Goal: Task Accomplishment & Management: Complete application form

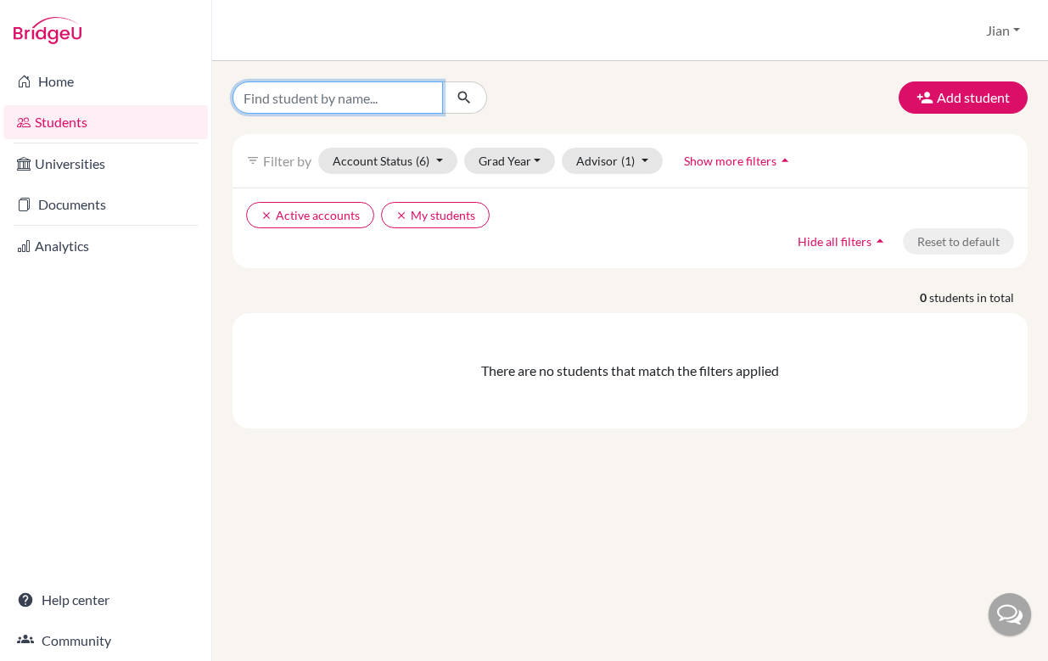
click at [371, 100] on input "Find student by name..." at bounding box center [338, 97] width 211 height 32
type input "[PERSON_NAME]"
click button "submit" at bounding box center [464, 97] width 45 height 32
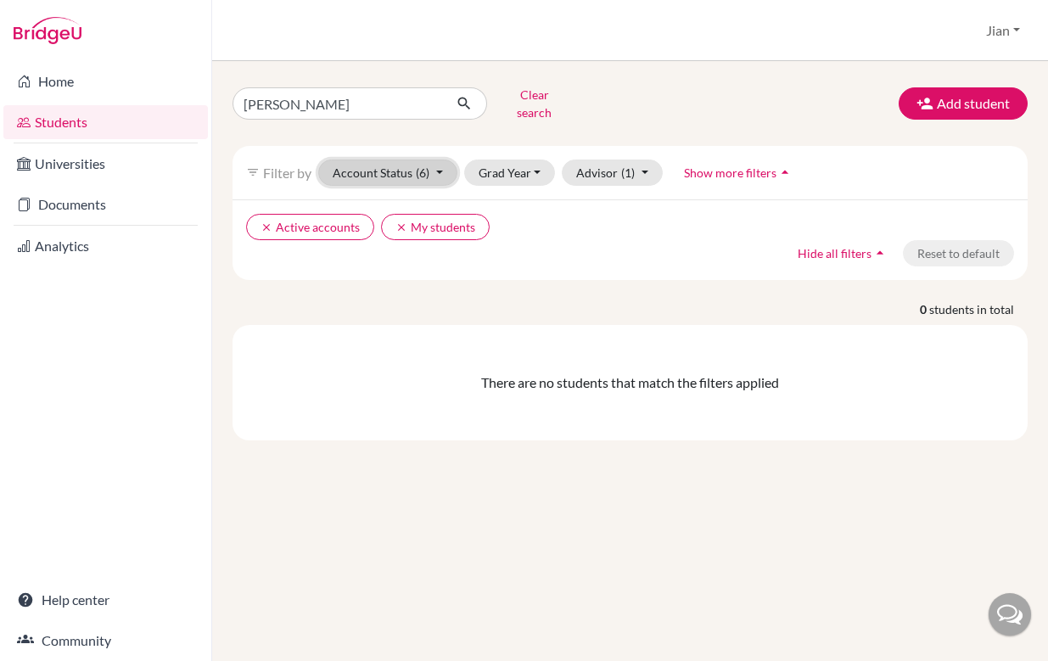
click at [441, 166] on button "Account Status (6)" at bounding box center [387, 173] width 139 height 26
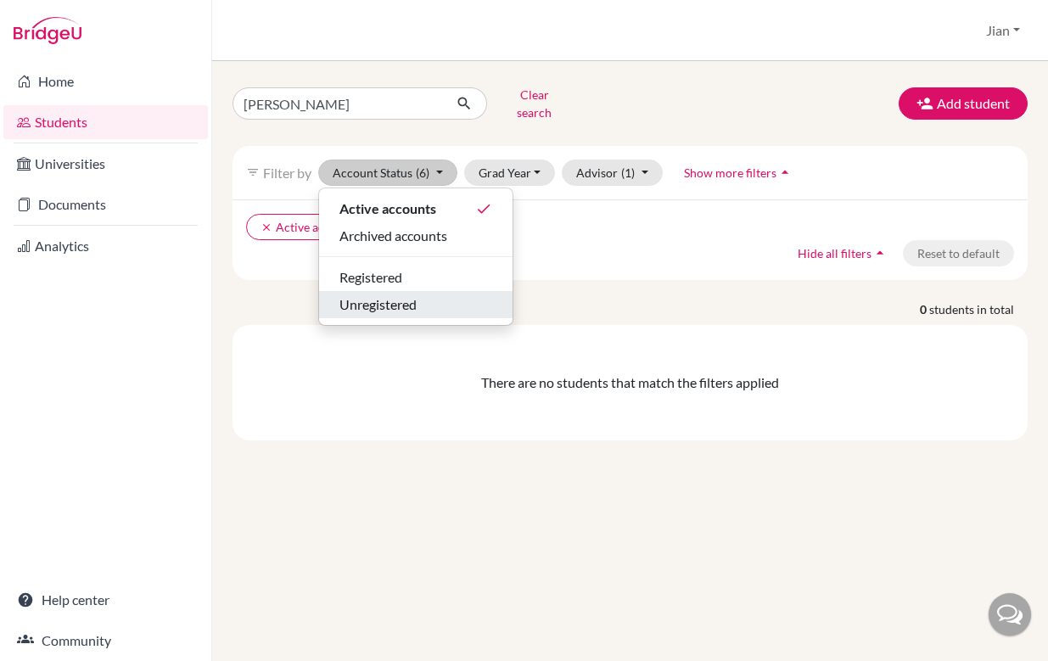
click at [413, 301] on span "Unregistered" at bounding box center [378, 305] width 77 height 20
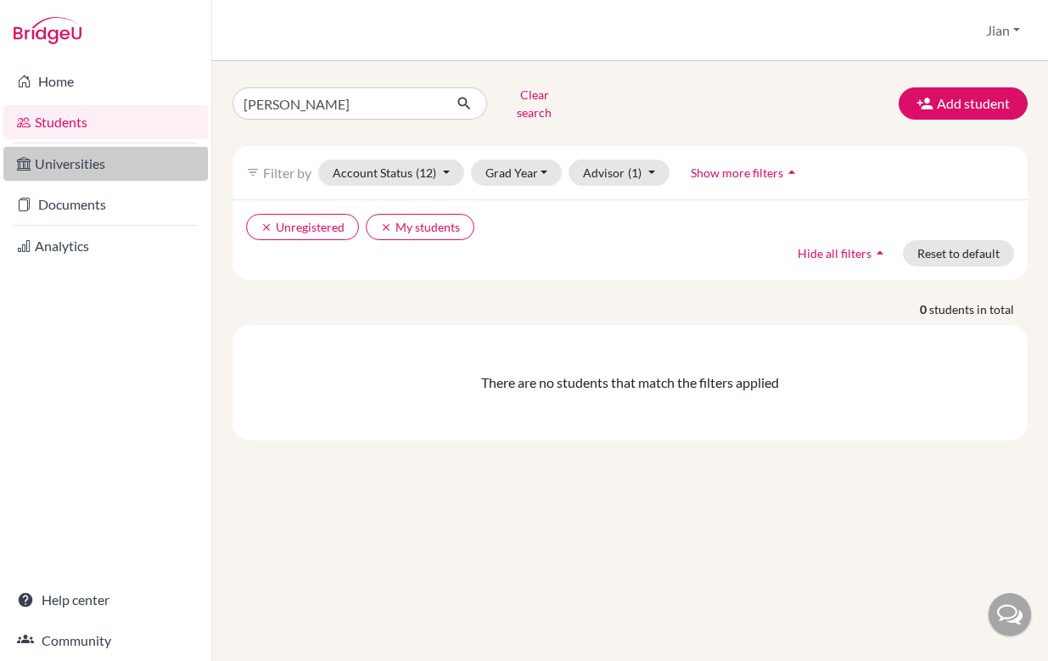
click at [110, 167] on link "Universities" at bounding box center [105, 164] width 205 height 34
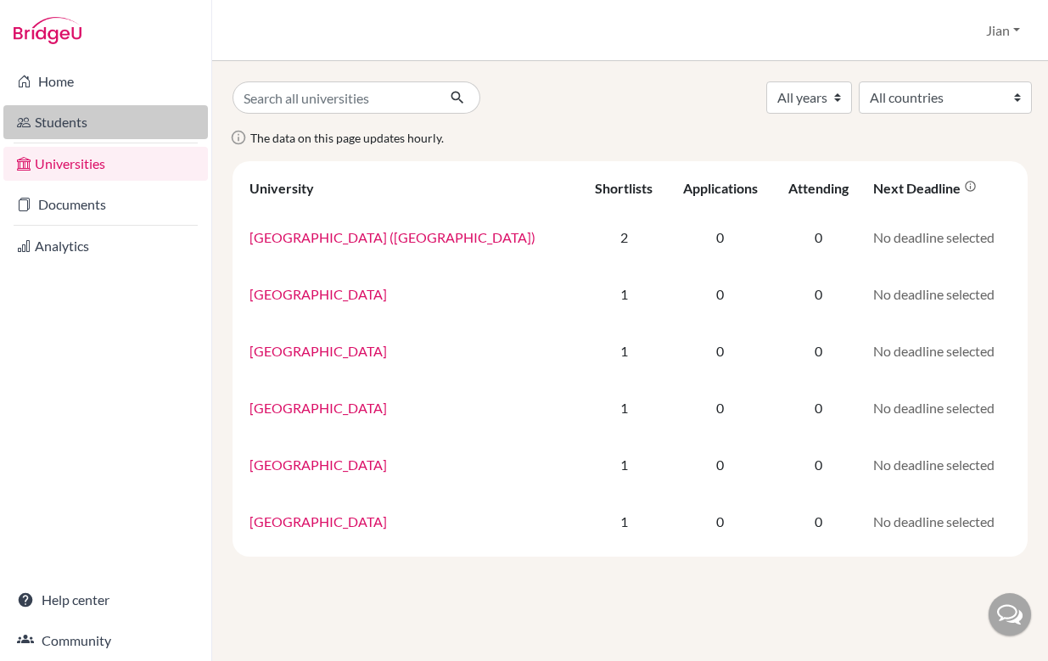
click at [81, 121] on link "Students" at bounding box center [105, 122] width 205 height 34
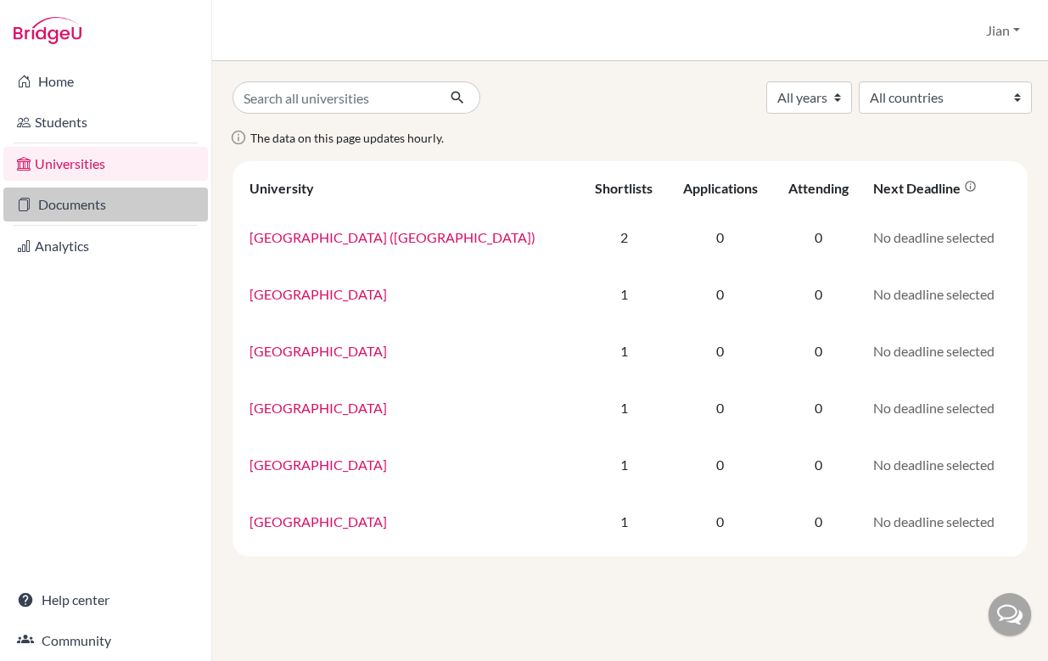
click at [87, 205] on link "Documents" at bounding box center [105, 205] width 205 height 34
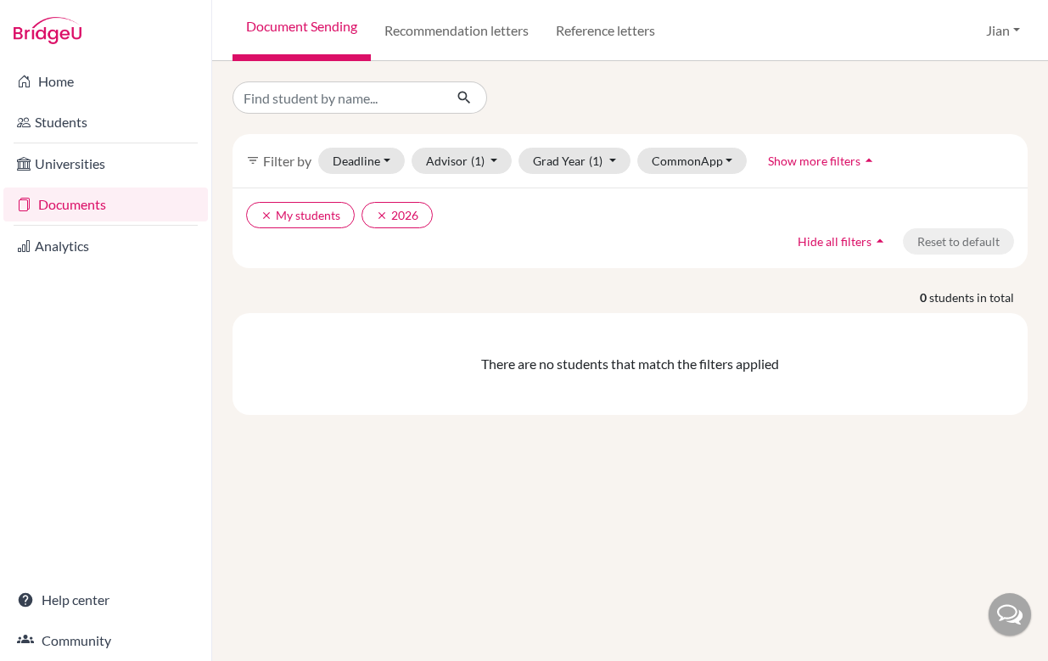
click at [483, 294] on p "0 students in total" at bounding box center [630, 298] width 821 height 18
click at [744, 325] on div "There are no students that match the filters applied" at bounding box center [630, 364] width 795 height 102
click at [586, 300] on p "0 students in total" at bounding box center [630, 298] width 821 height 18
click at [89, 132] on link "Students" at bounding box center [105, 122] width 205 height 34
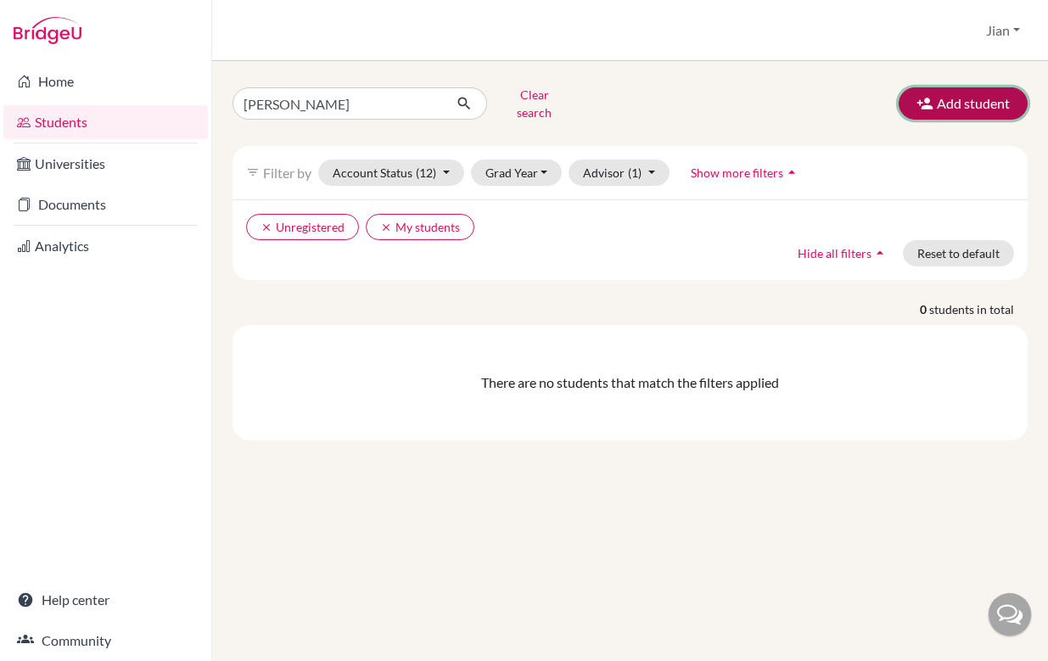
click at [957, 99] on button "Add student" at bounding box center [963, 103] width 129 height 32
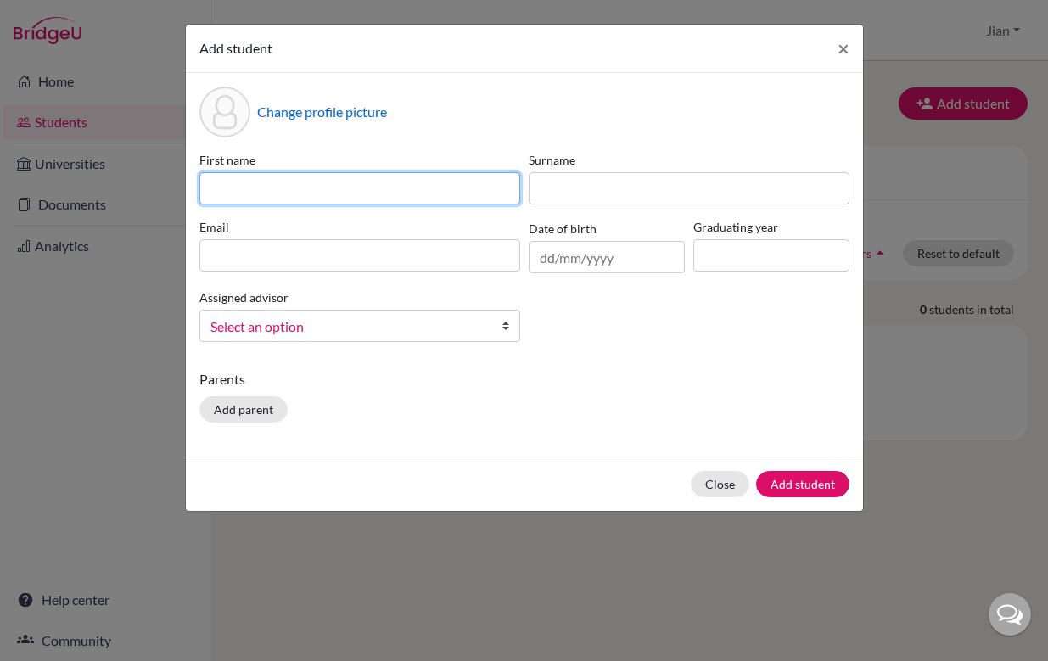
click at [296, 188] on input at bounding box center [359, 188] width 321 height 32
type input "Xintong"
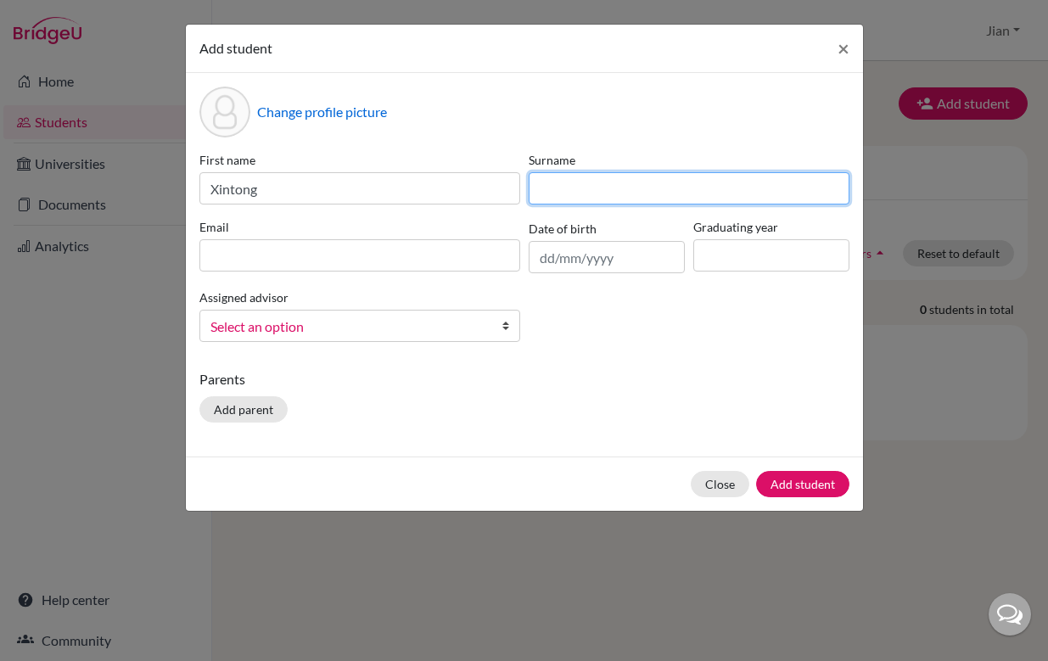
click at [605, 193] on input at bounding box center [689, 188] width 321 height 32
type input "Wang"
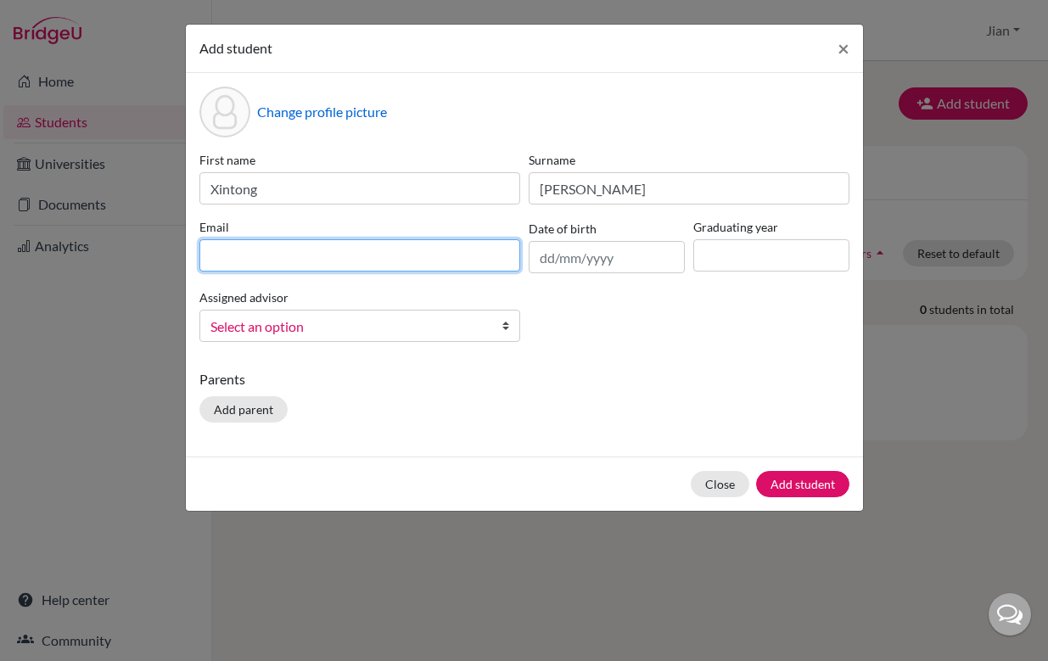
click at [413, 249] on input at bounding box center [359, 255] width 321 height 32
type input "wxt@hanacademy.edu.hk"
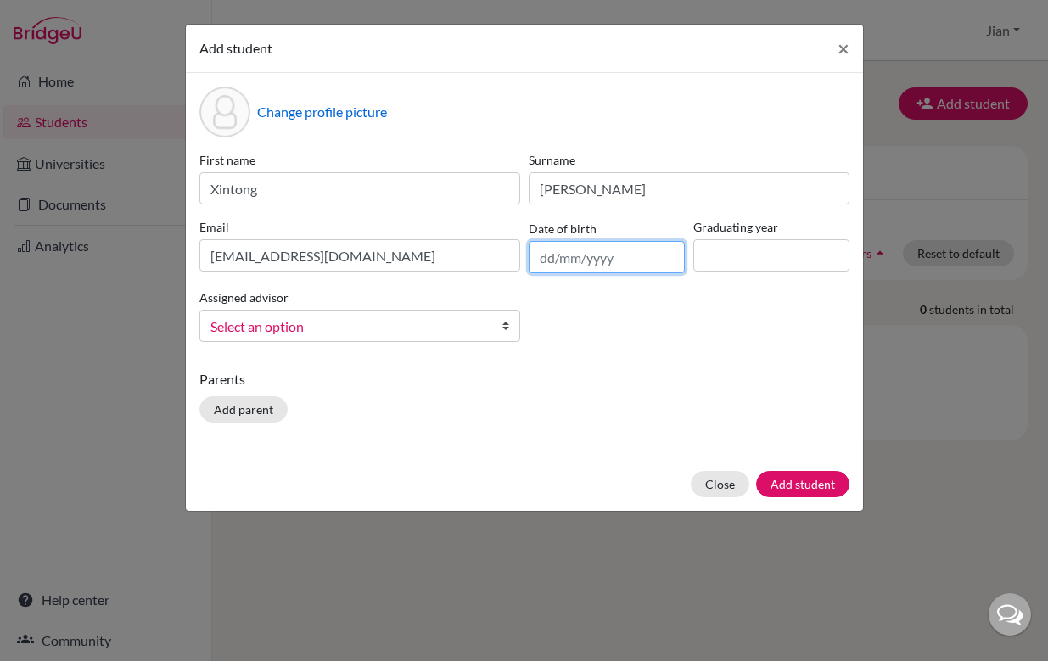
click at [568, 261] on input "text" at bounding box center [607, 257] width 156 height 32
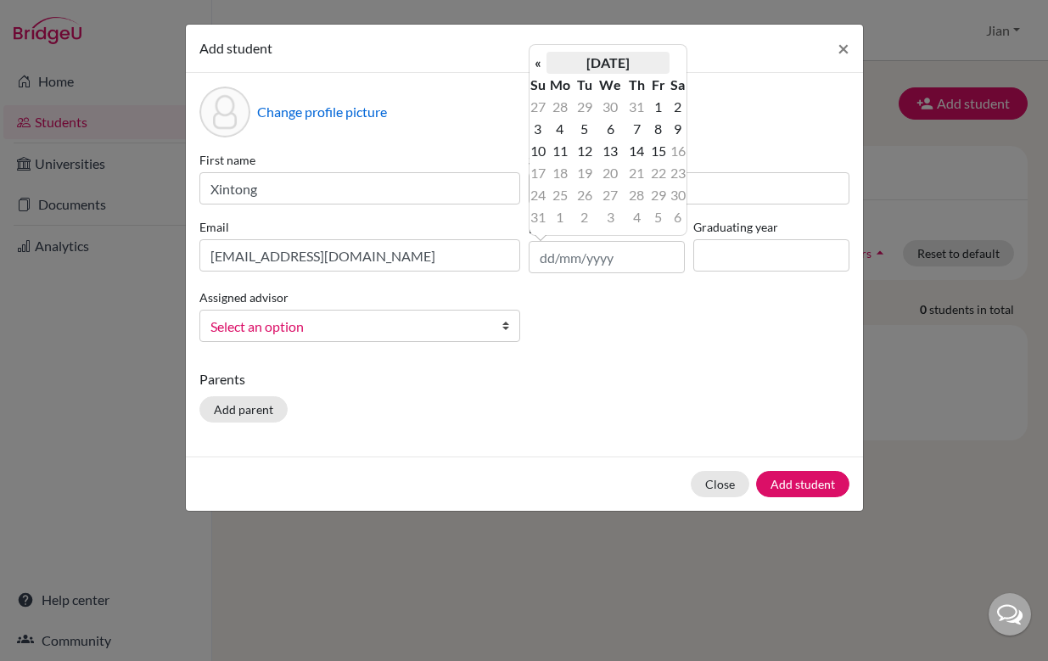
click at [611, 63] on th "August 2025" at bounding box center [608, 63] width 123 height 22
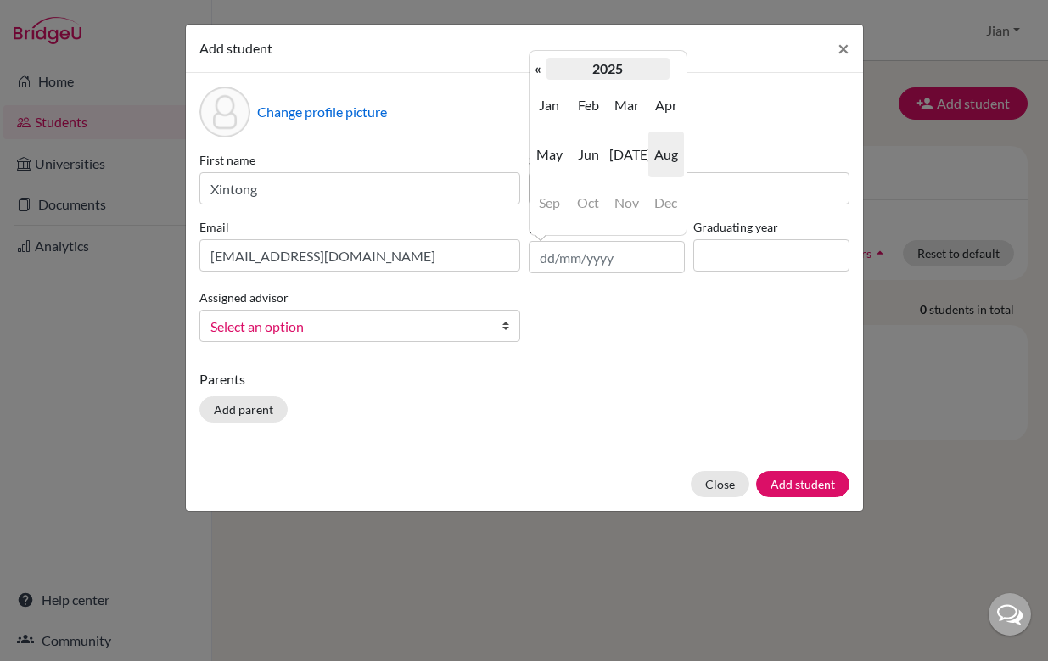
click at [614, 70] on th "2025" at bounding box center [608, 69] width 123 height 22
click at [539, 72] on th "«" at bounding box center [538, 69] width 17 height 22
click at [590, 201] on span "2008" at bounding box center [588, 203] width 36 height 46
click at [671, 154] on span "Aug" at bounding box center [667, 155] width 36 height 46
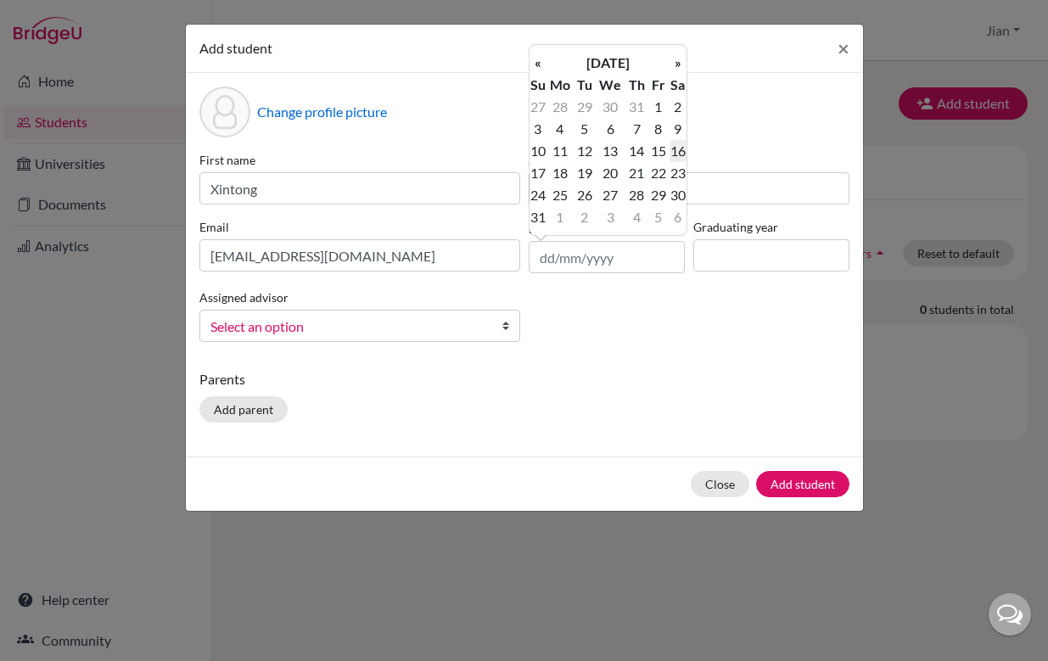
click at [681, 153] on td "16" at bounding box center [678, 151] width 17 height 22
type input "[DATE]"
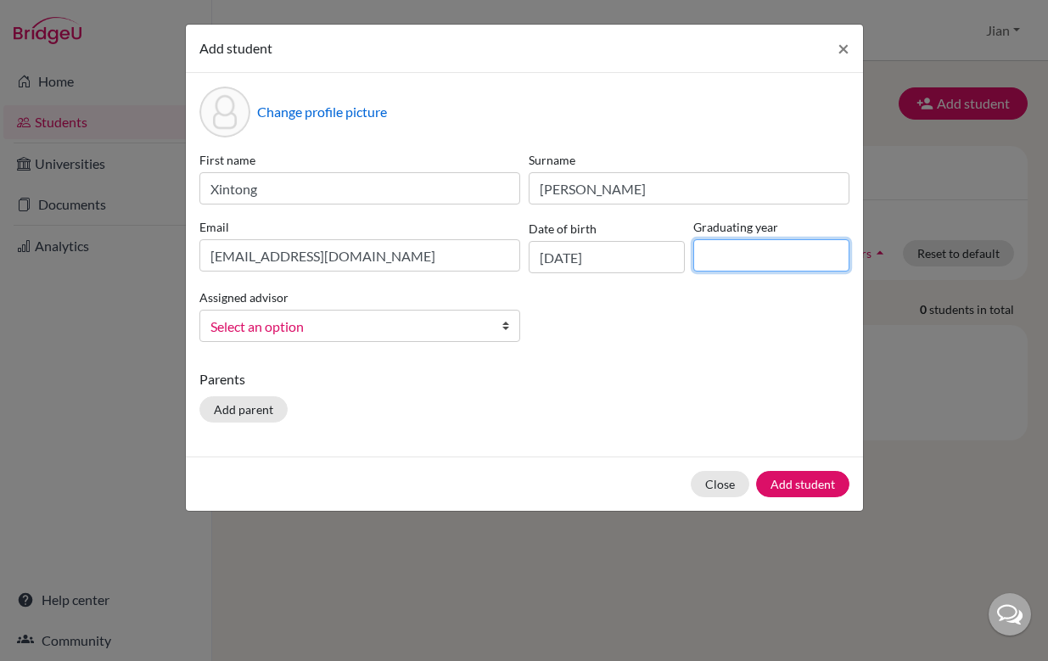
click at [726, 253] on input at bounding box center [772, 255] width 156 height 32
type input "2026"
click at [508, 331] on b at bounding box center [511, 326] width 17 height 31
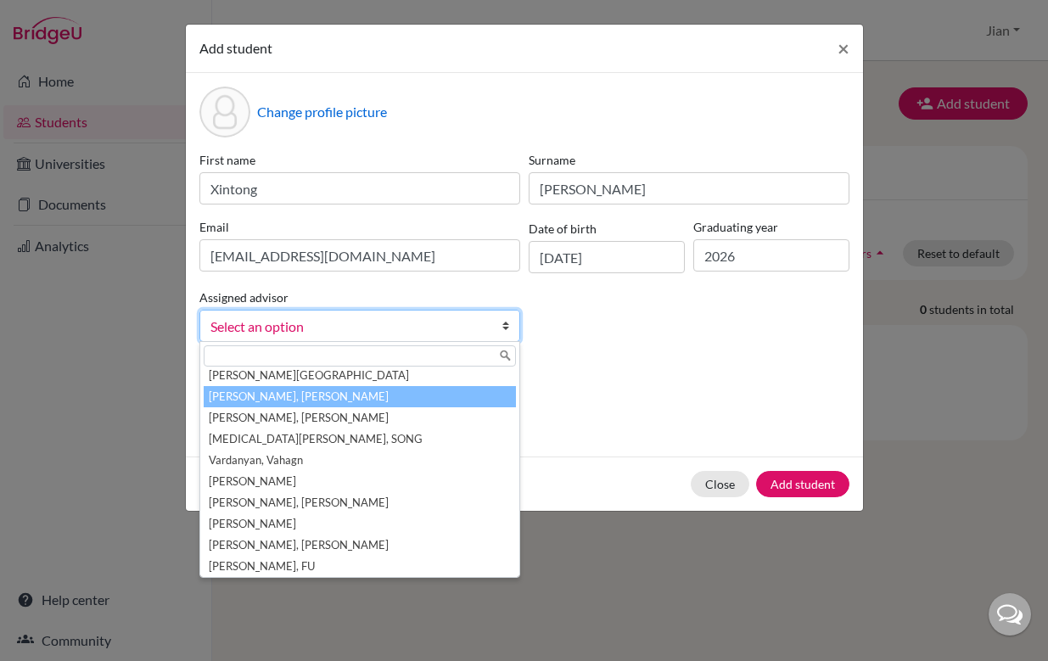
scroll to position [327, 0]
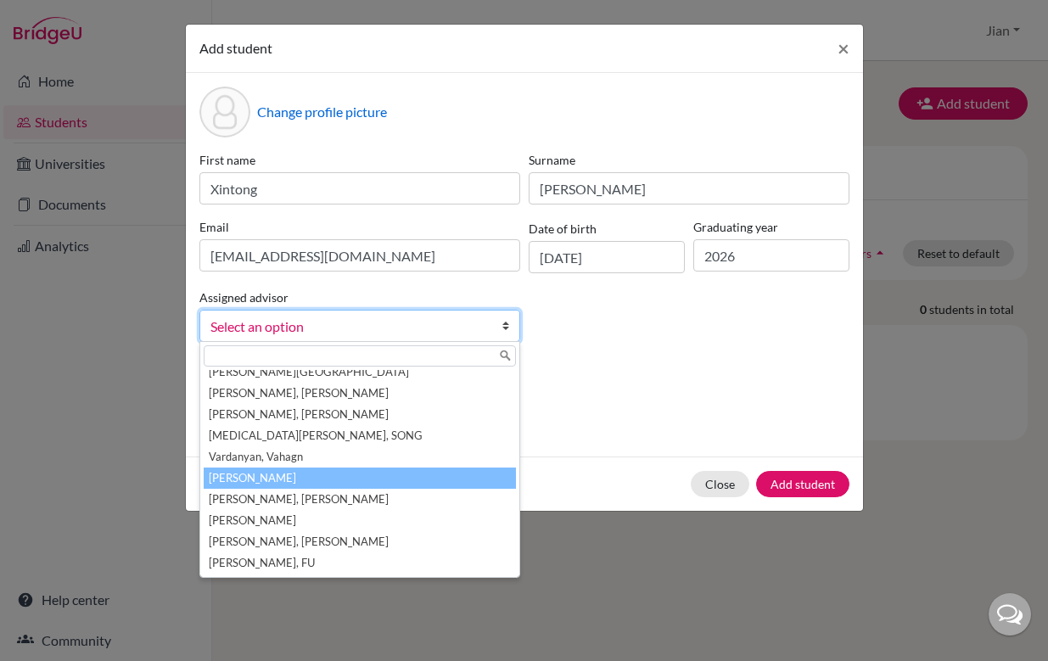
click at [395, 482] on li "[PERSON_NAME]" at bounding box center [360, 478] width 312 height 21
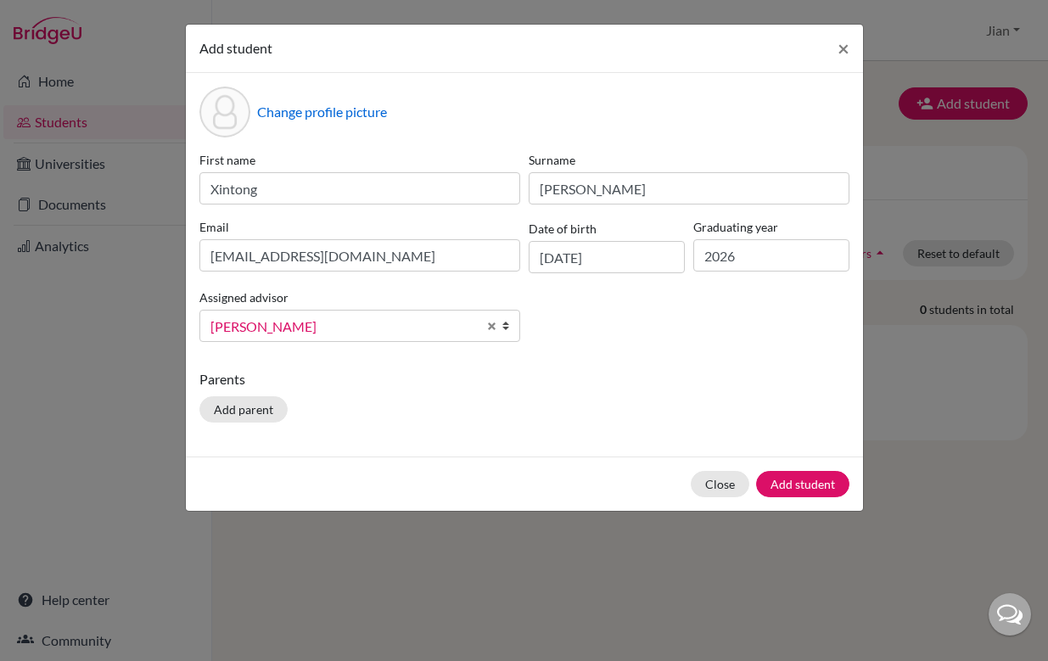
click at [474, 406] on div "Parents Add parent" at bounding box center [524, 399] width 650 height 60
click at [799, 482] on button "Add student" at bounding box center [802, 484] width 93 height 26
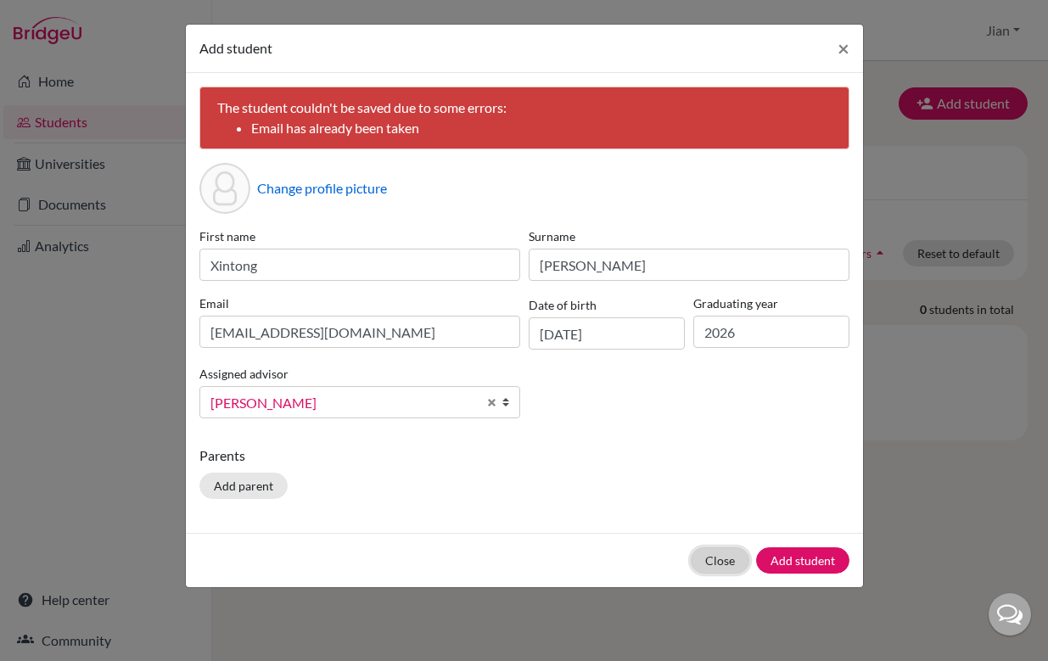
click at [719, 567] on button "Close" at bounding box center [720, 561] width 59 height 26
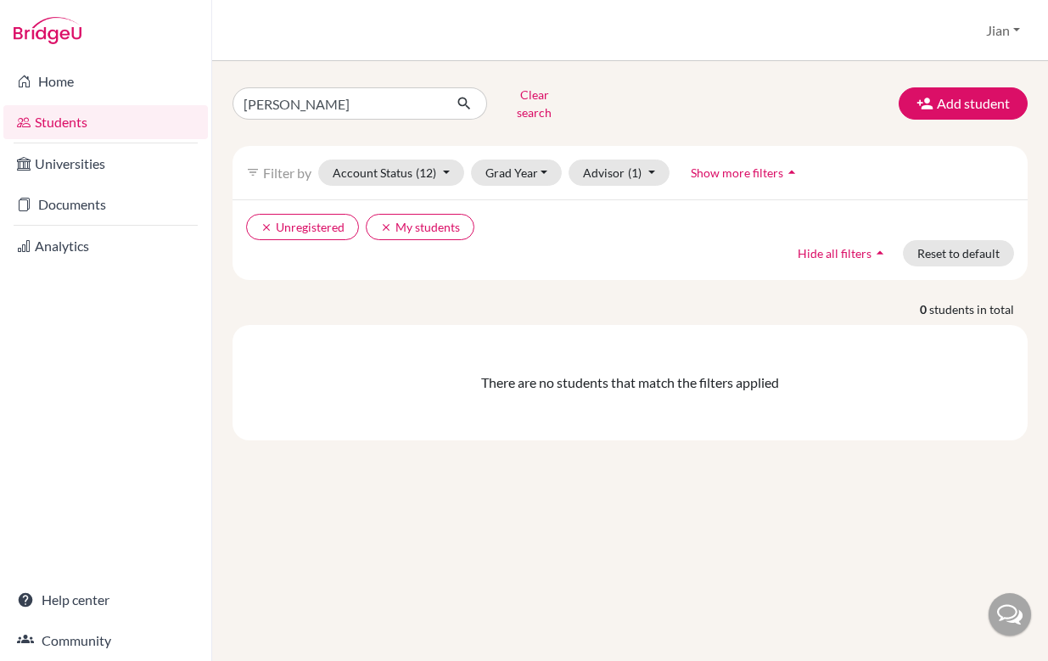
click at [611, 484] on div "wang Clear search Add student filter_list Filter by Account Status (12) Active …" at bounding box center [630, 361] width 836 height 600
click at [79, 121] on link "Students" at bounding box center [105, 122] width 205 height 34
click at [426, 99] on input "[PERSON_NAME]" at bounding box center [338, 103] width 211 height 32
click at [520, 94] on button "Clear search" at bounding box center [534, 103] width 94 height 44
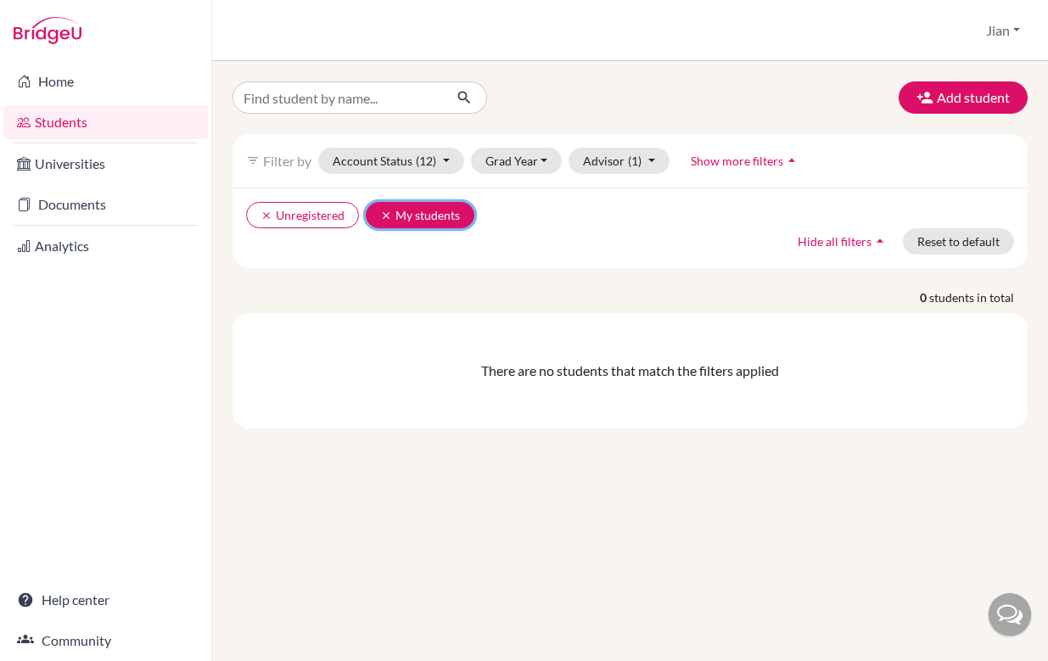
click at [386, 213] on icon "clear" at bounding box center [386, 216] width 12 height 12
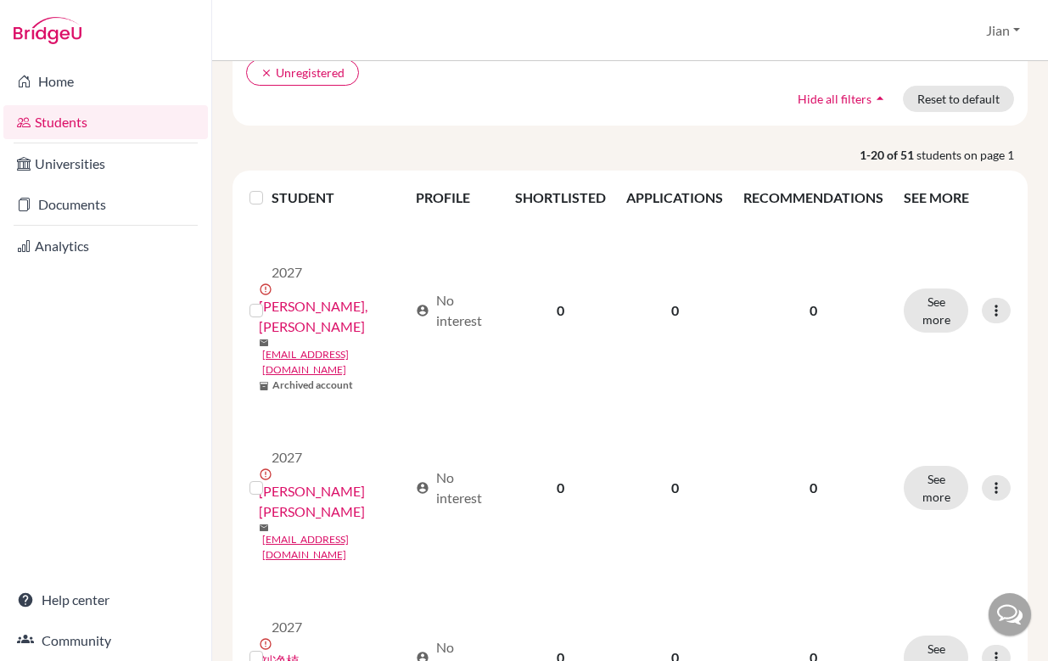
scroll to position [141, 0]
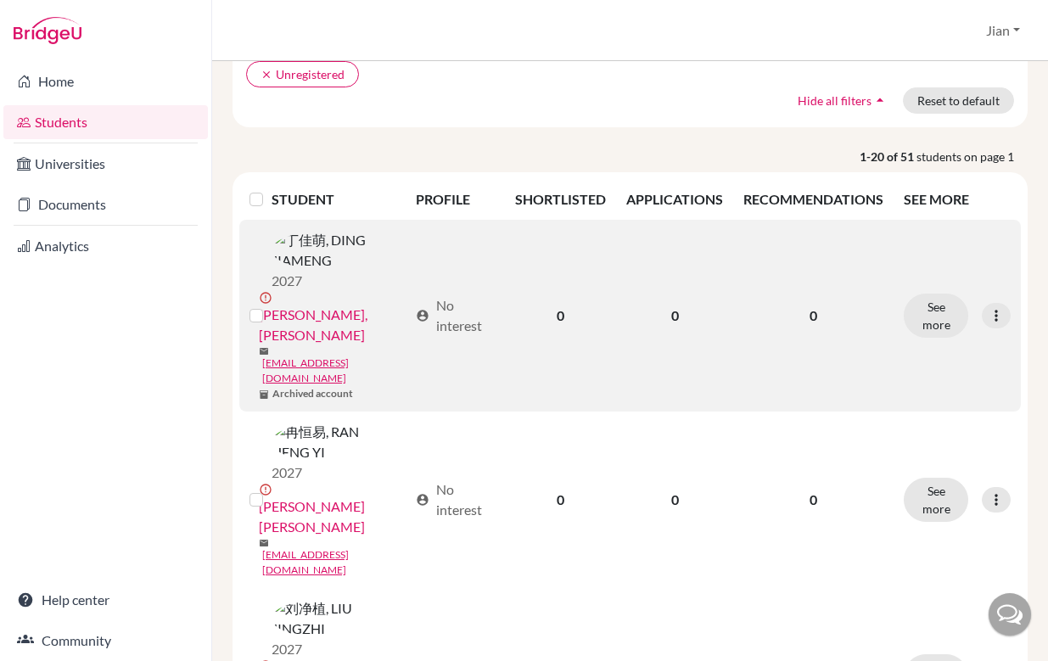
click at [270, 306] on label at bounding box center [270, 306] width 0 height 0
click at [0, 0] on input "checkbox" at bounding box center [0, 0] width 0 height 0
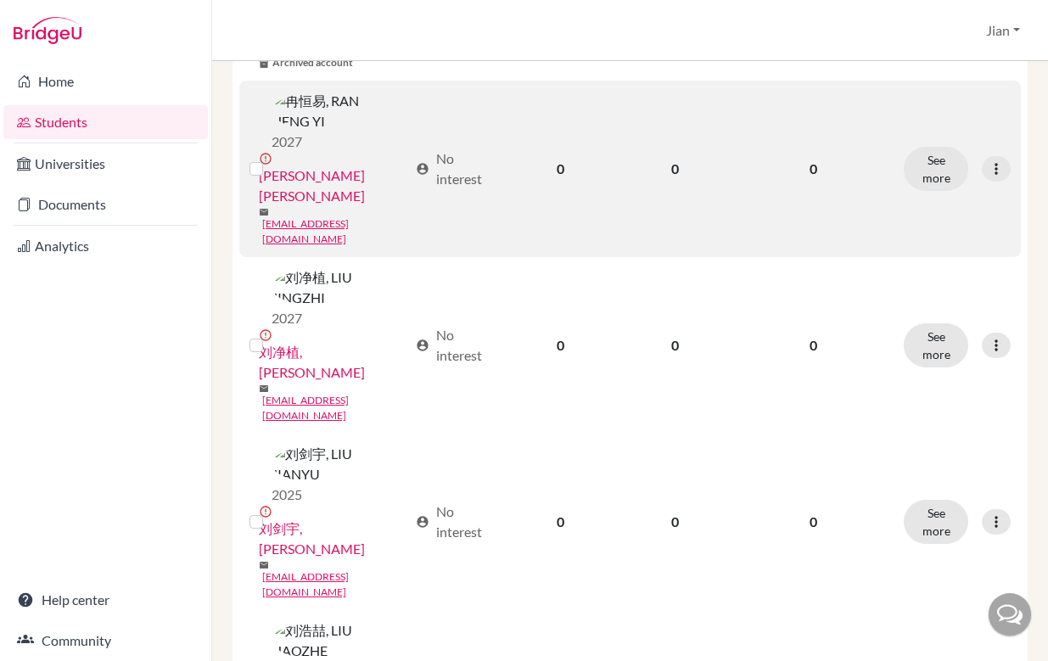
scroll to position [528, 0]
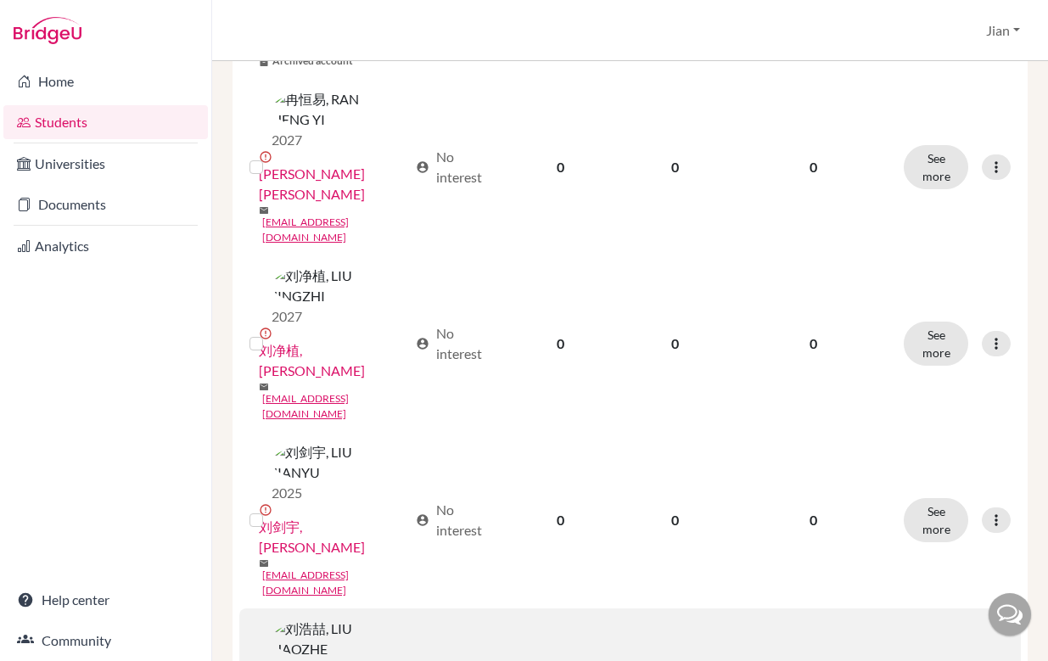
click at [0, 0] on input "checkbox" at bounding box center [0, 0] width 0 height 0
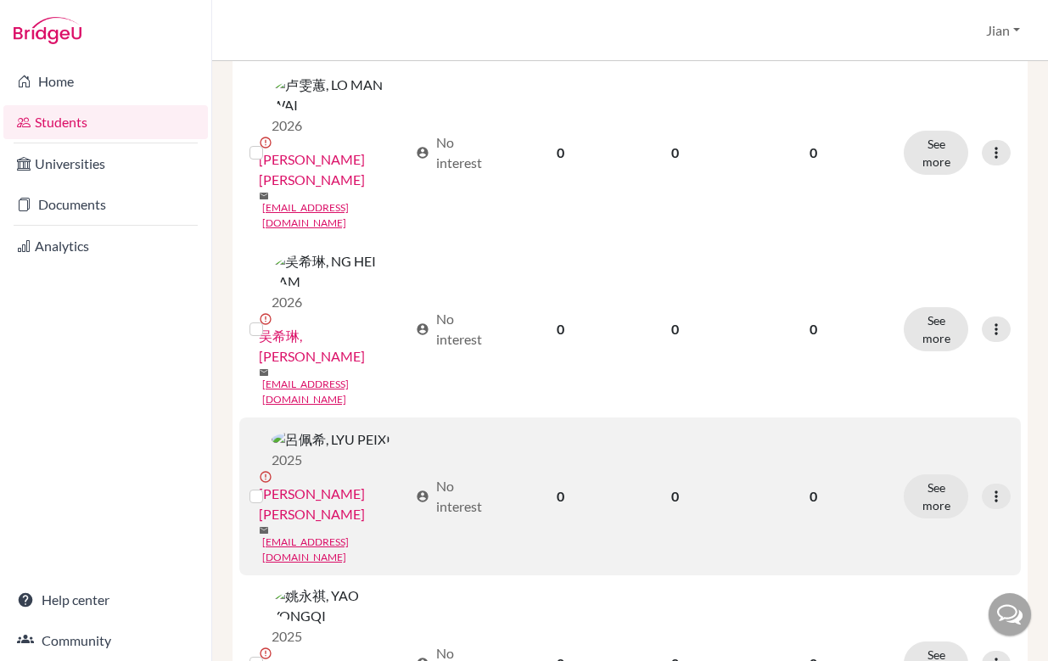
scroll to position [1281, 0]
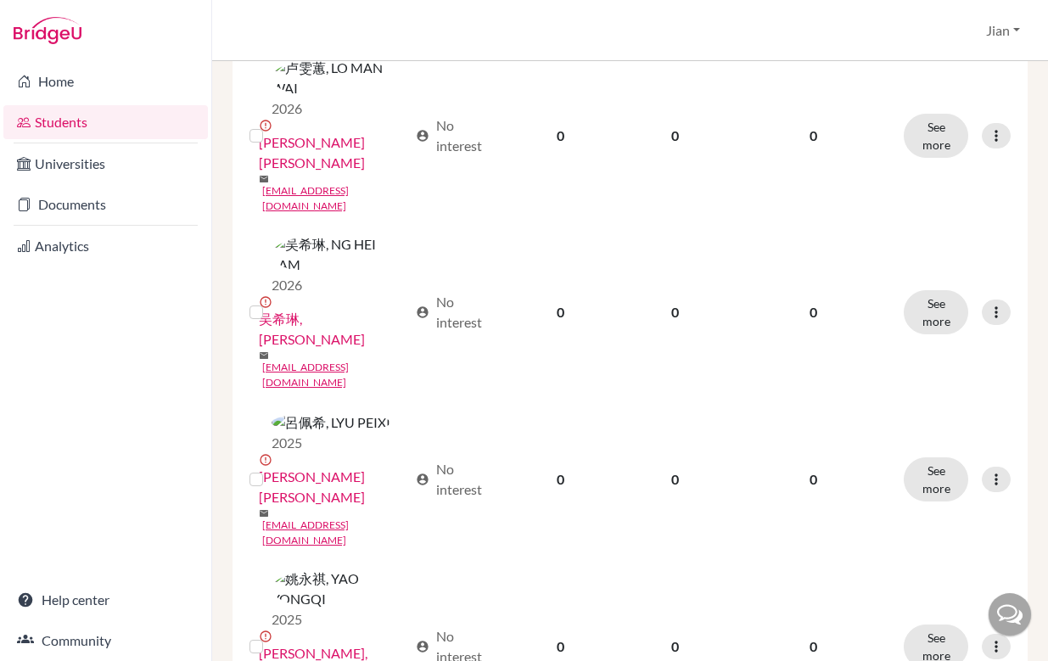
click at [0, 0] on input "checkbox" at bounding box center [0, 0] width 0 height 0
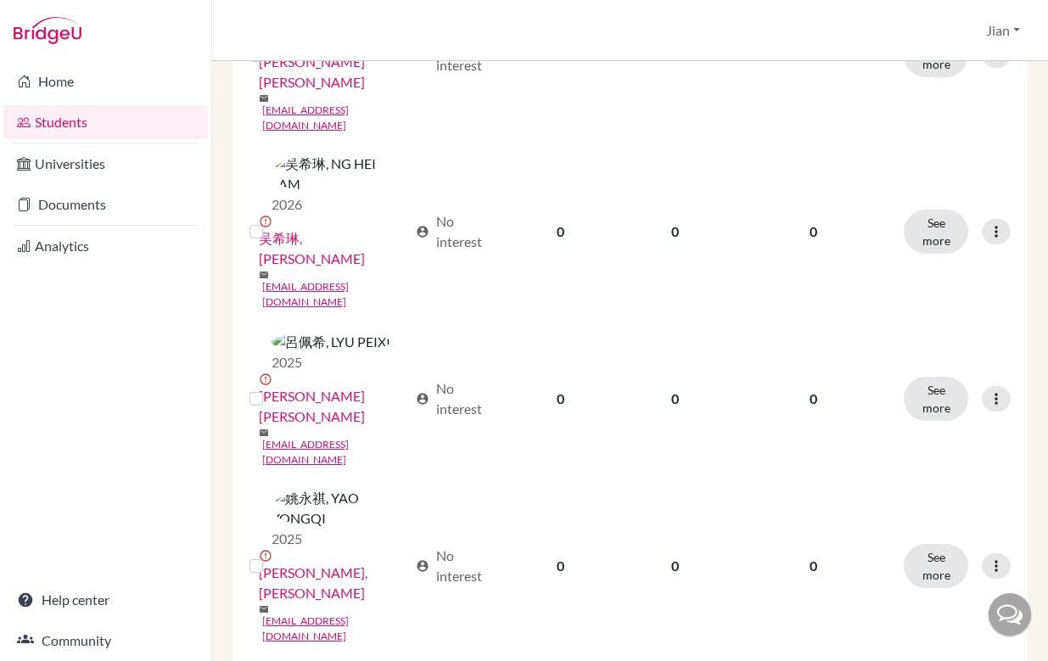
scroll to position [1368, 0]
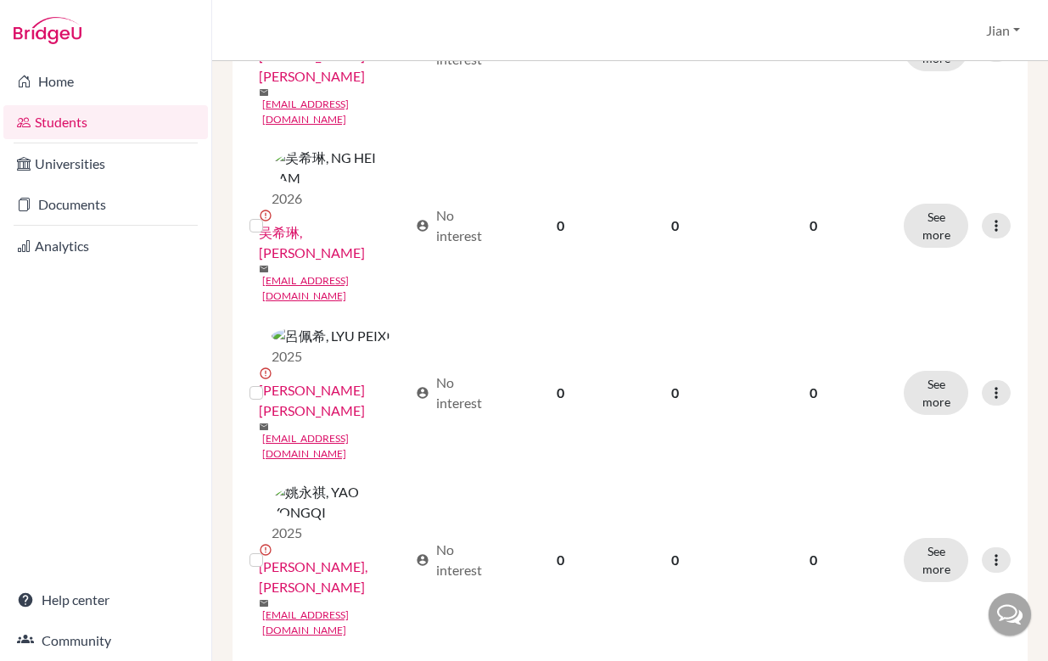
click at [0, 0] on input "checkbox" at bounding box center [0, 0] width 0 height 0
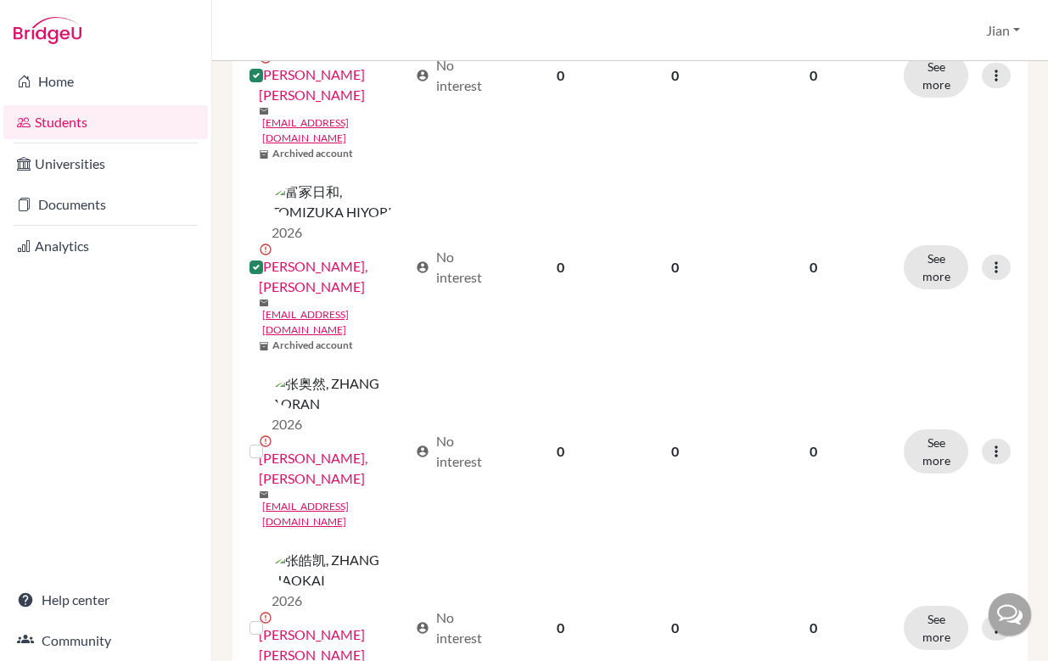
scroll to position [2040, 0]
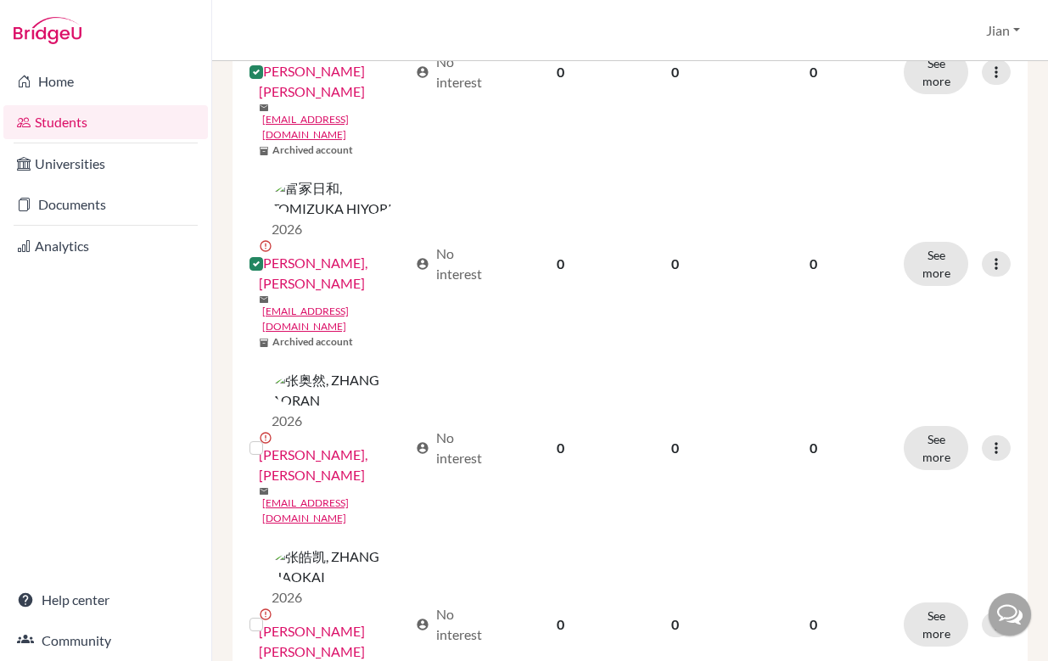
click at [0, 0] on input "checkbox" at bounding box center [0, 0] width 0 height 0
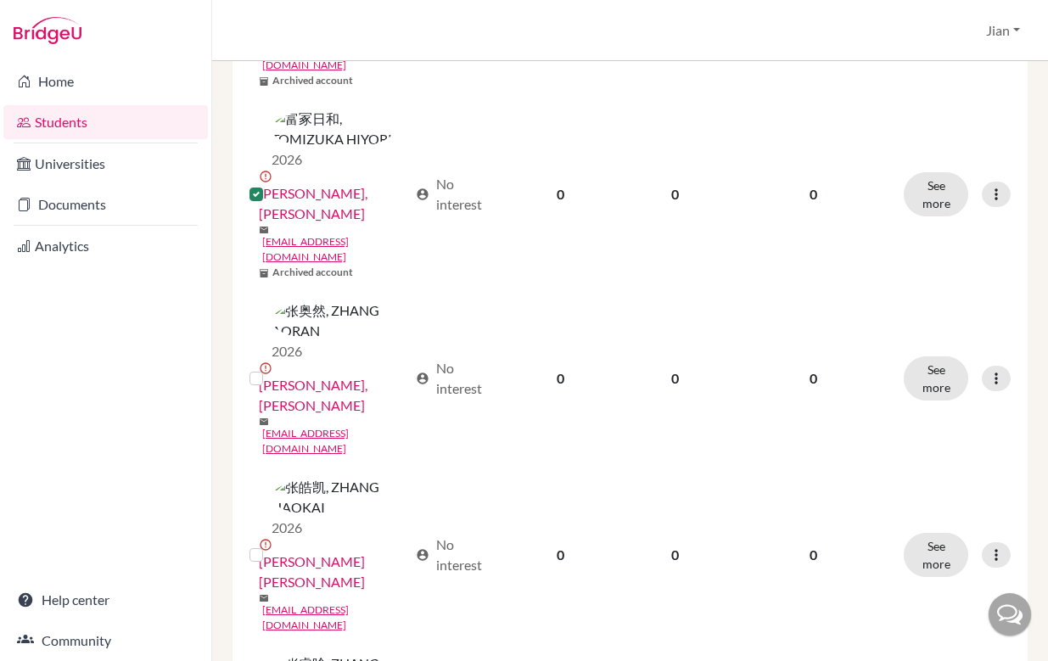
scroll to position [2117, 0]
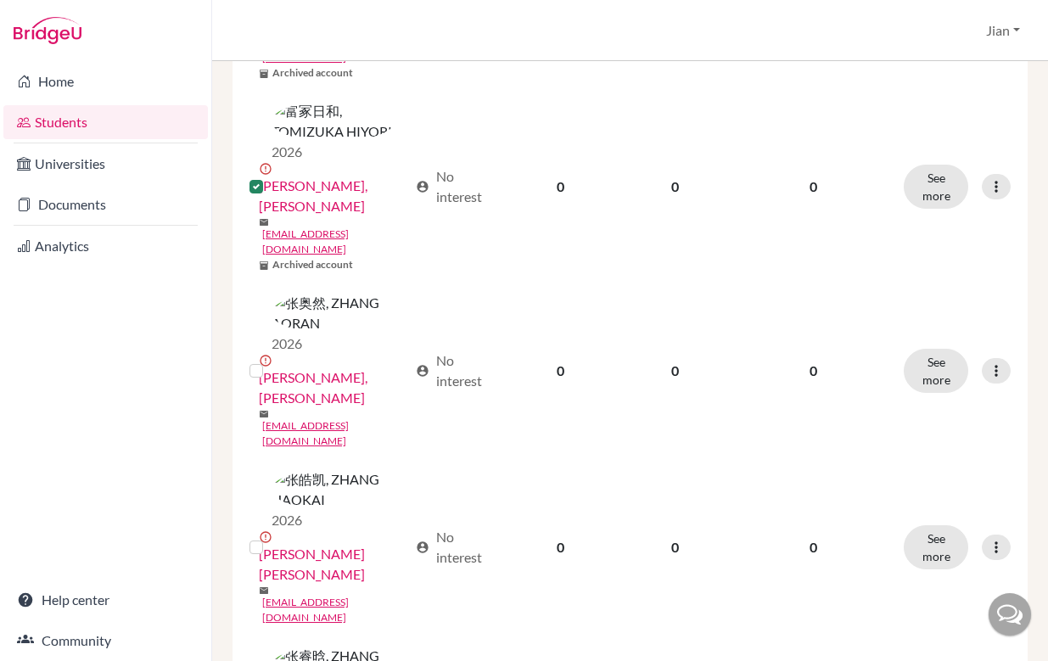
click at [0, 0] on input "checkbox" at bounding box center [0, 0] width 0 height 0
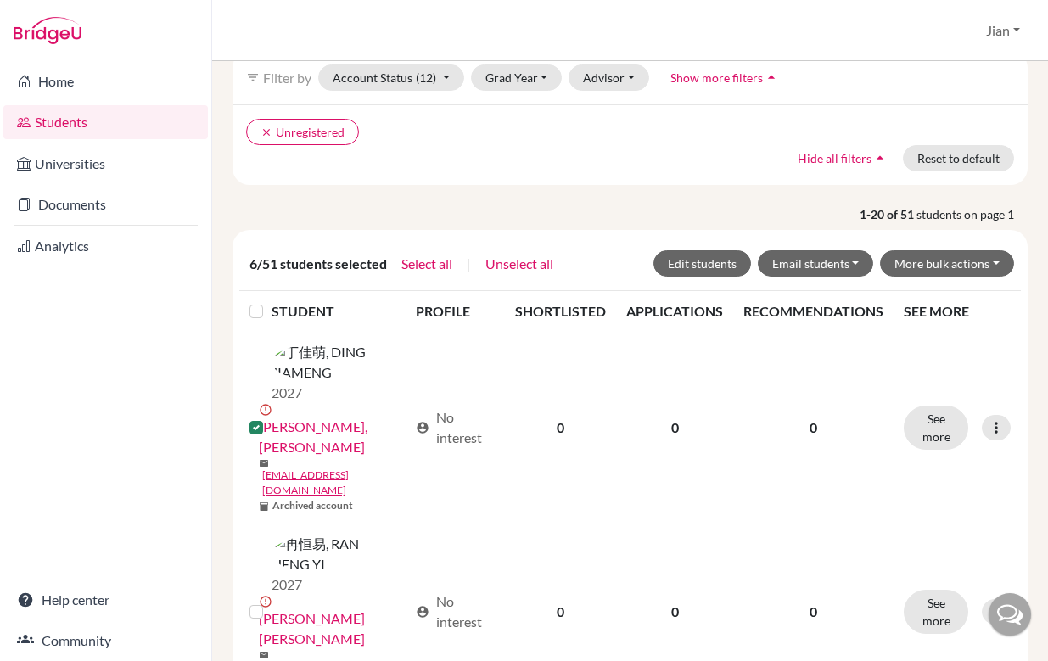
scroll to position [0, 0]
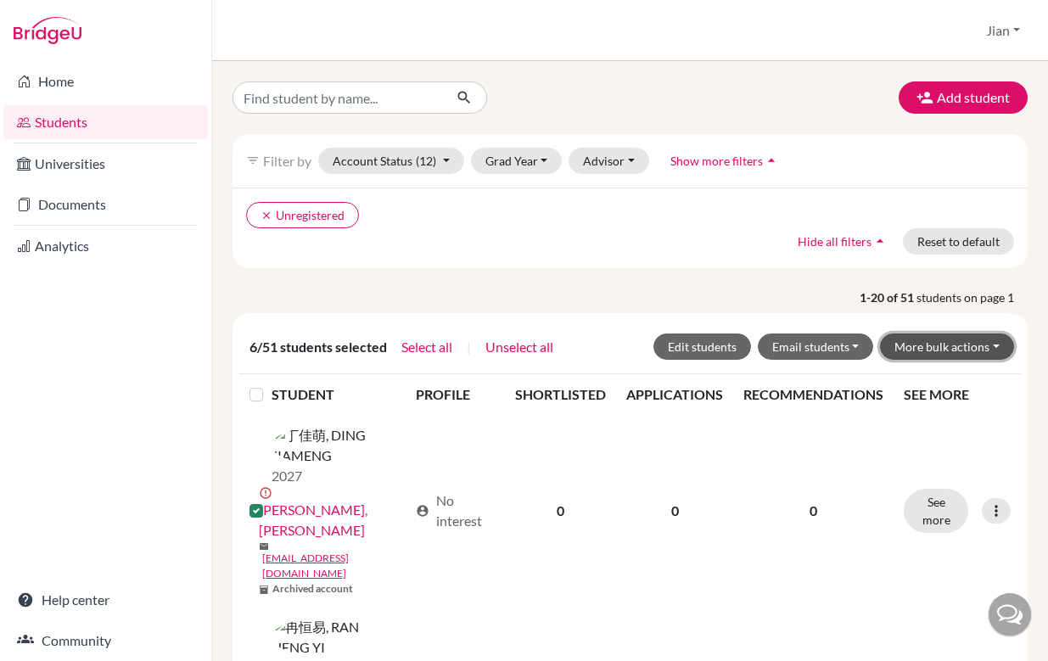
click at [985, 347] on button "More bulk actions" at bounding box center [947, 347] width 134 height 26
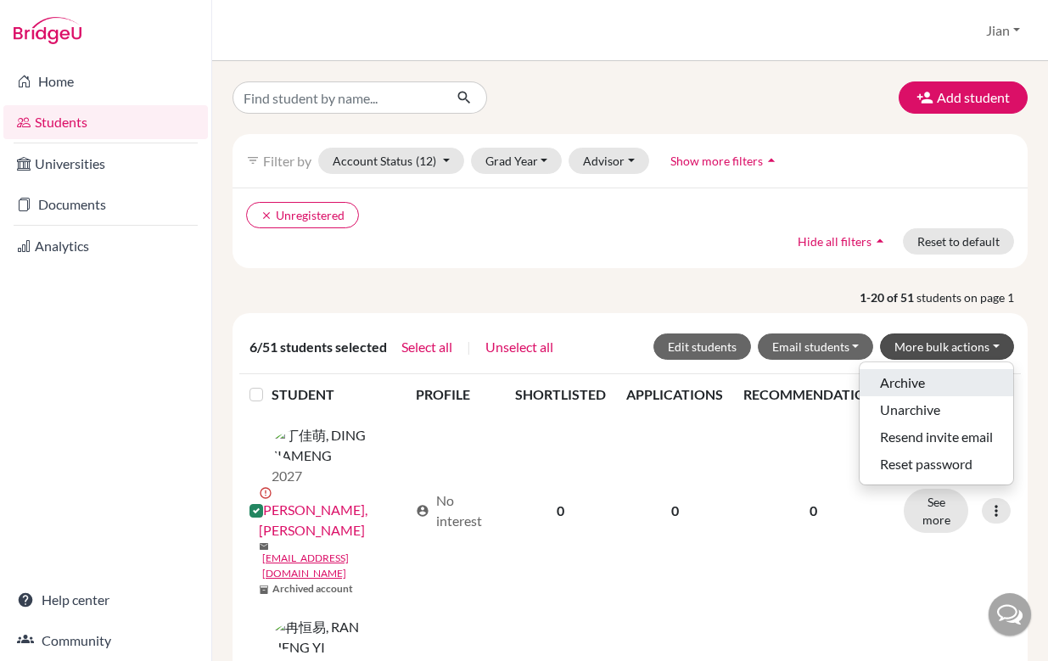
click at [915, 379] on button "Archive" at bounding box center [937, 382] width 154 height 27
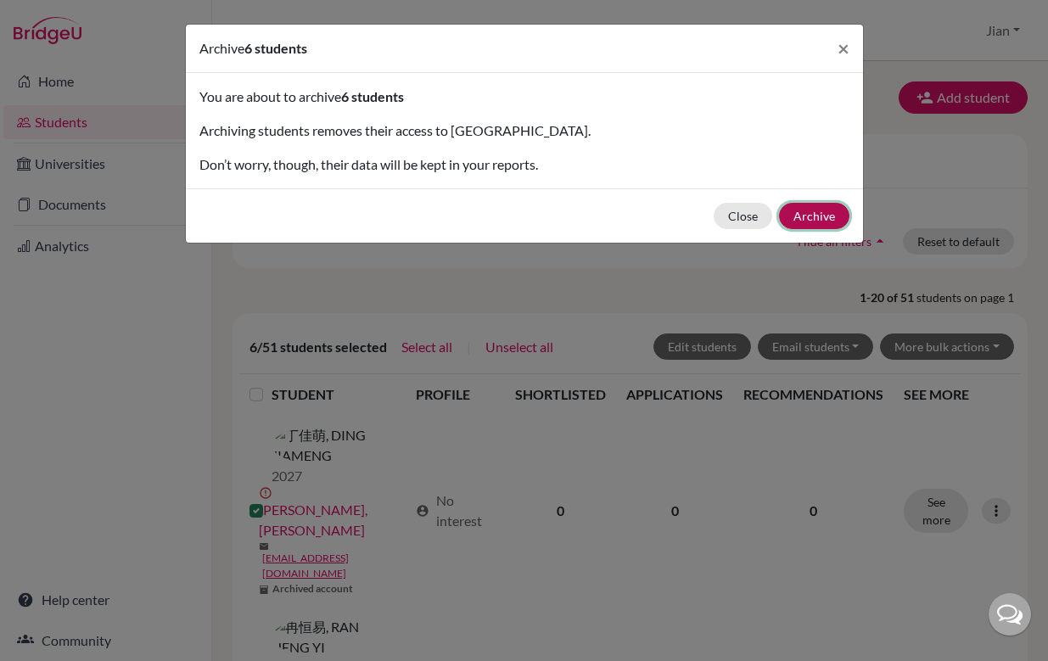
click at [822, 221] on button "Archive" at bounding box center [814, 216] width 70 height 26
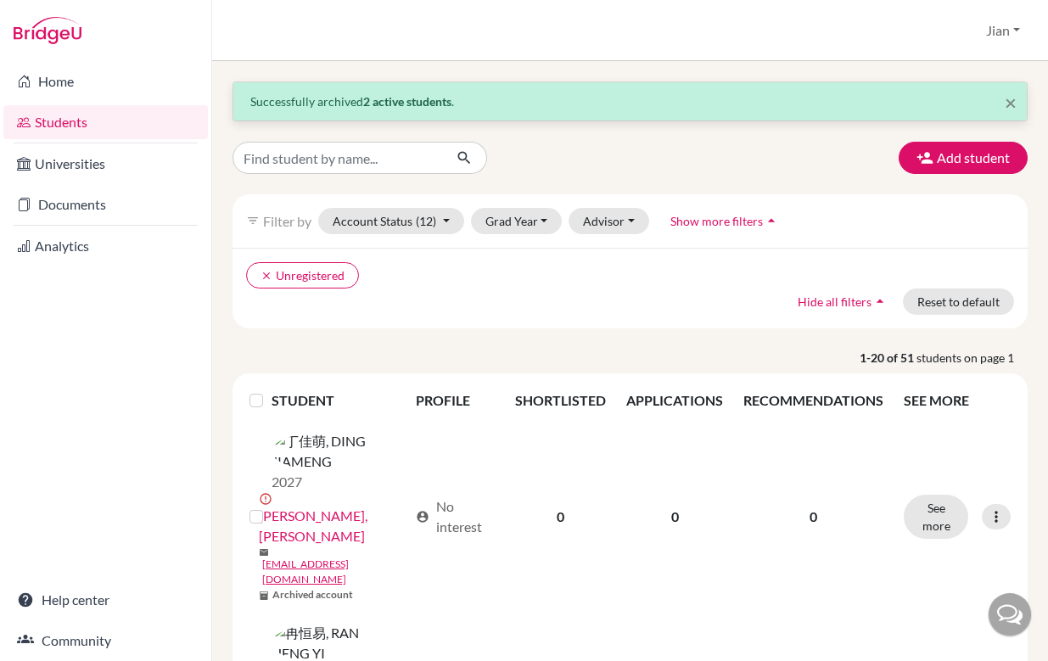
click at [469, 318] on div "clear Unregistered Hide all filters arrow_drop_up Reset to default" at bounding box center [630, 288] width 795 height 81
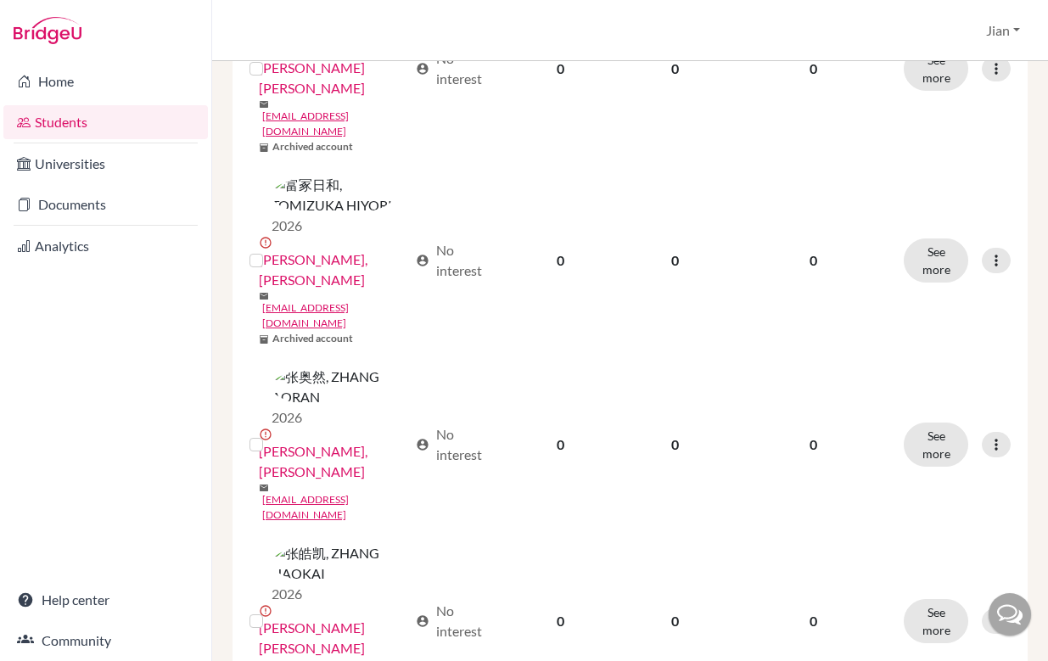
scroll to position [2369, 0]
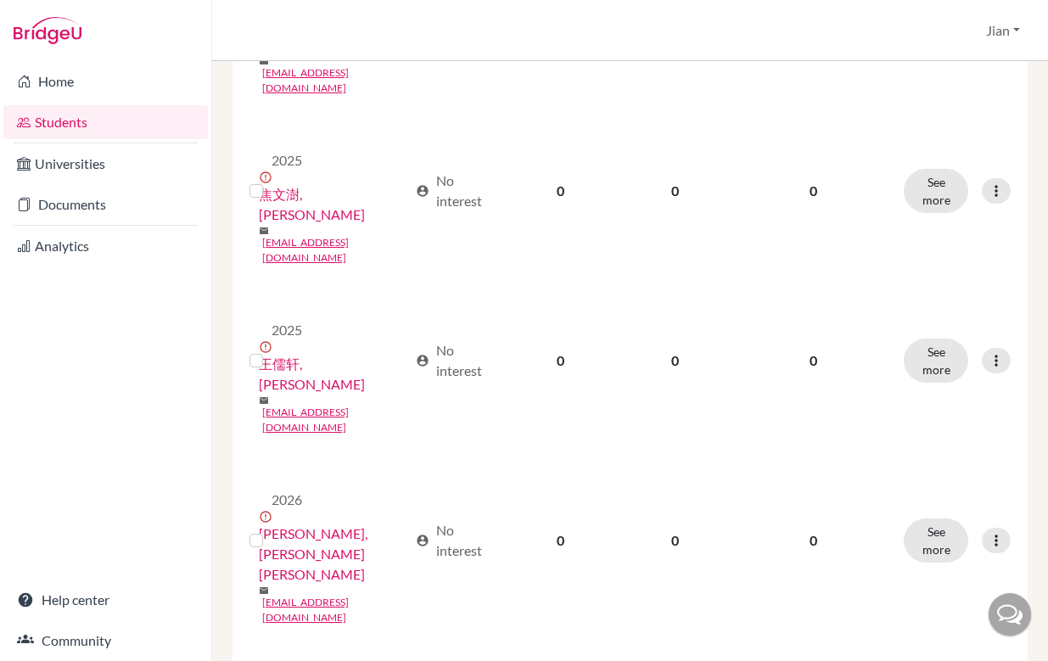
scroll to position [494, 0]
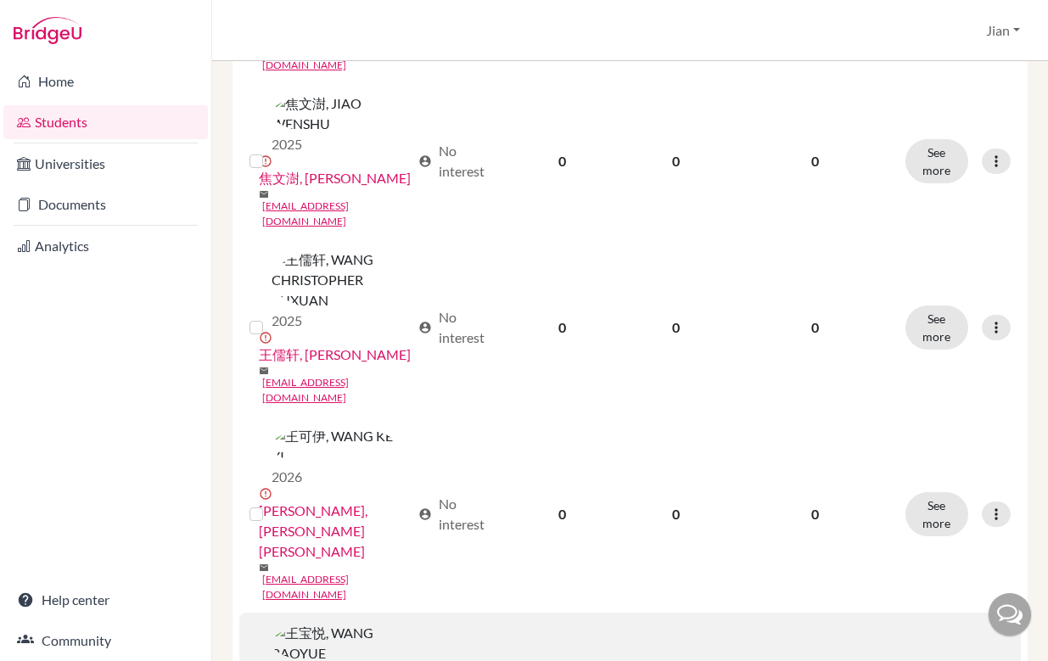
click at [0, 0] on input "checkbox" at bounding box center [0, 0] width 0 height 0
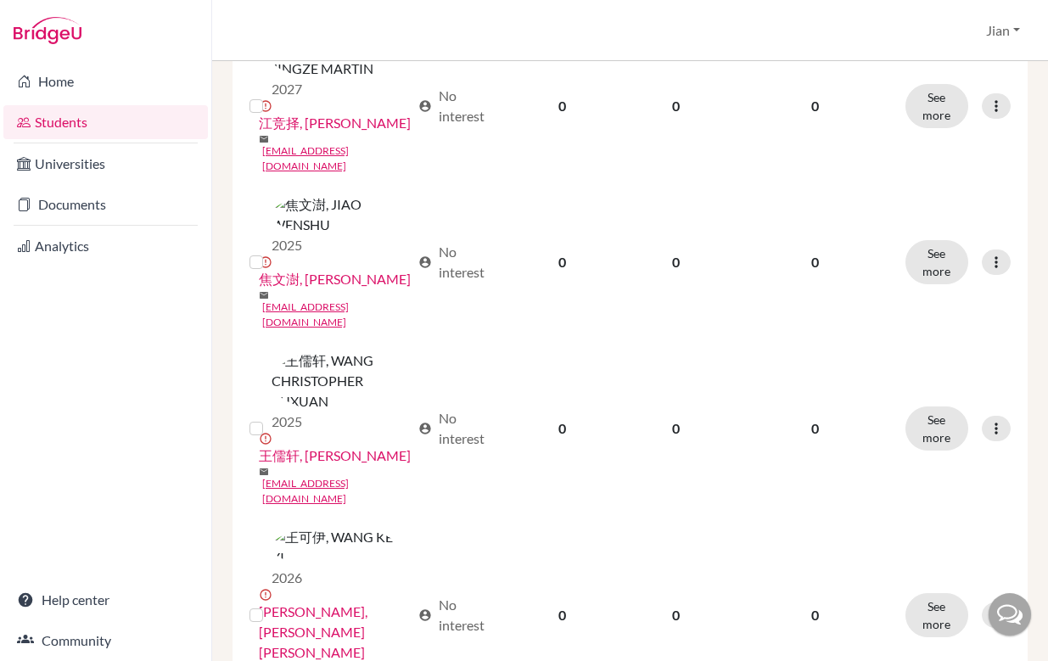
scroll to position [437, 0]
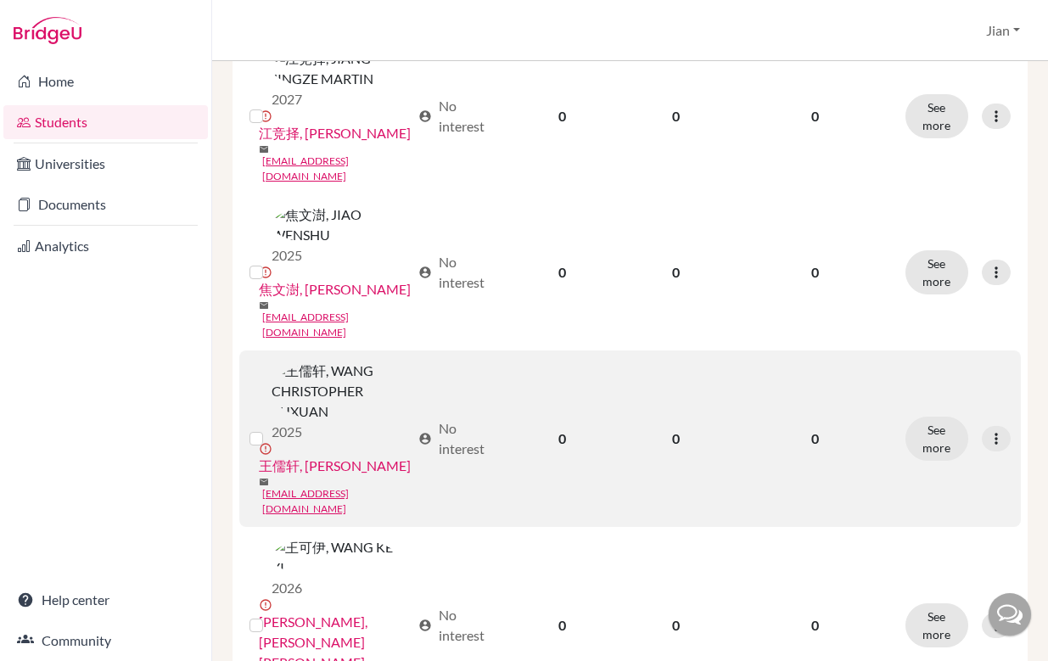
click at [270, 429] on label at bounding box center [270, 429] width 0 height 0
click at [0, 0] on input "checkbox" at bounding box center [0, 0] width 0 height 0
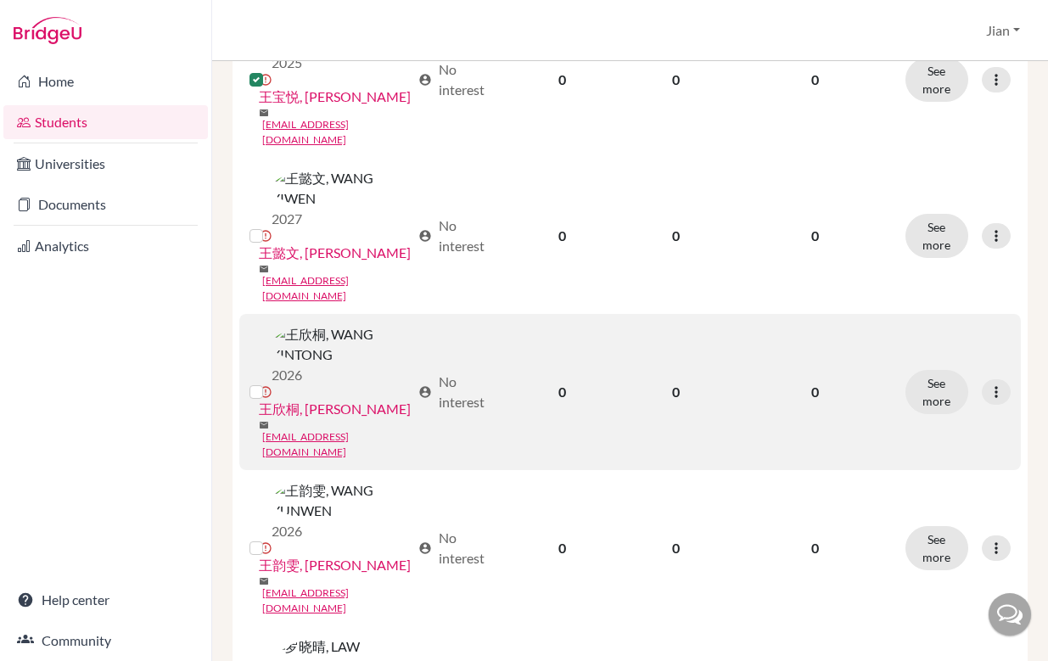
scroll to position [1164, 0]
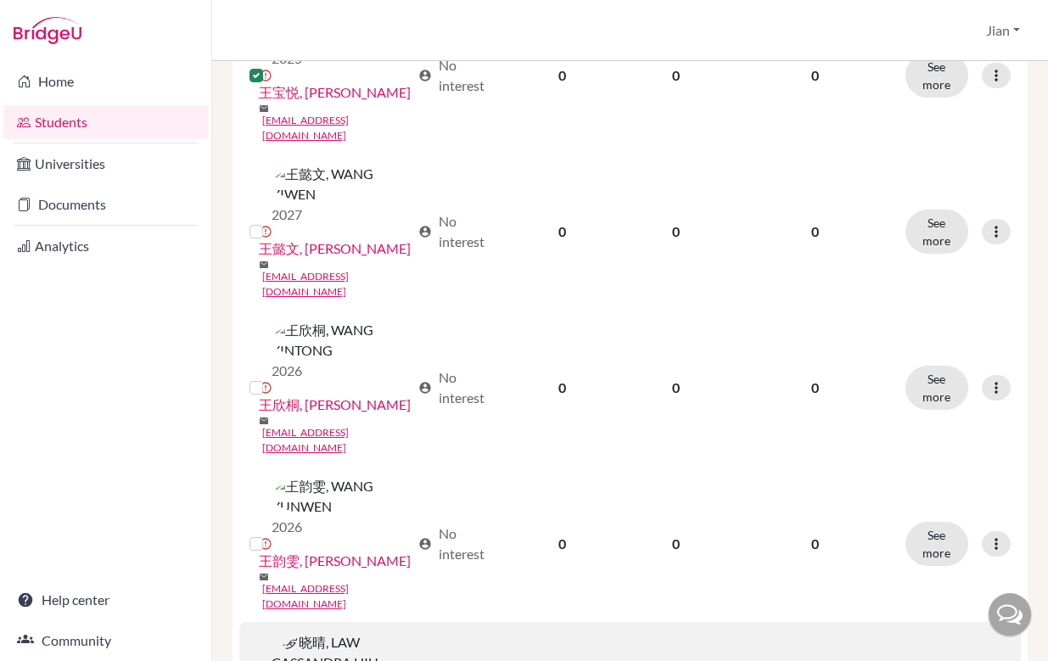
click at [0, 0] on input "checkbox" at bounding box center [0, 0] width 0 height 0
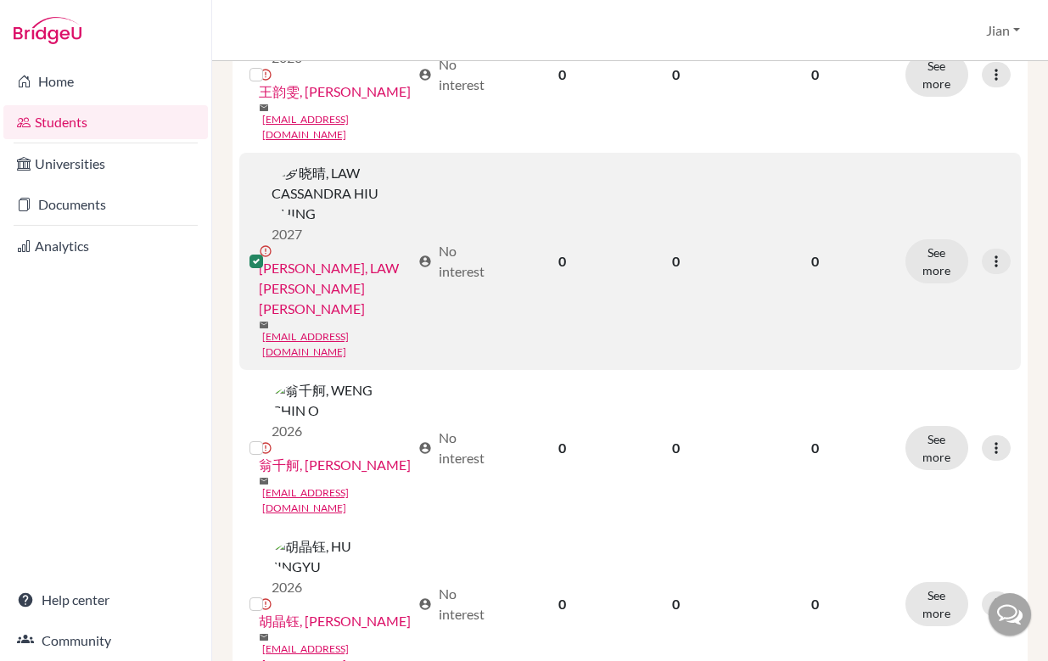
scroll to position [1636, 0]
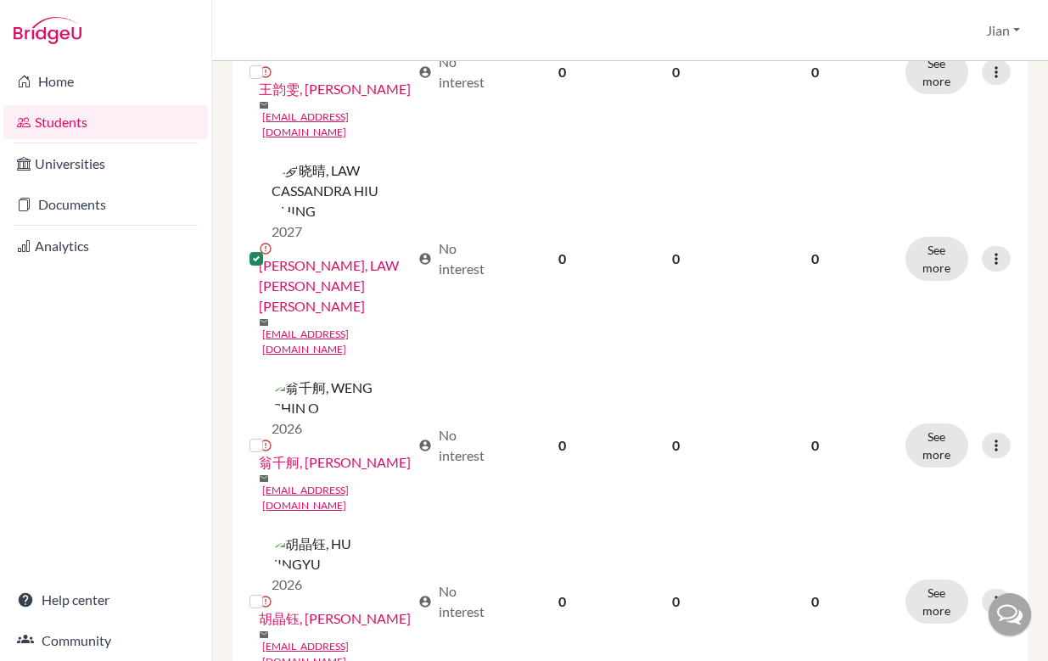
click at [0, 0] on input "checkbox" at bounding box center [0, 0] width 0 height 0
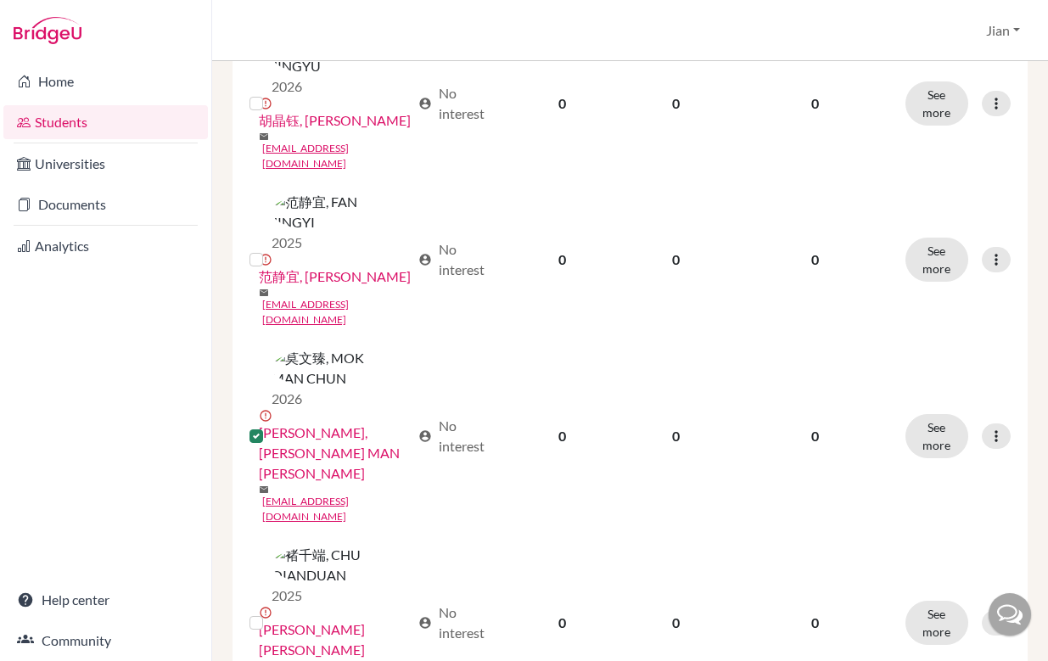
scroll to position [2136, 0]
click at [0, 0] on input "checkbox" at bounding box center [0, 0] width 0 height 0
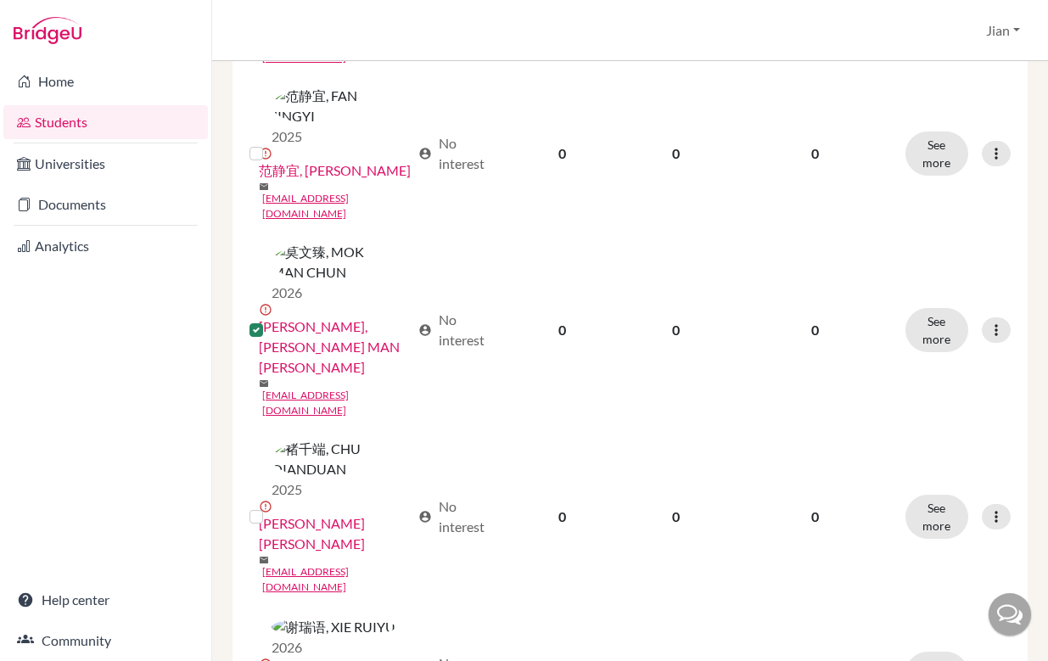
scroll to position [2255, 0]
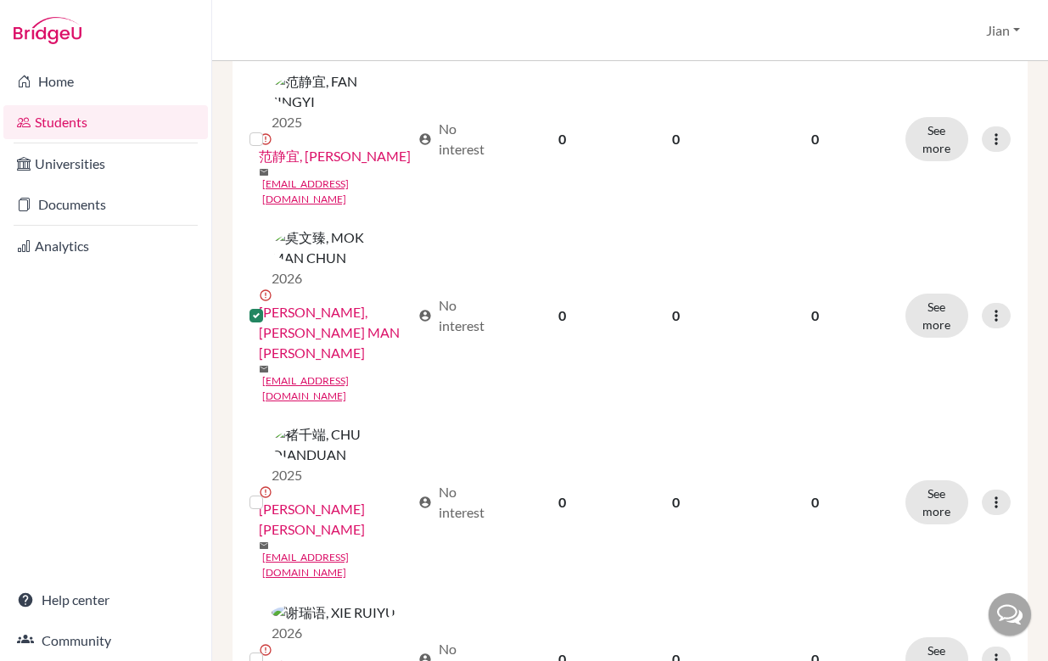
click at [0, 0] on input "checkbox" at bounding box center [0, 0] width 0 height 0
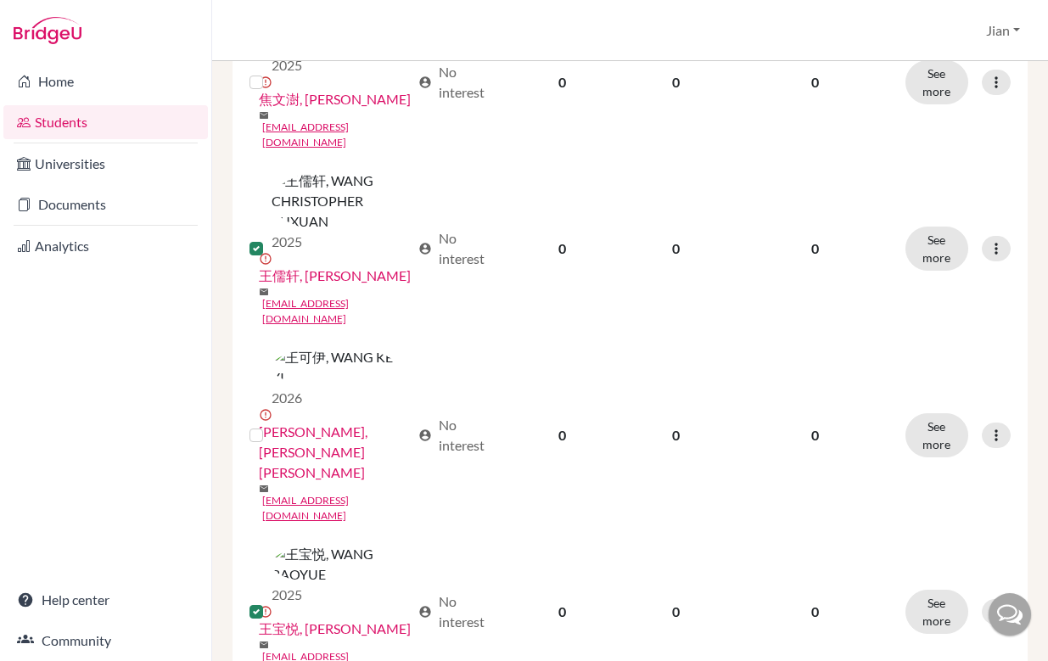
scroll to position [0, 0]
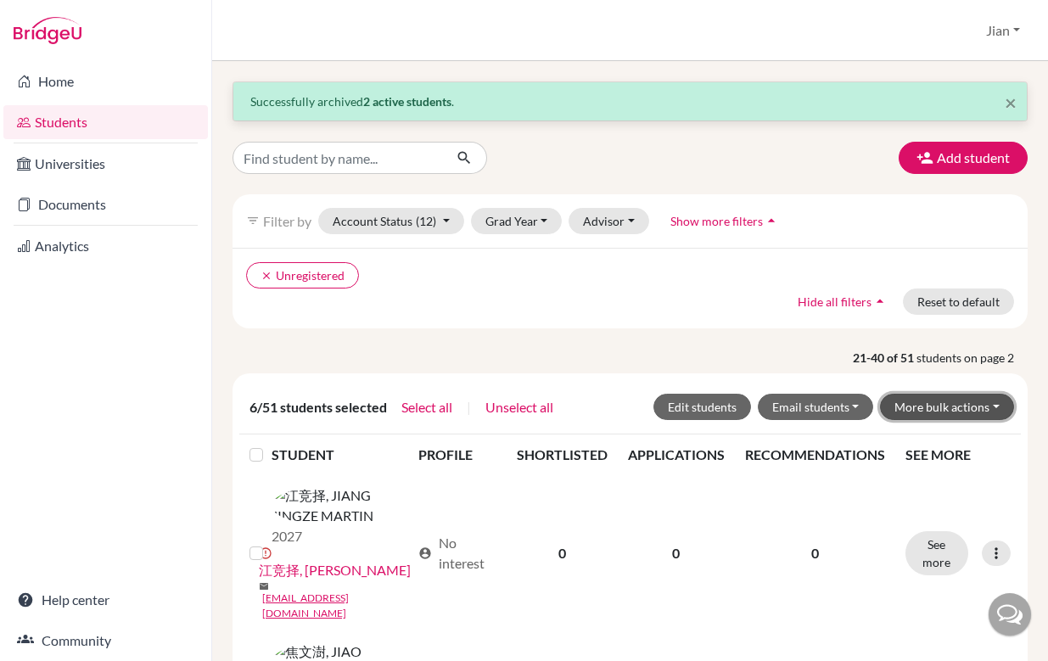
click at [986, 408] on button "More bulk actions" at bounding box center [947, 407] width 134 height 26
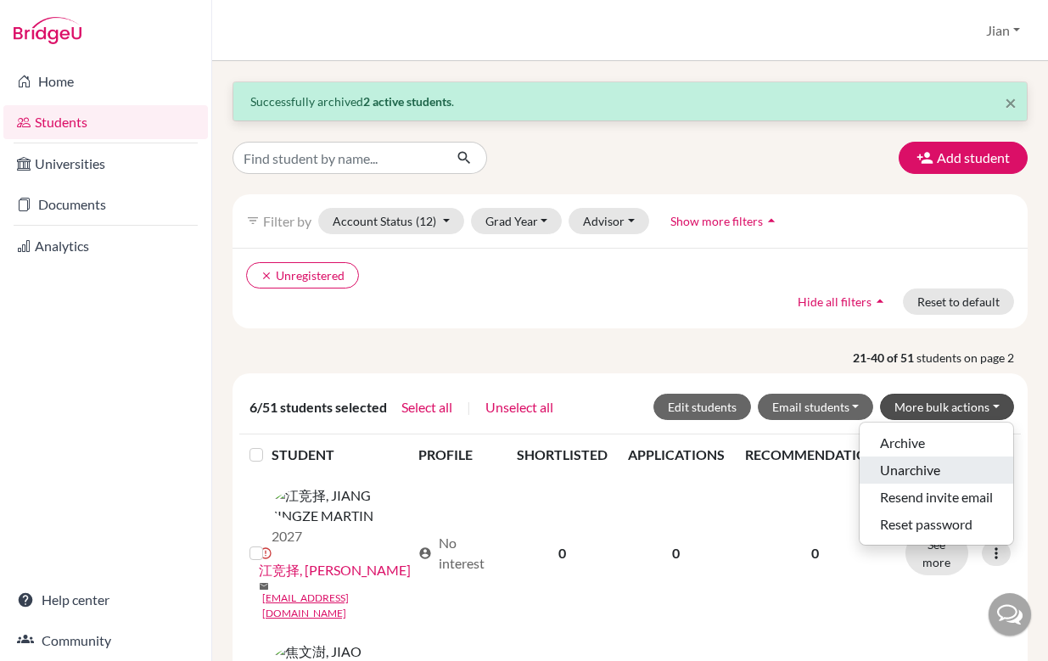
click at [916, 469] on button "Unarchive" at bounding box center [937, 470] width 154 height 27
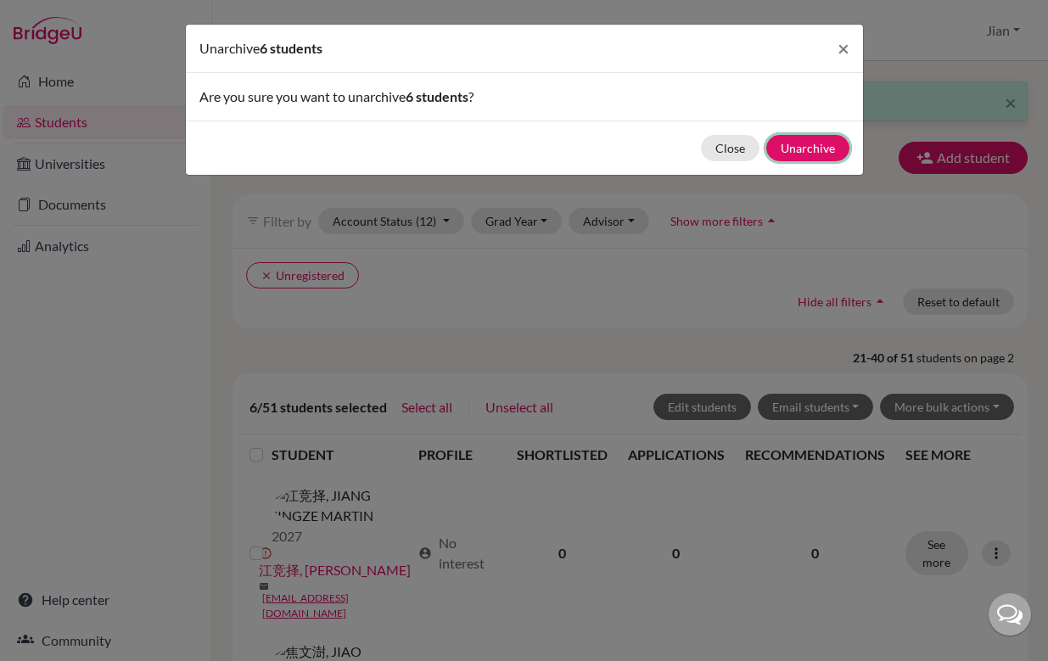
drag, startPoint x: 802, startPoint y: 149, endPoint x: 704, endPoint y: 66, distance: 128.4
click at [704, 66] on form "Unarchive 6 students × Are you sure you want to unarchive 6 students ? Close Un…" at bounding box center [524, 100] width 677 height 150
click at [730, 146] on button "Close" at bounding box center [730, 148] width 59 height 26
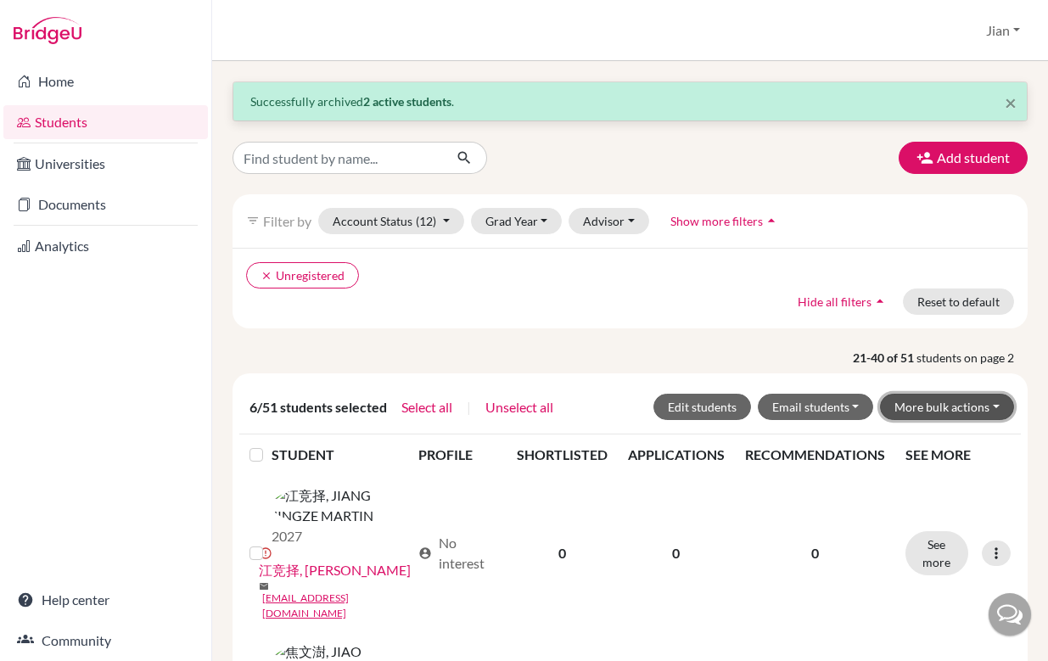
click at [994, 408] on button "More bulk actions" at bounding box center [947, 407] width 134 height 26
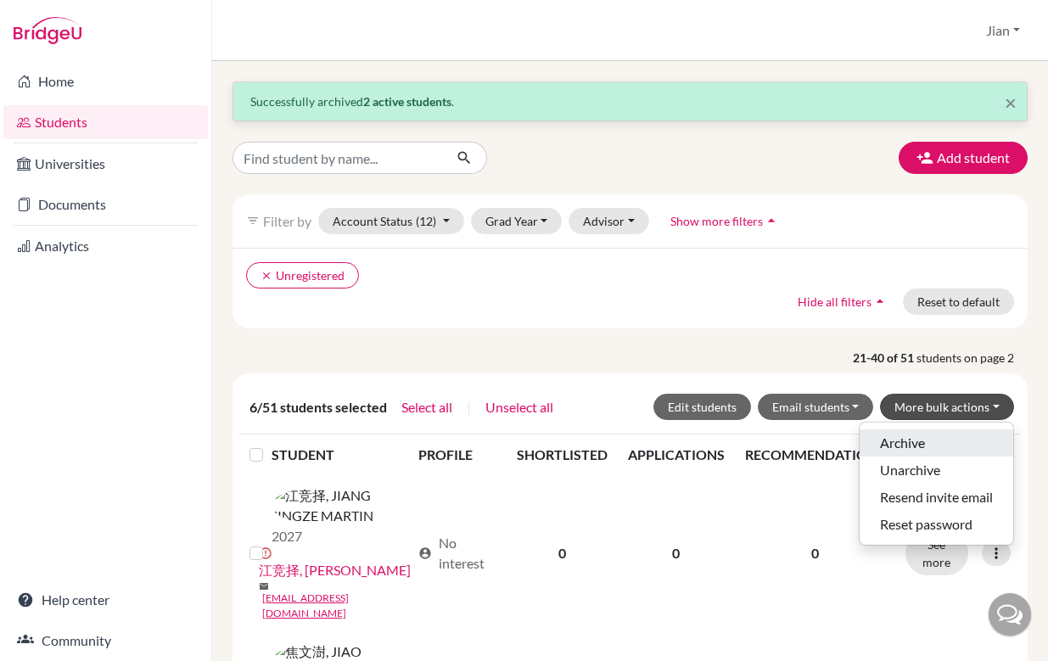
click at [928, 441] on button "Archive" at bounding box center [937, 443] width 154 height 27
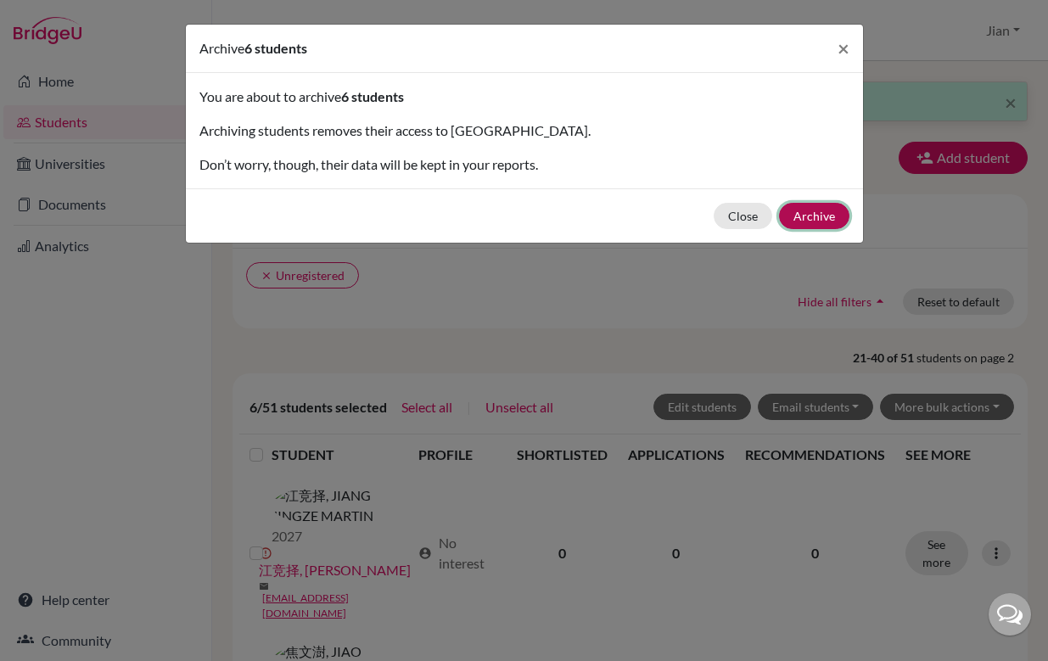
click at [824, 213] on button "Archive" at bounding box center [814, 216] width 70 height 26
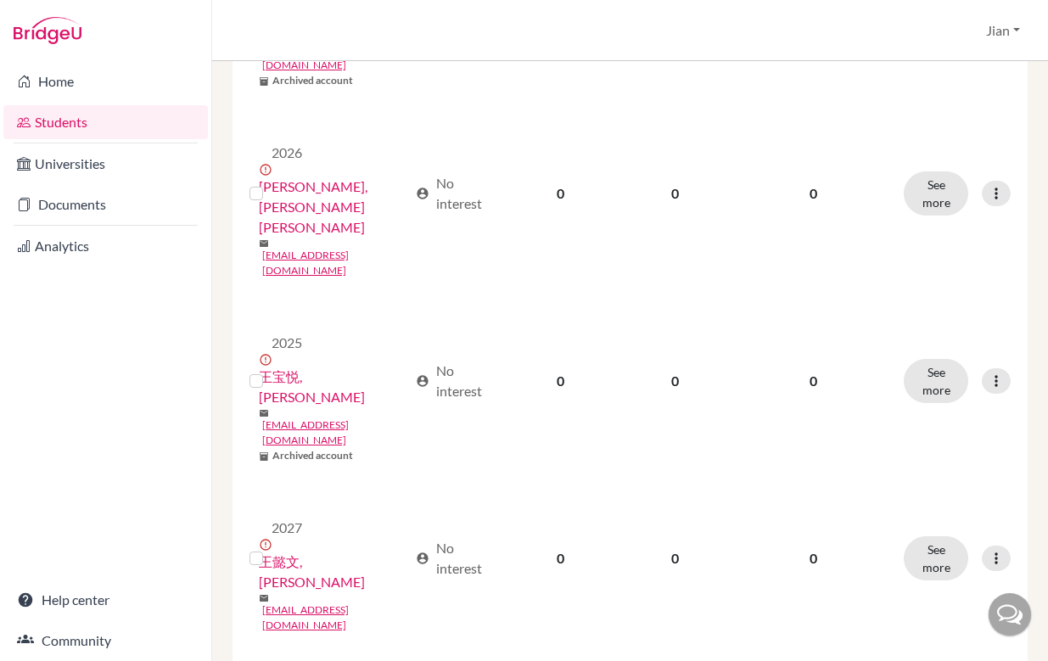
scroll to position [848, 0]
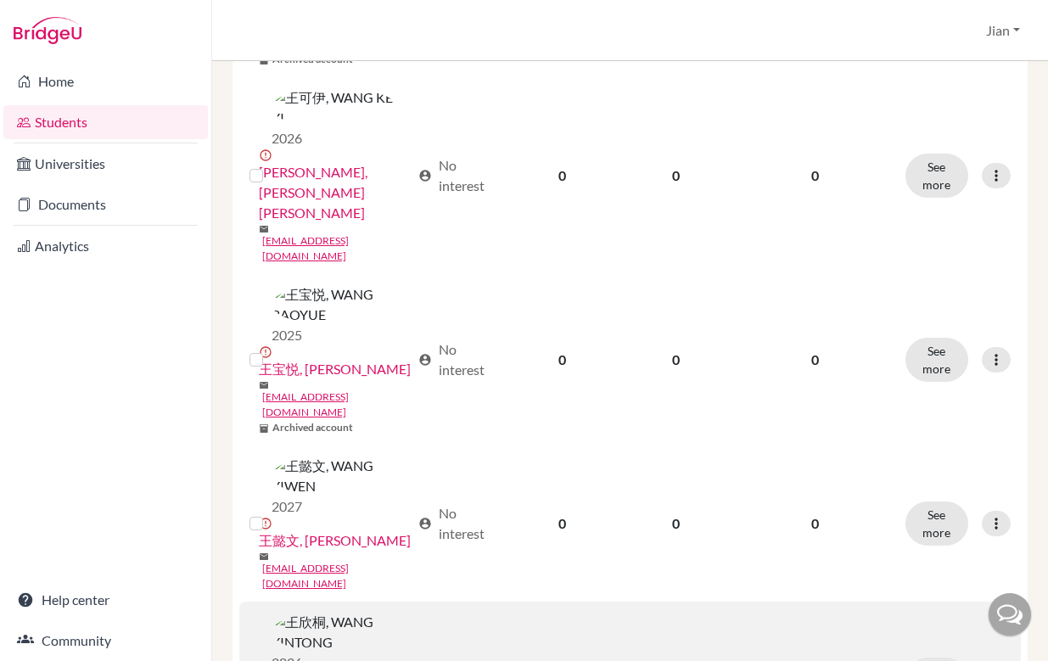
click at [270, 660] on label at bounding box center [270, 670] width 0 height 0
click at [0, 0] on input "checkbox" at bounding box center [0, 0] width 0 height 0
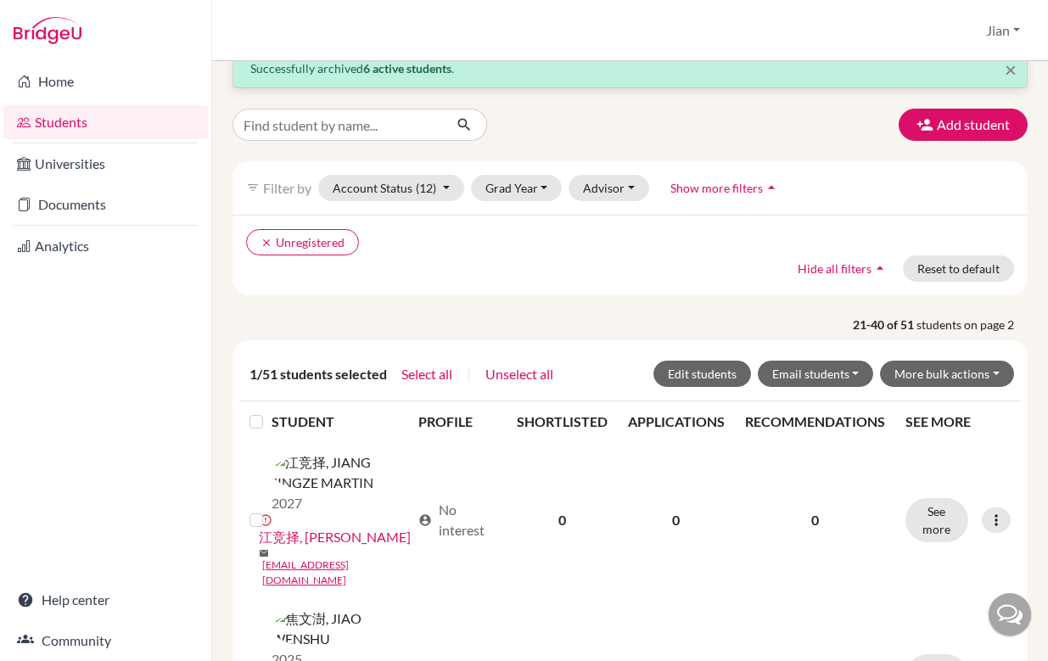
scroll to position [0, 0]
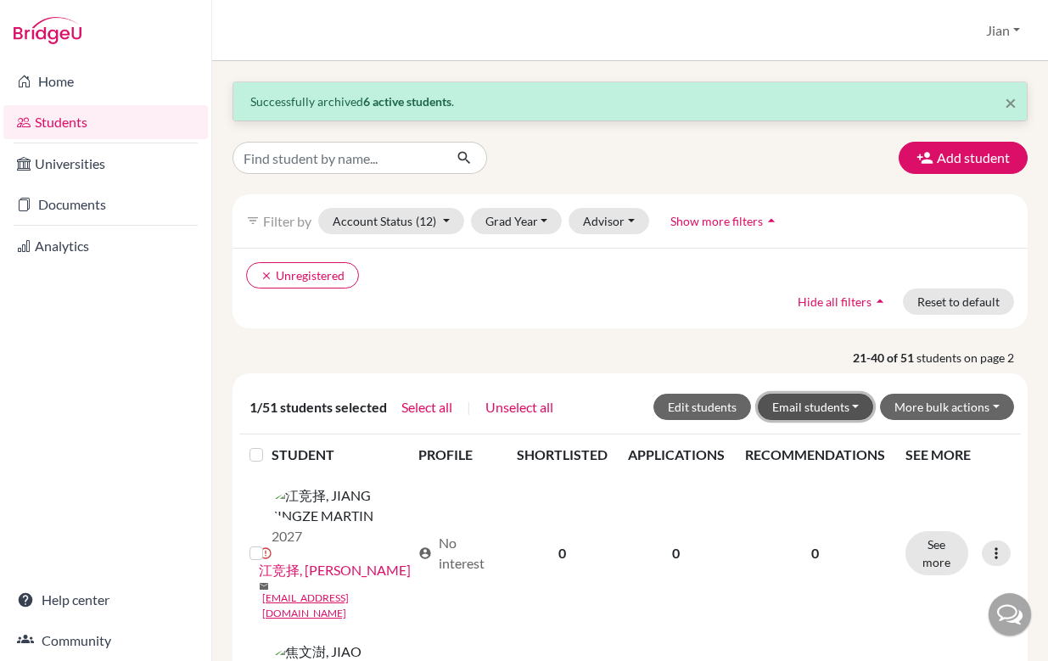
click at [855, 406] on button "Email students" at bounding box center [816, 407] width 116 height 26
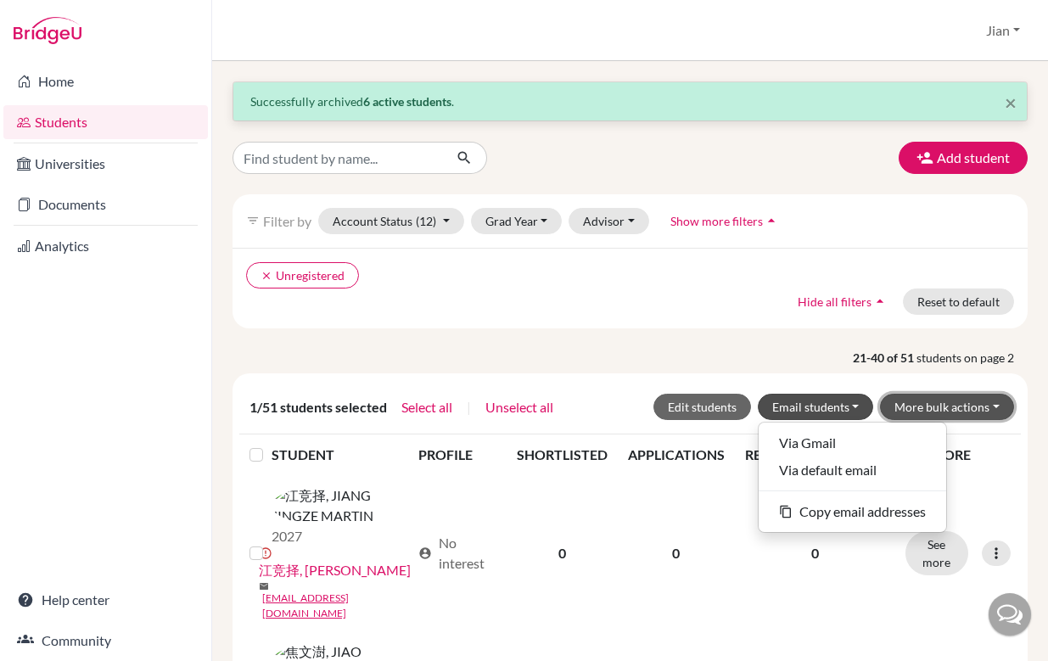
click at [991, 407] on button "More bulk actions" at bounding box center [947, 407] width 134 height 26
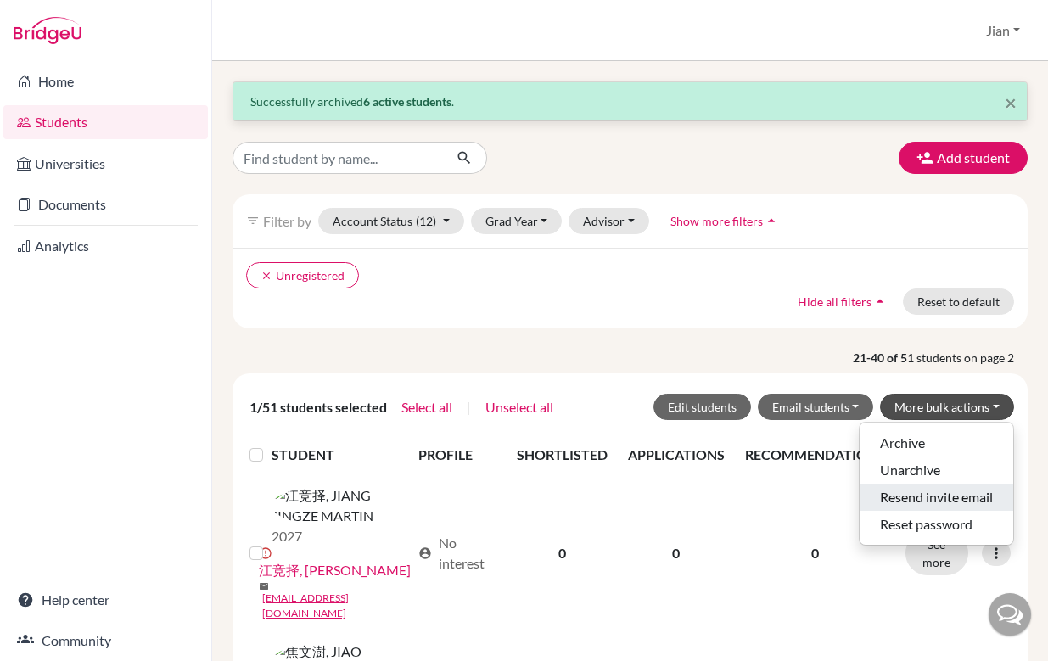
click at [930, 502] on button "Resend invite email" at bounding box center [937, 497] width 154 height 27
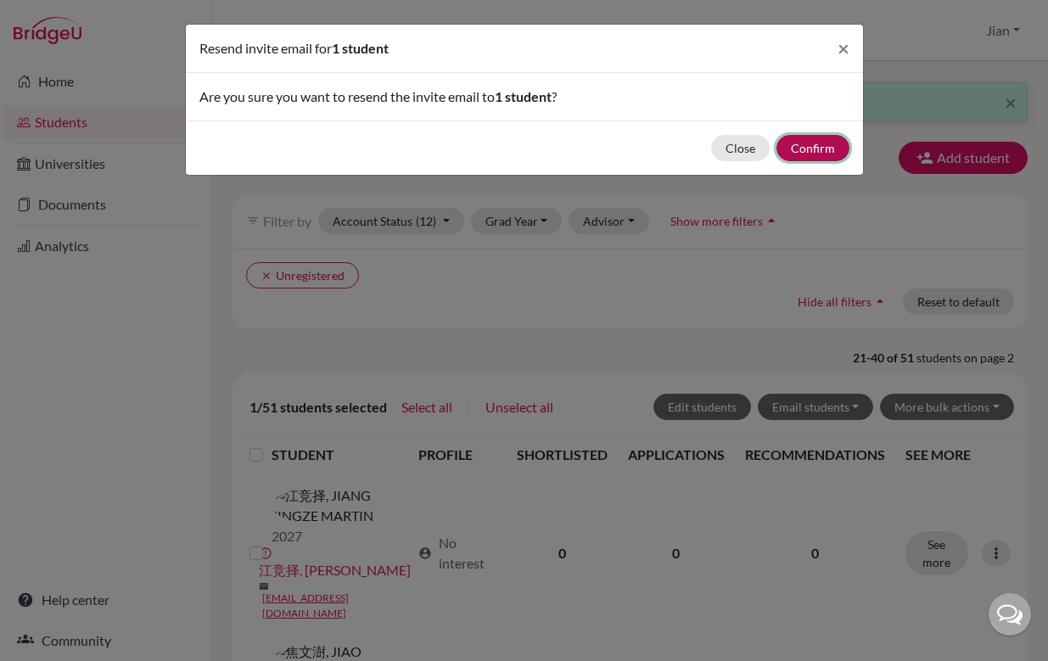
click at [803, 154] on button "Confirm" at bounding box center [813, 148] width 73 height 26
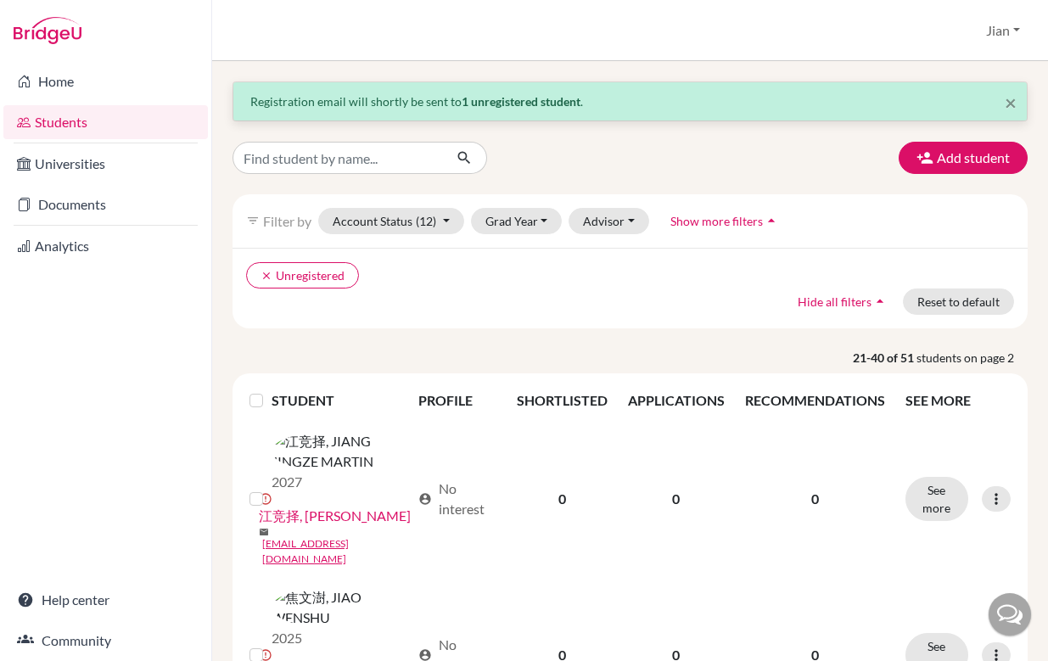
click at [509, 281] on ul "clear Unregistered" at bounding box center [534, 275] width 576 height 26
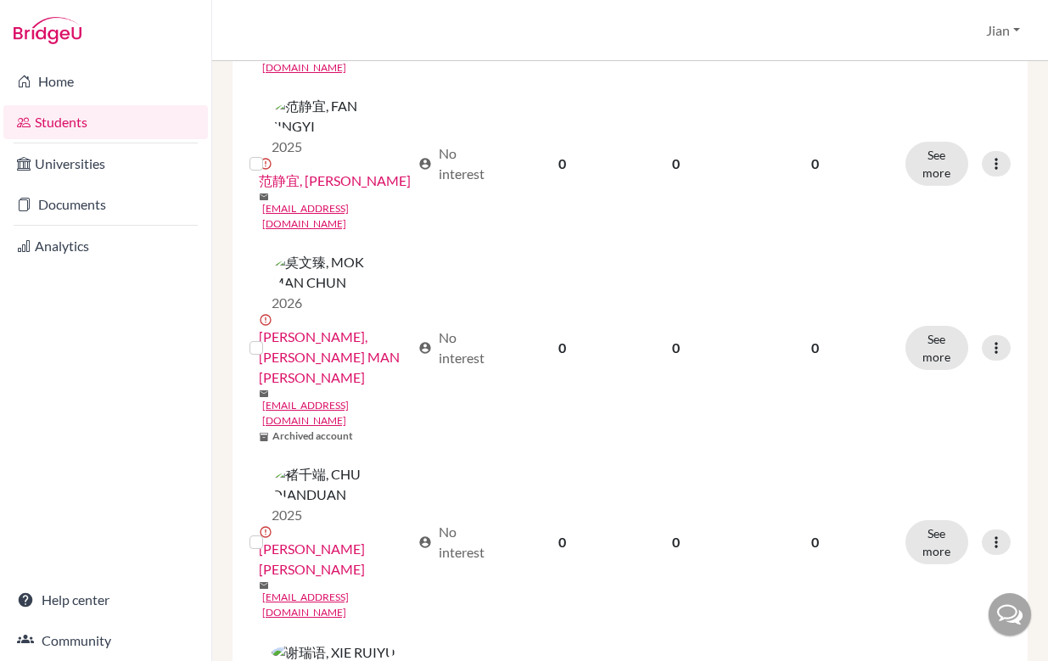
scroll to position [2403, 0]
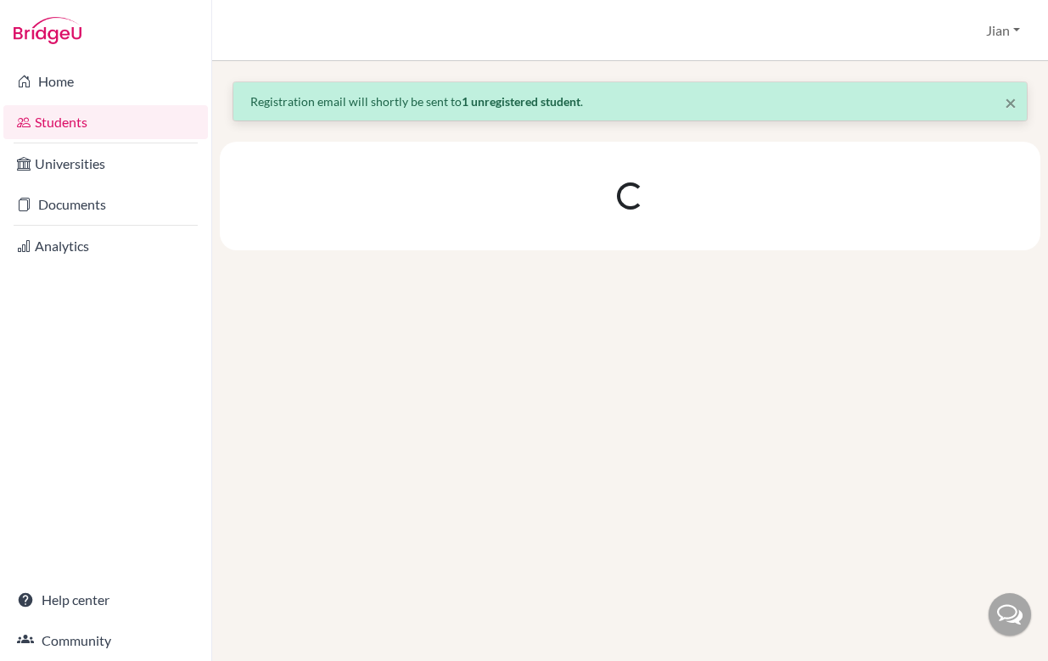
scroll to position [0, 0]
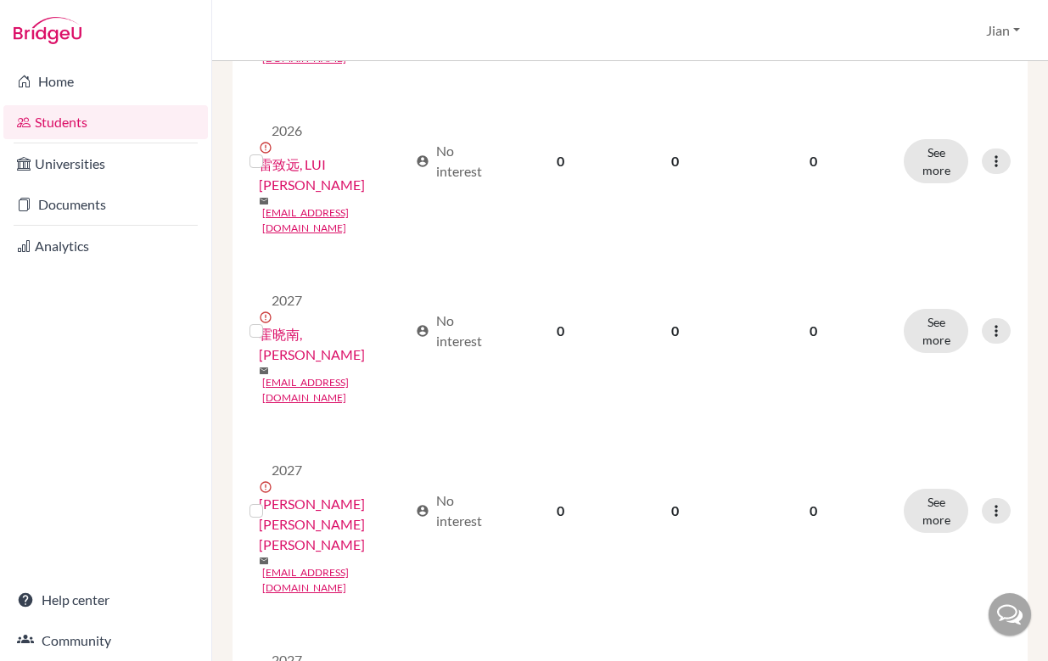
scroll to position [857, 0]
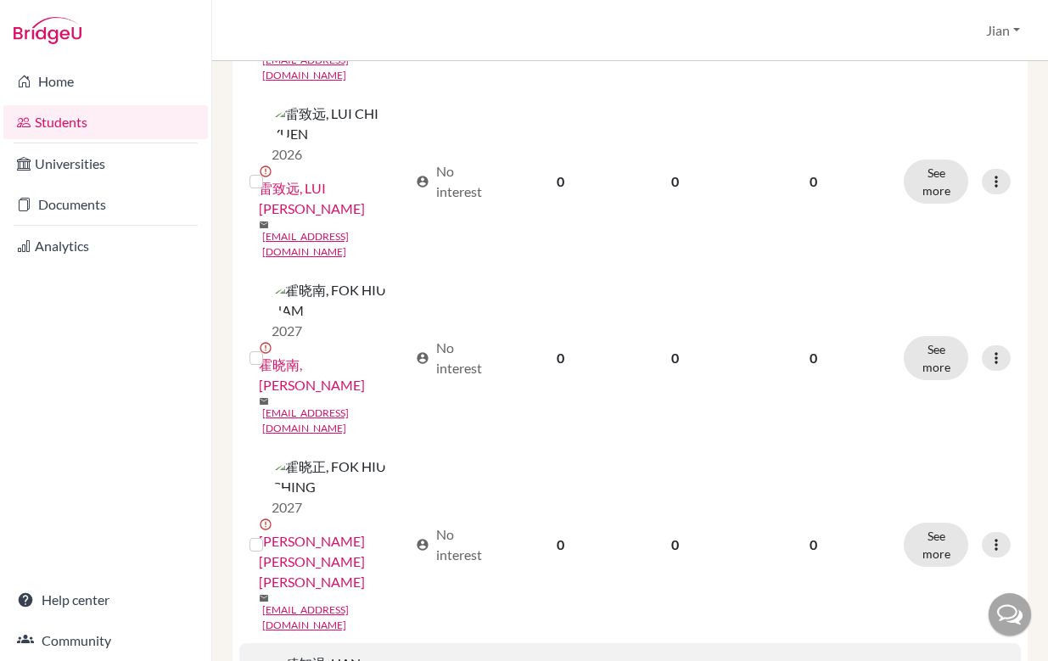
click at [0, 0] on input "checkbox" at bounding box center [0, 0] width 0 height 0
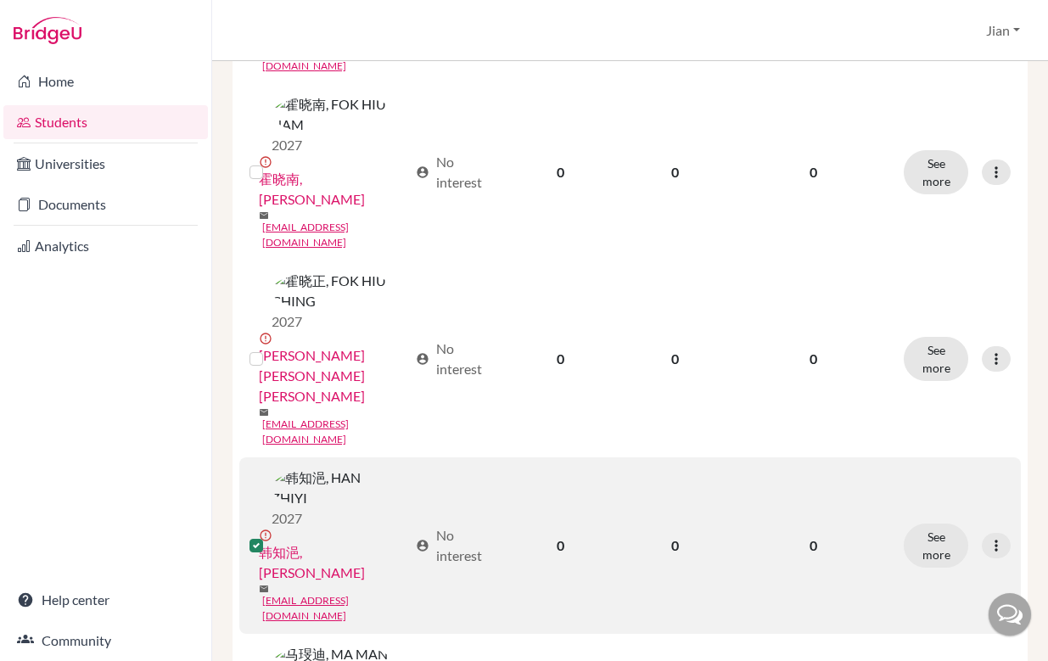
scroll to position [1098, 0]
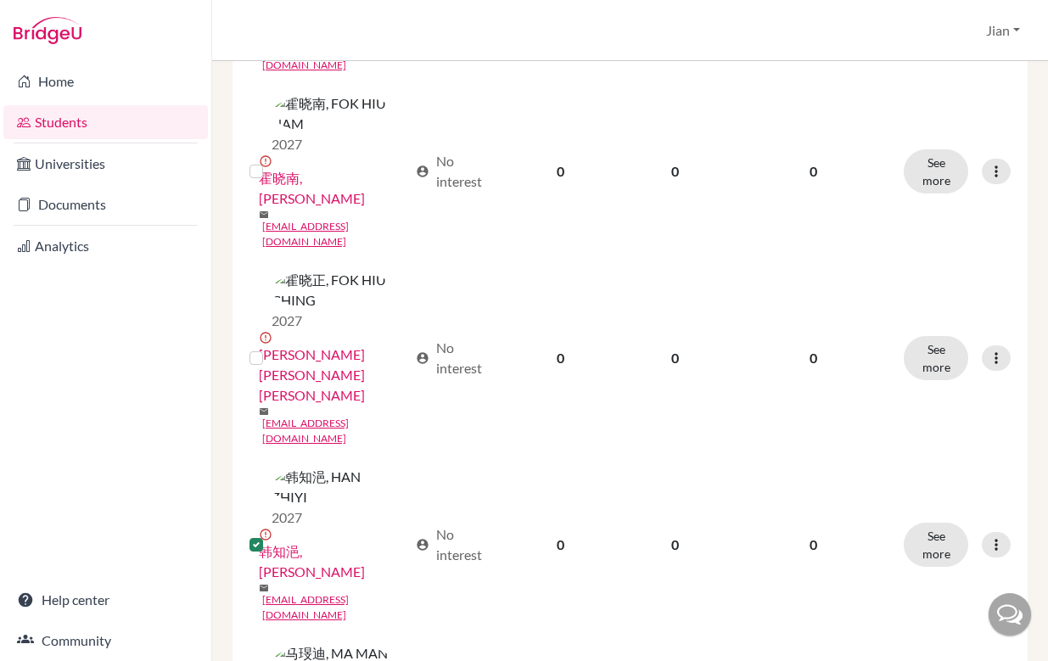
click at [0, 0] on input "checkbox" at bounding box center [0, 0] width 0 height 0
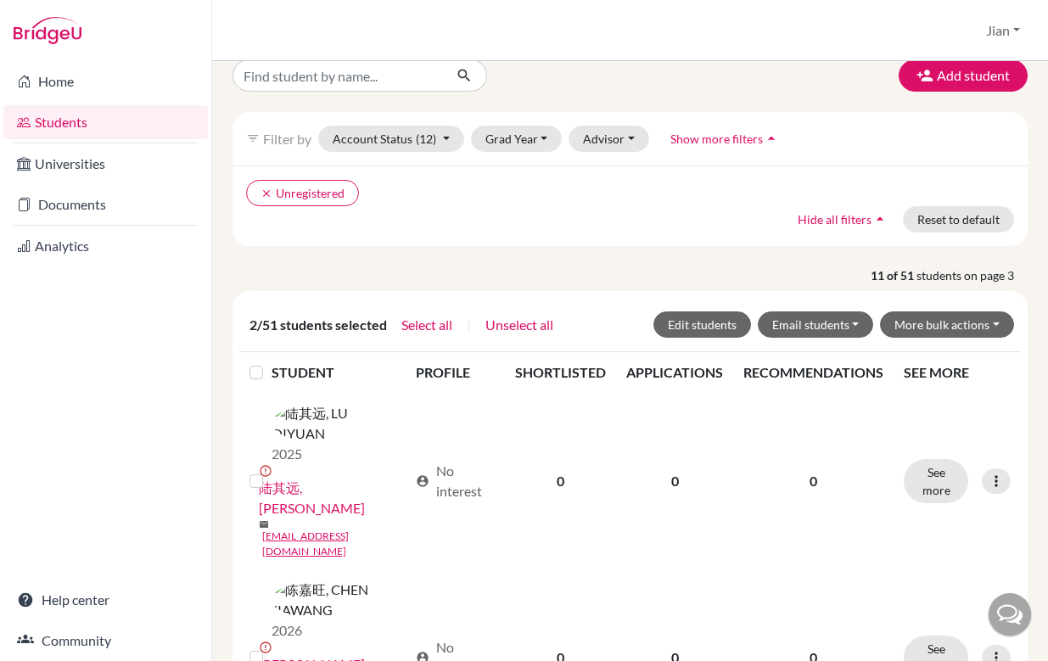
scroll to position [0, 0]
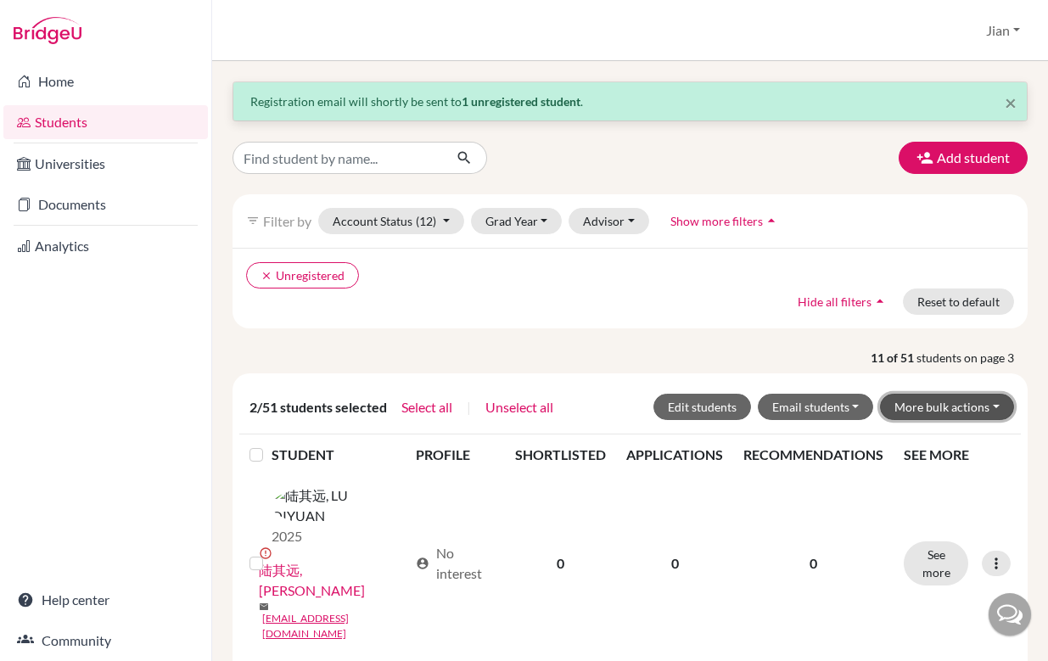
click at [996, 403] on button "More bulk actions" at bounding box center [947, 407] width 134 height 26
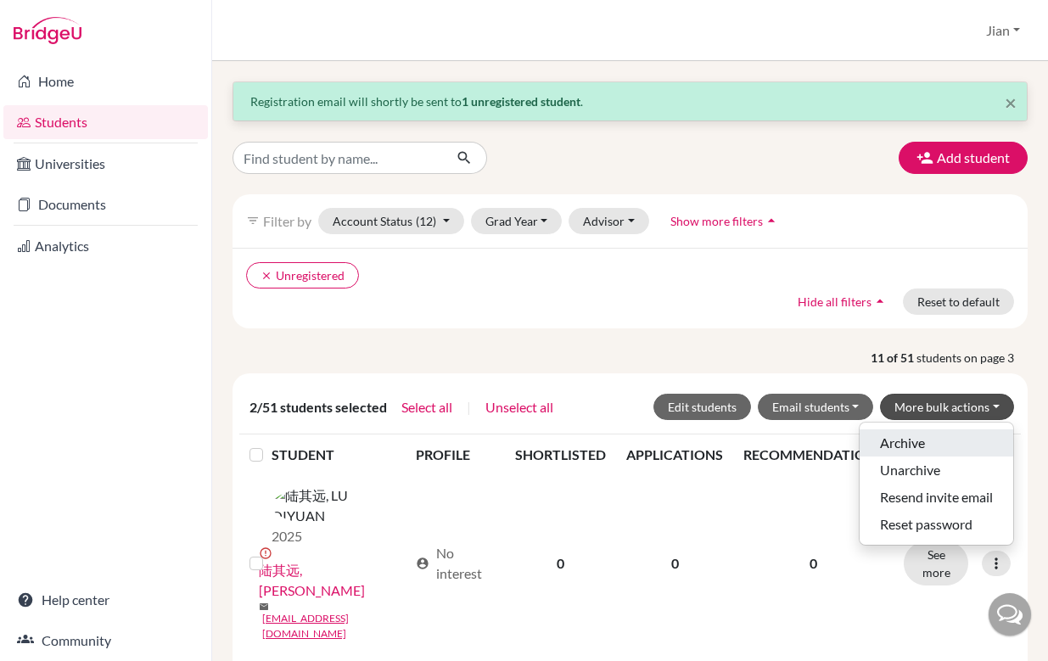
click at [925, 443] on button "Archive" at bounding box center [937, 443] width 154 height 27
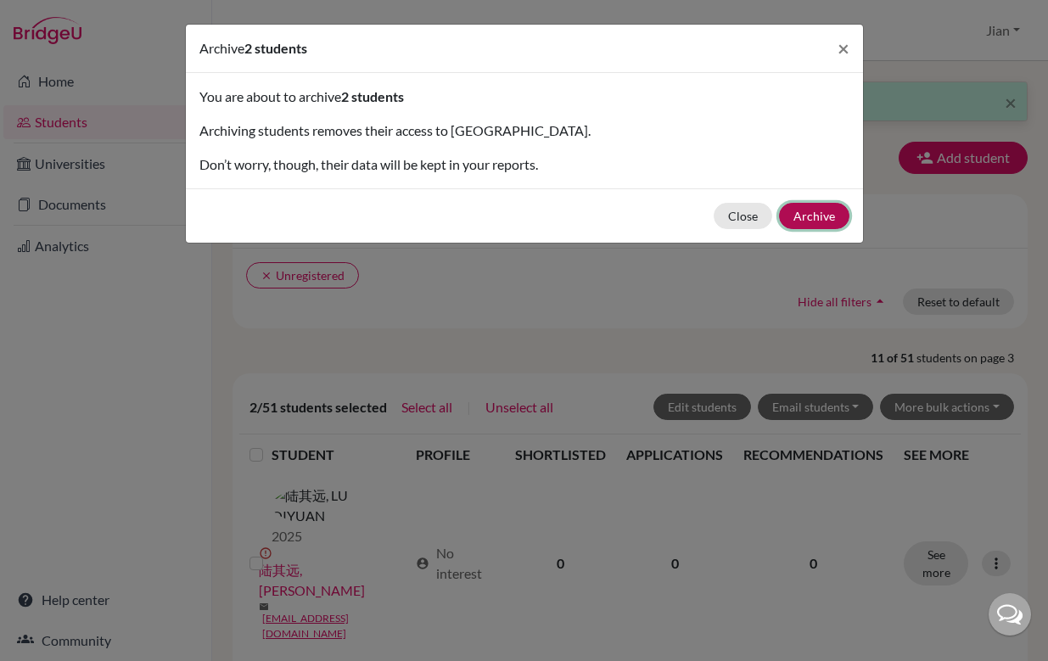
click at [829, 215] on button "Archive" at bounding box center [814, 216] width 70 height 26
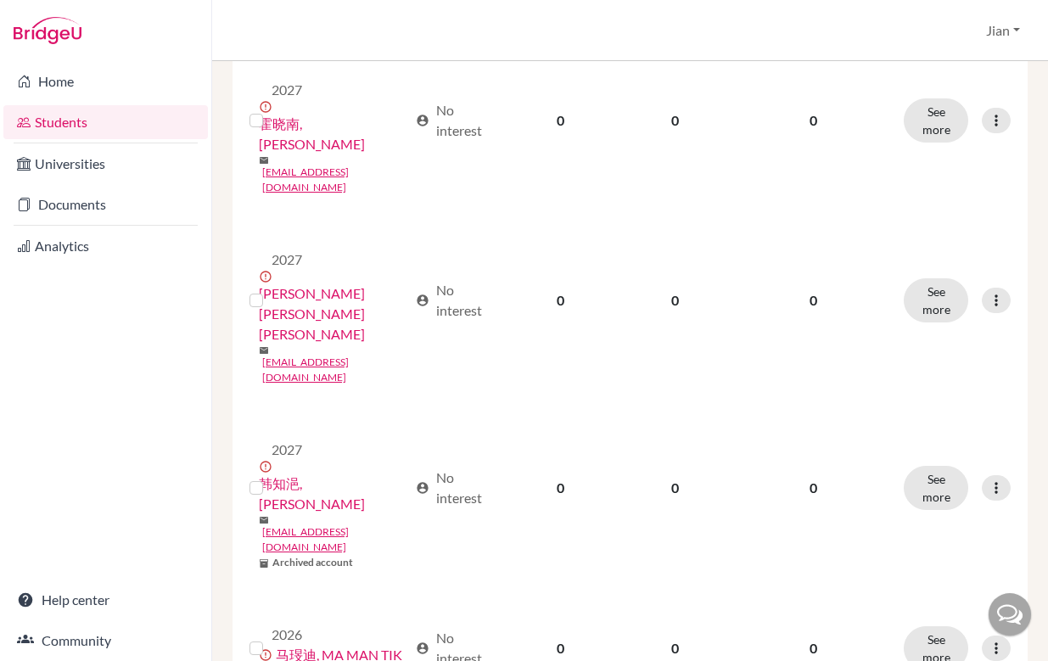
scroll to position [1064, 0]
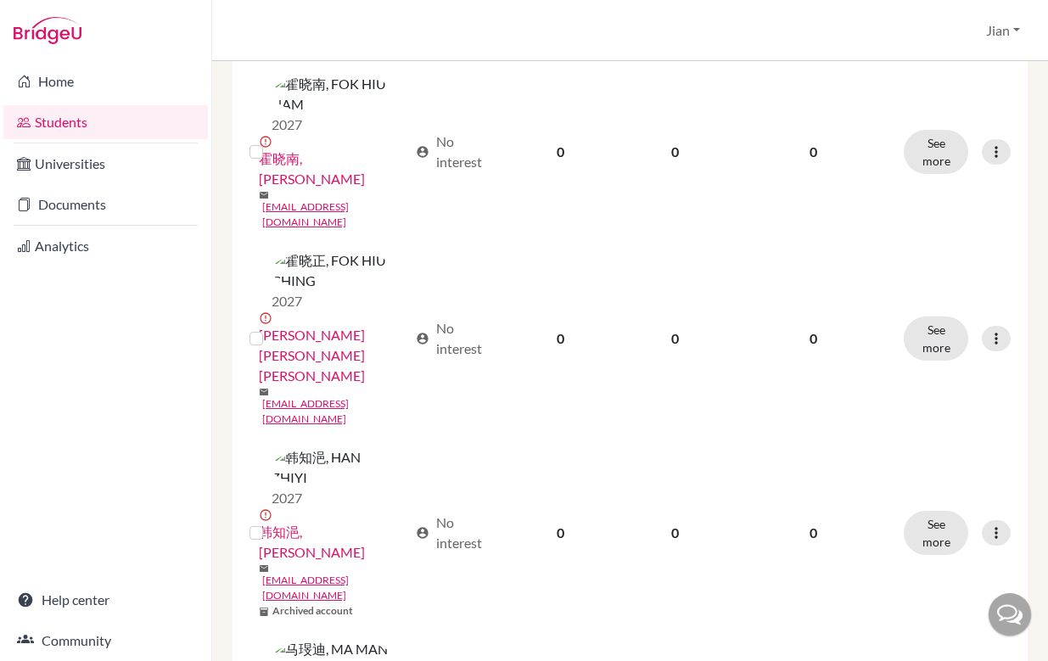
click at [0, 0] on input "checkbox" at bounding box center [0, 0] width 0 height 0
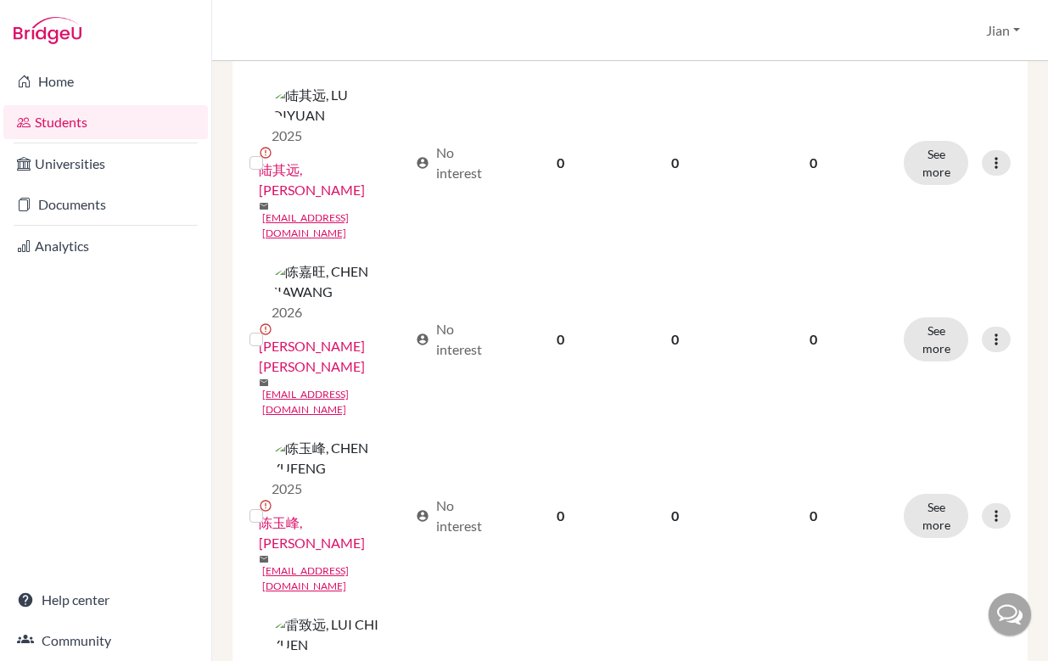
scroll to position [385, 0]
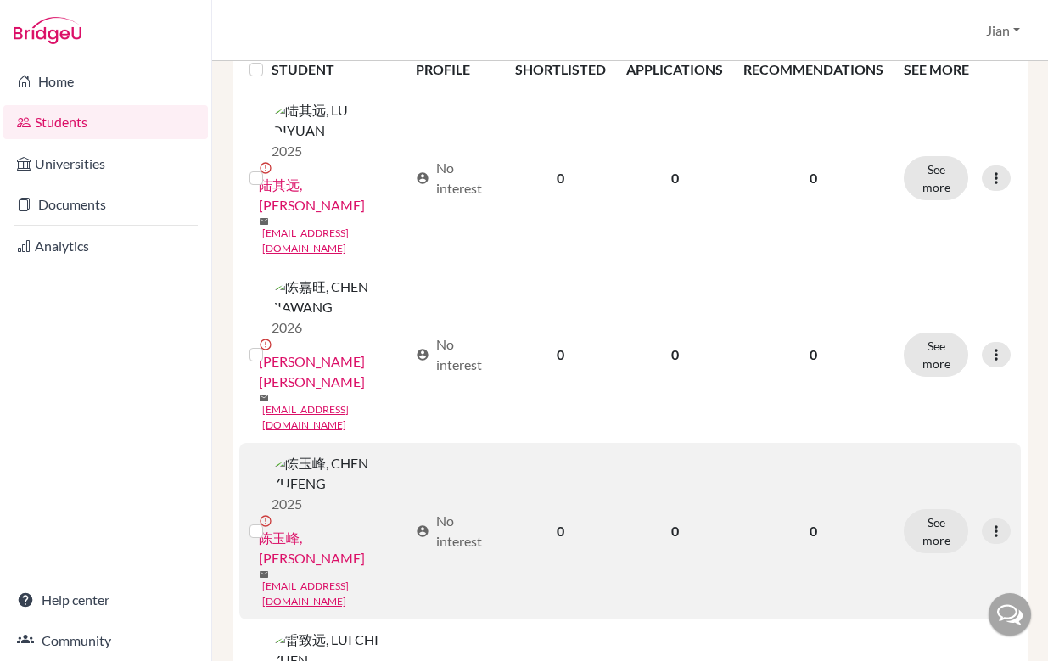
click at [270, 521] on label at bounding box center [270, 521] width 0 height 0
click at [0, 0] on input "checkbox" at bounding box center [0, 0] width 0 height 0
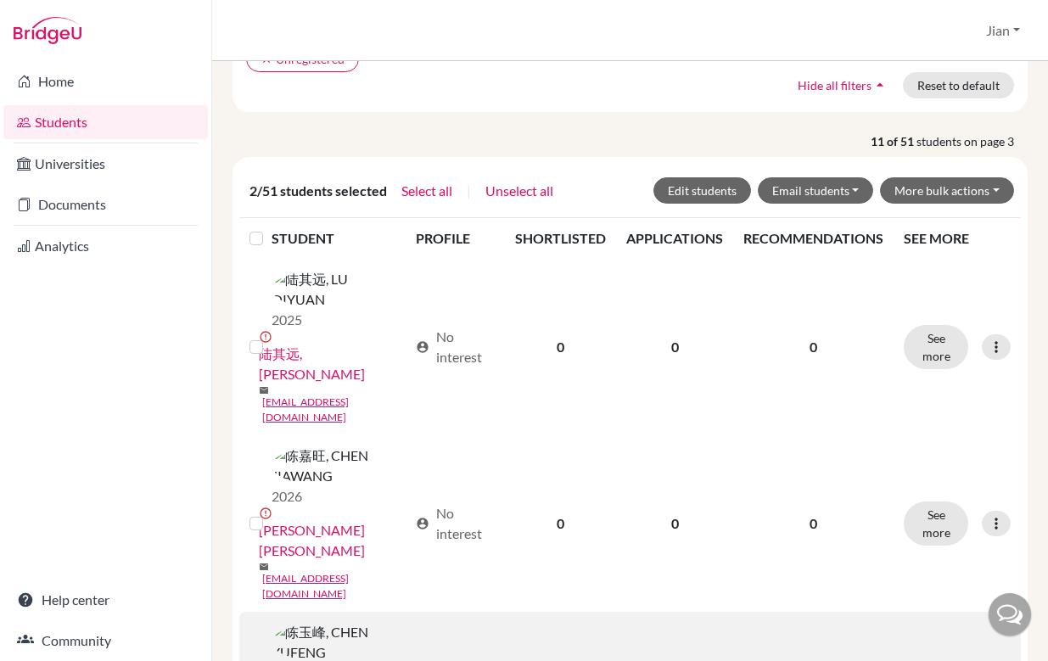
scroll to position [216, 0]
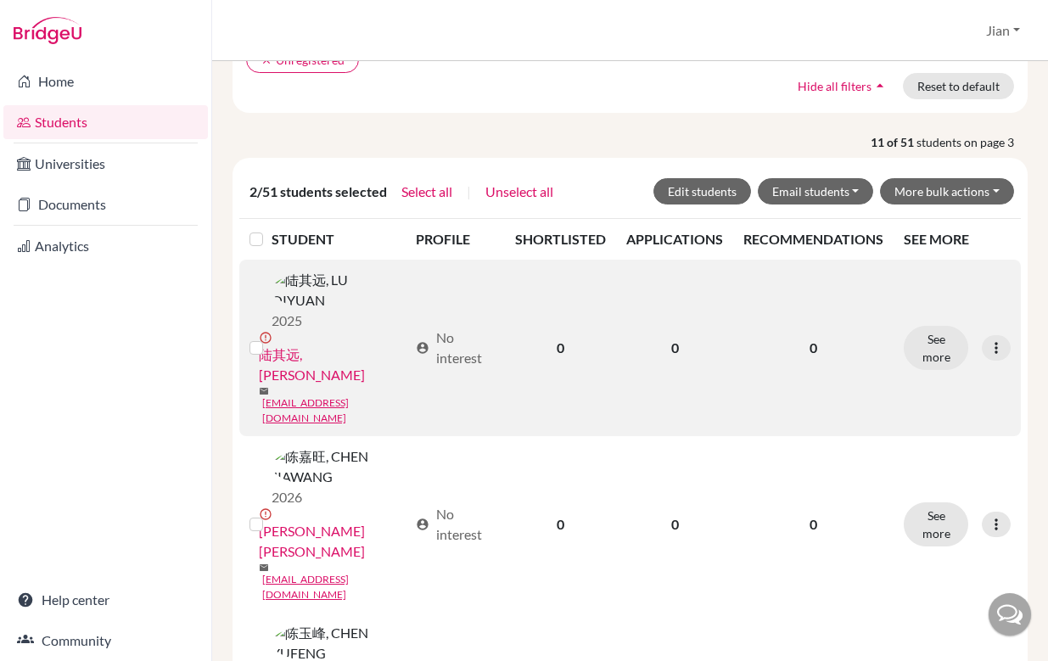
click at [270, 338] on label at bounding box center [270, 338] width 0 height 0
click at [0, 0] on input "checkbox" at bounding box center [0, 0] width 0 height 0
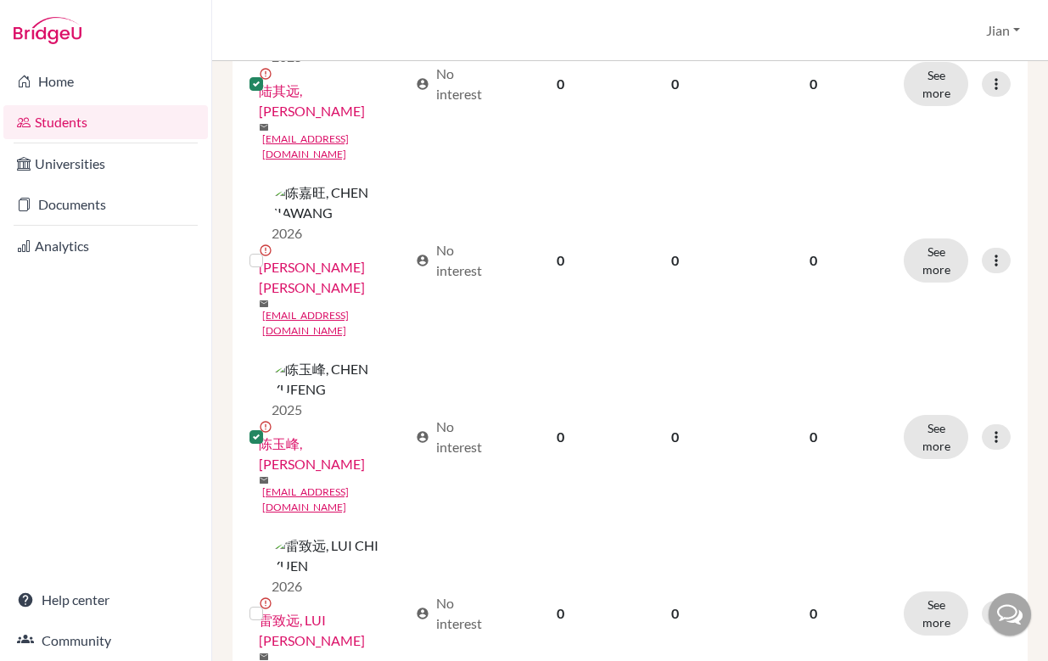
scroll to position [219, 0]
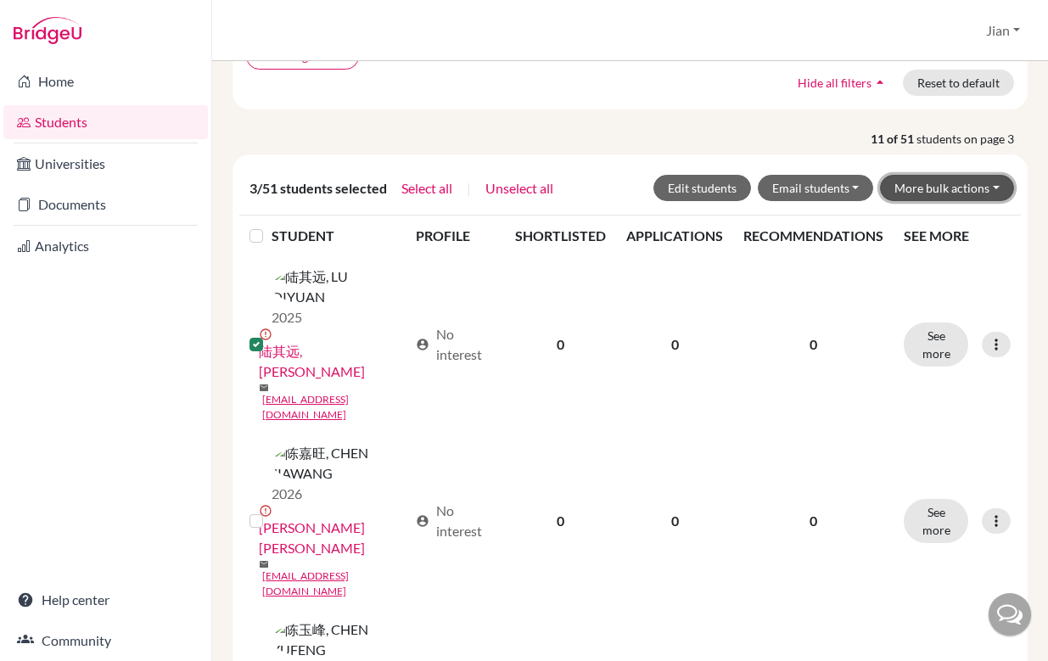
click at [991, 194] on button "More bulk actions" at bounding box center [947, 188] width 134 height 26
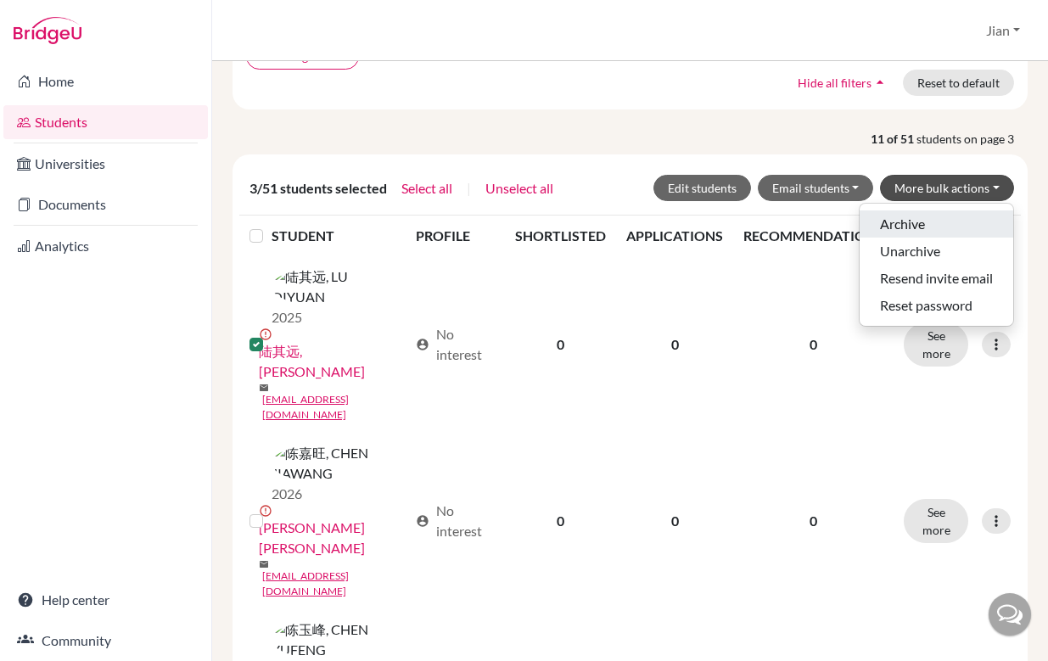
click at [933, 228] on button "Archive" at bounding box center [937, 224] width 154 height 27
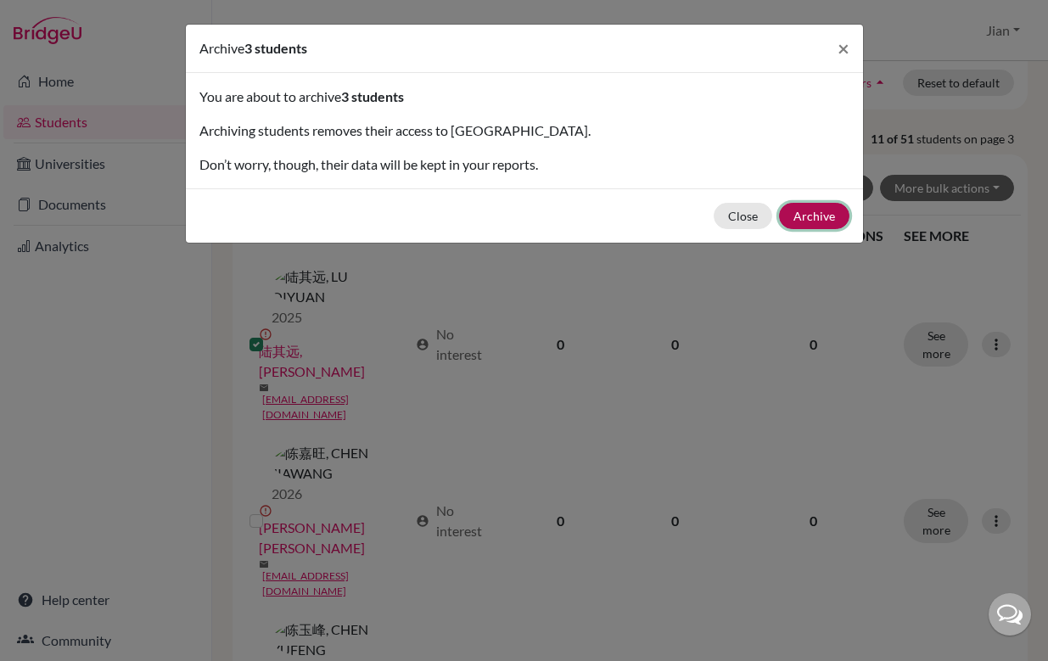
click at [803, 211] on button "Archive" at bounding box center [814, 216] width 70 height 26
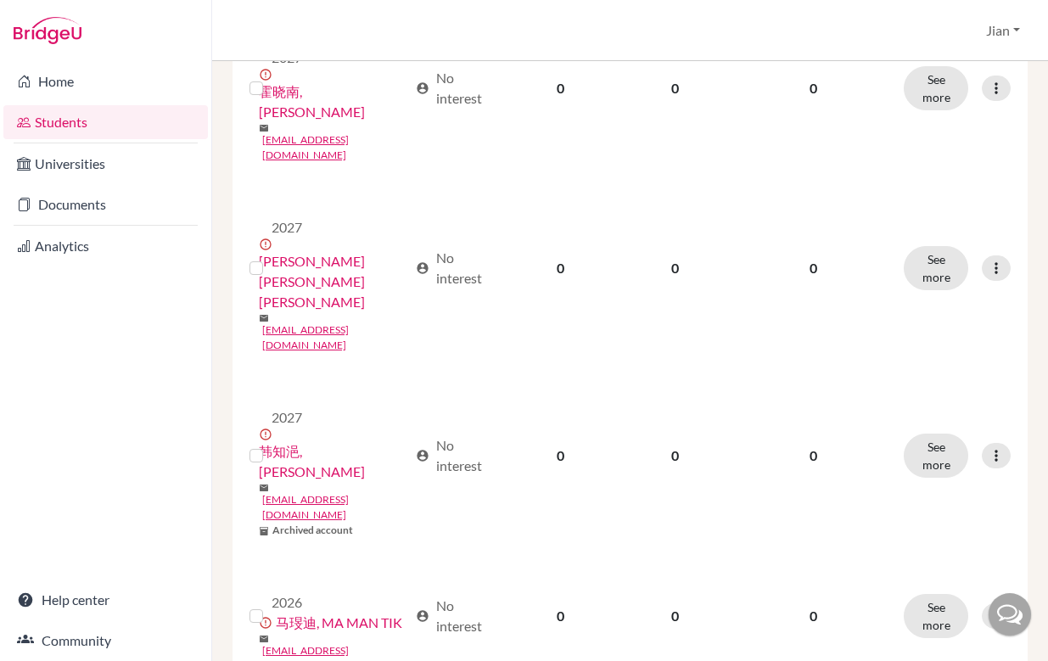
scroll to position [1205, 0]
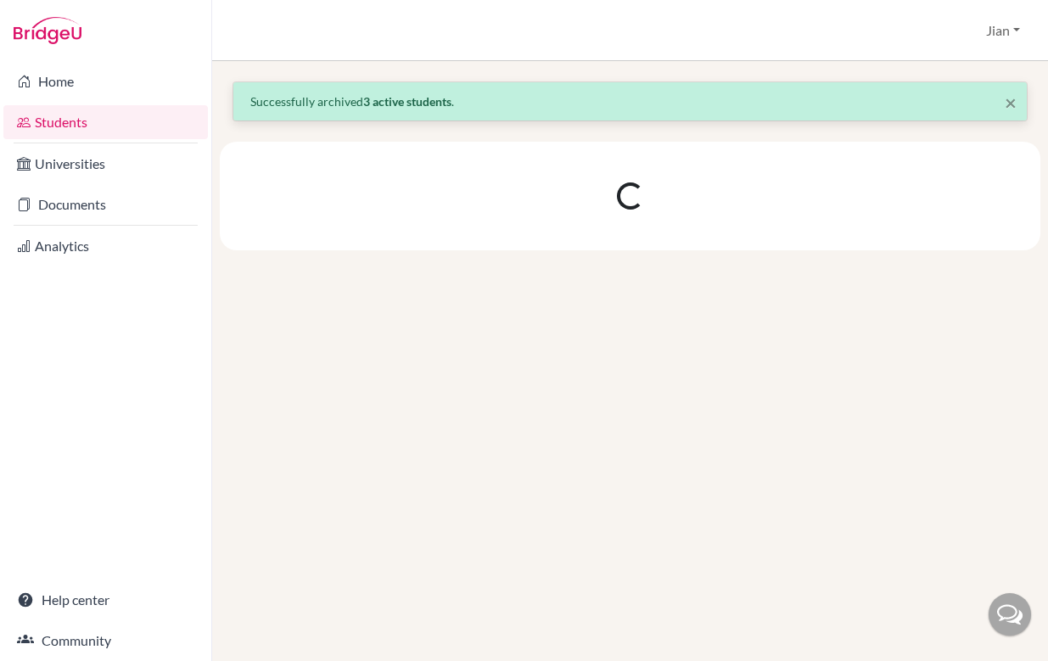
scroll to position [0, 0]
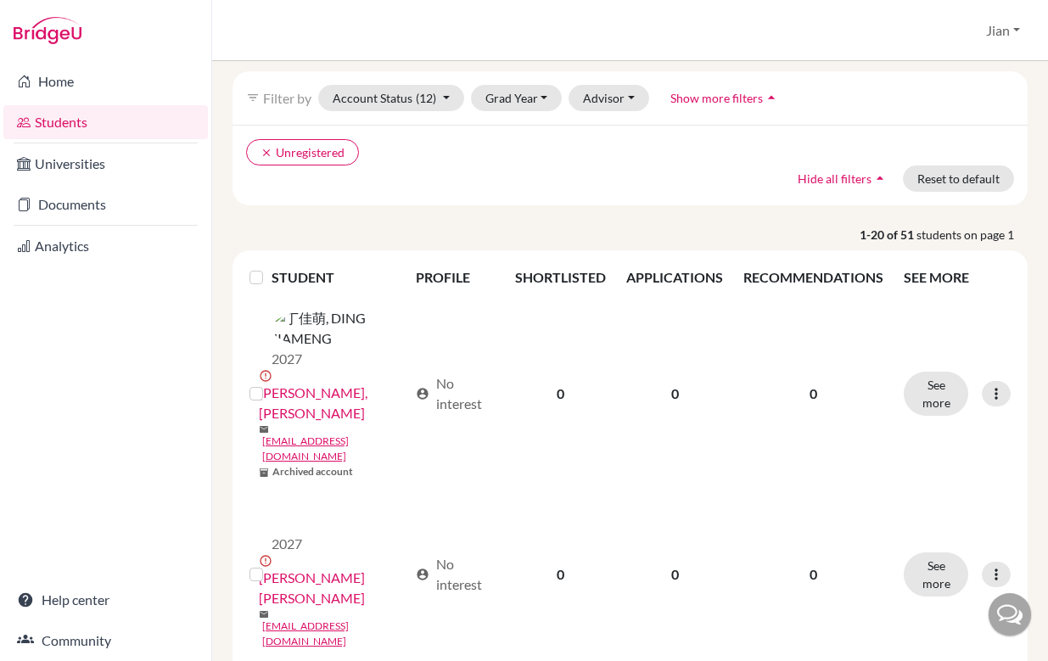
scroll to position [126, 0]
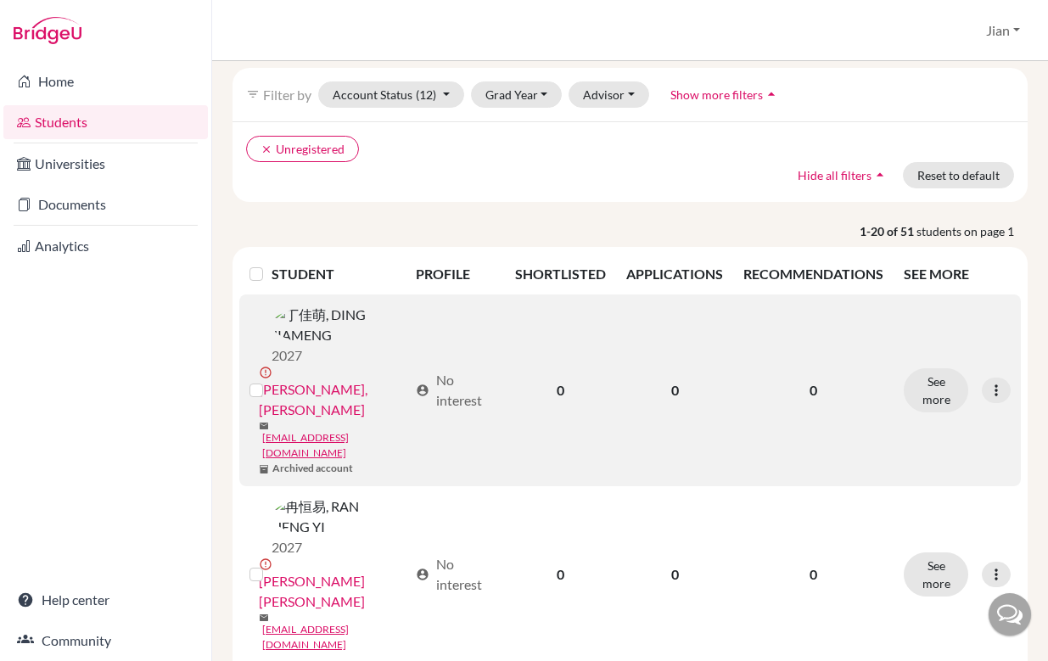
click at [270, 380] on label at bounding box center [270, 380] width 0 height 0
click at [0, 0] on input "checkbox" at bounding box center [0, 0] width 0 height 0
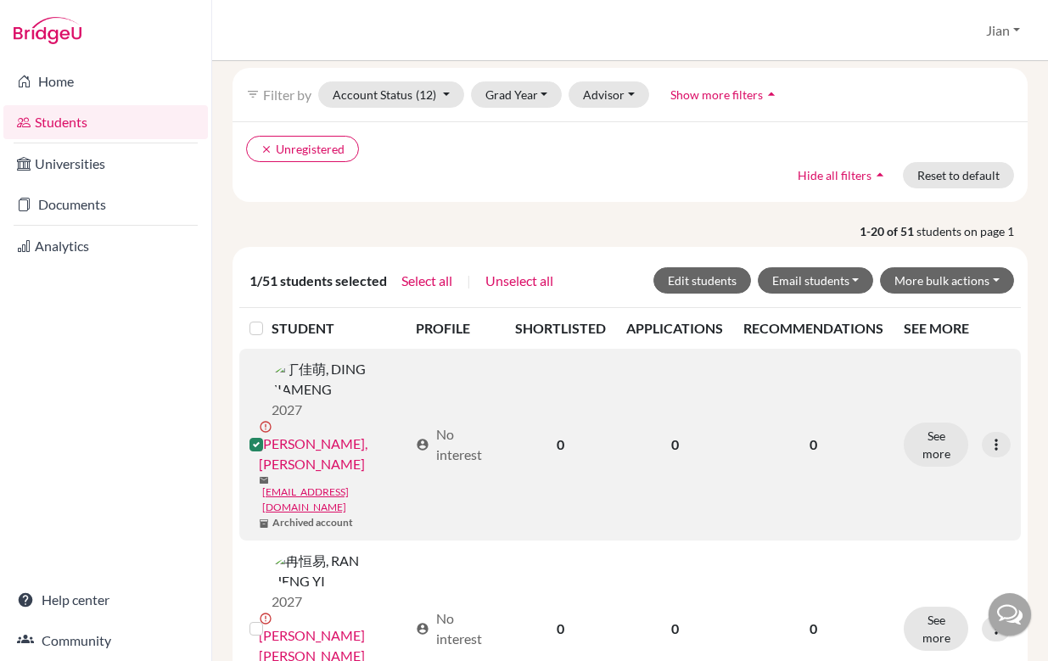
scroll to position [129, 0]
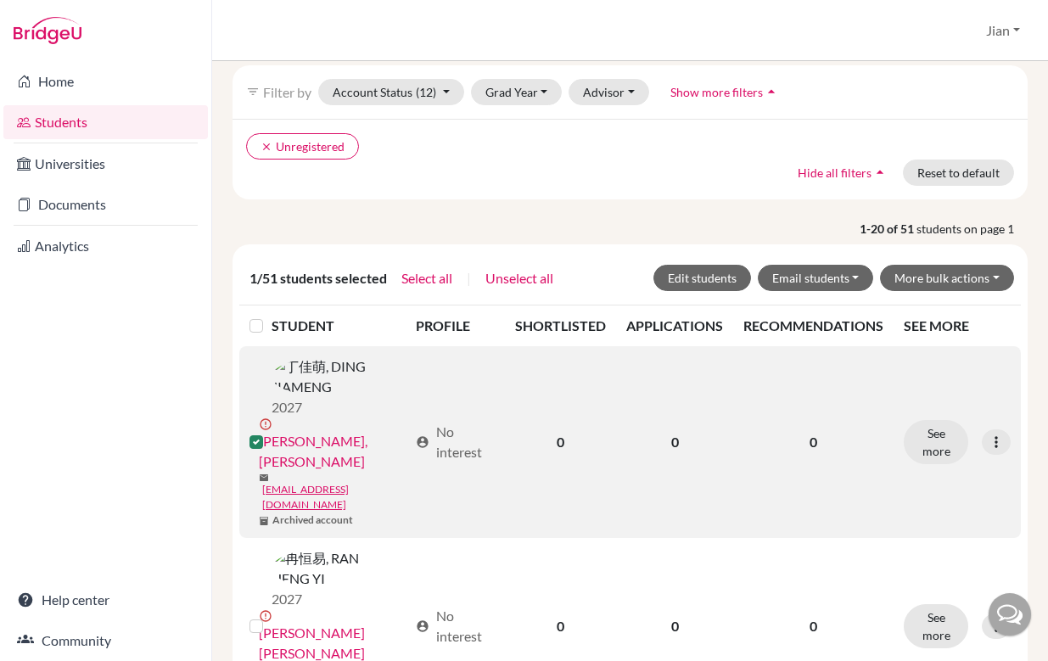
click at [270, 432] on label at bounding box center [270, 432] width 0 height 0
click at [0, 0] on input "checkbox" at bounding box center [0, 0] width 0 height 0
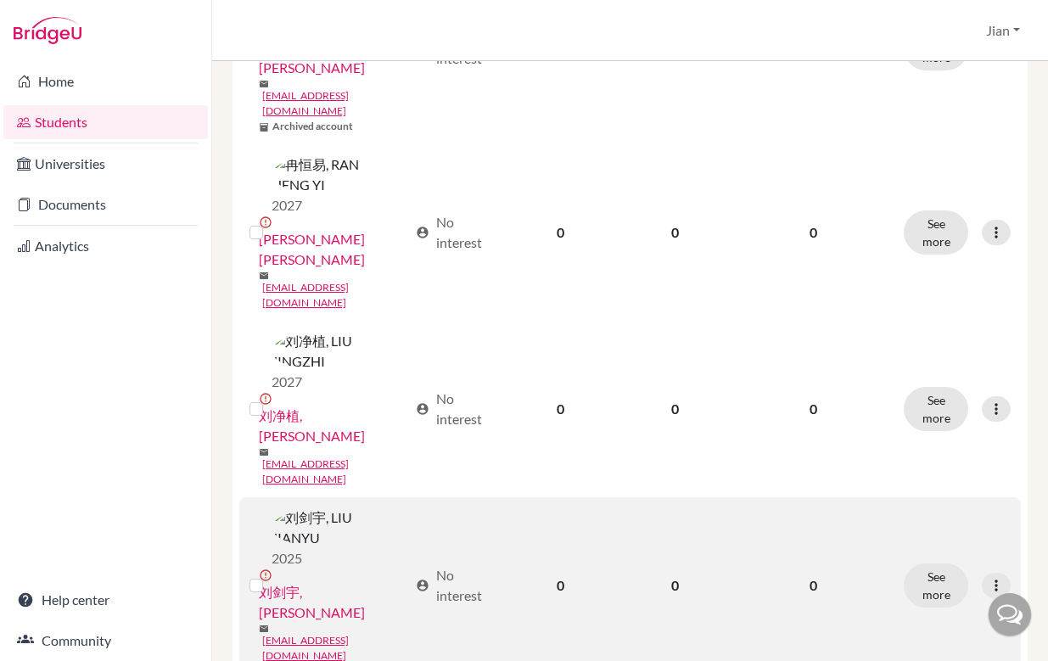
click at [270, 576] on label at bounding box center [270, 576] width 0 height 0
click at [0, 0] on input "checkbox" at bounding box center [0, 0] width 0 height 0
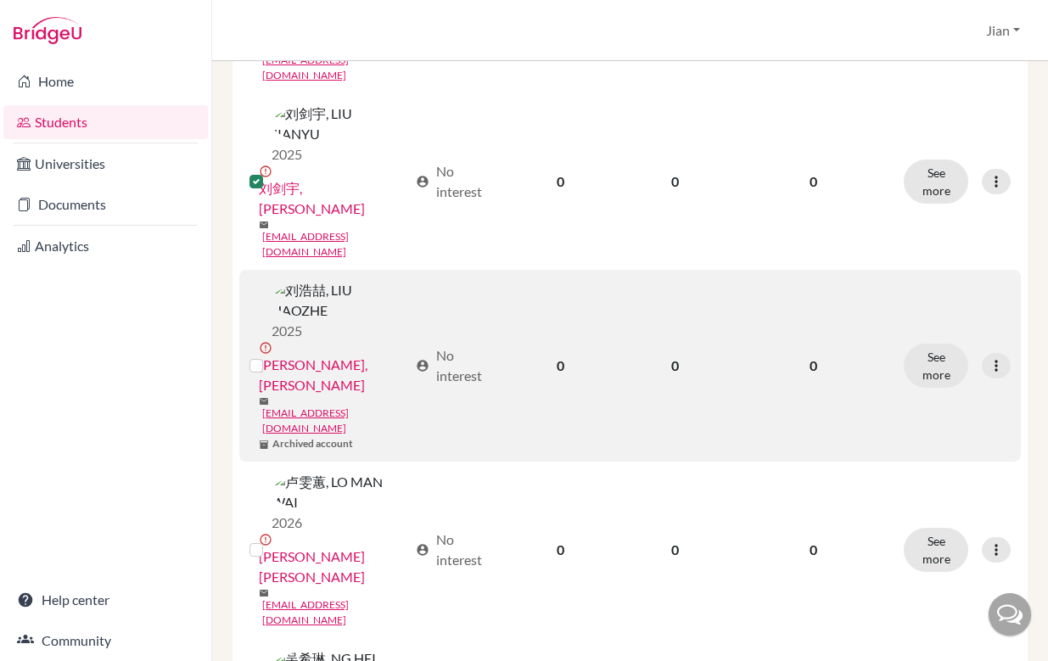
scroll to position [939, 0]
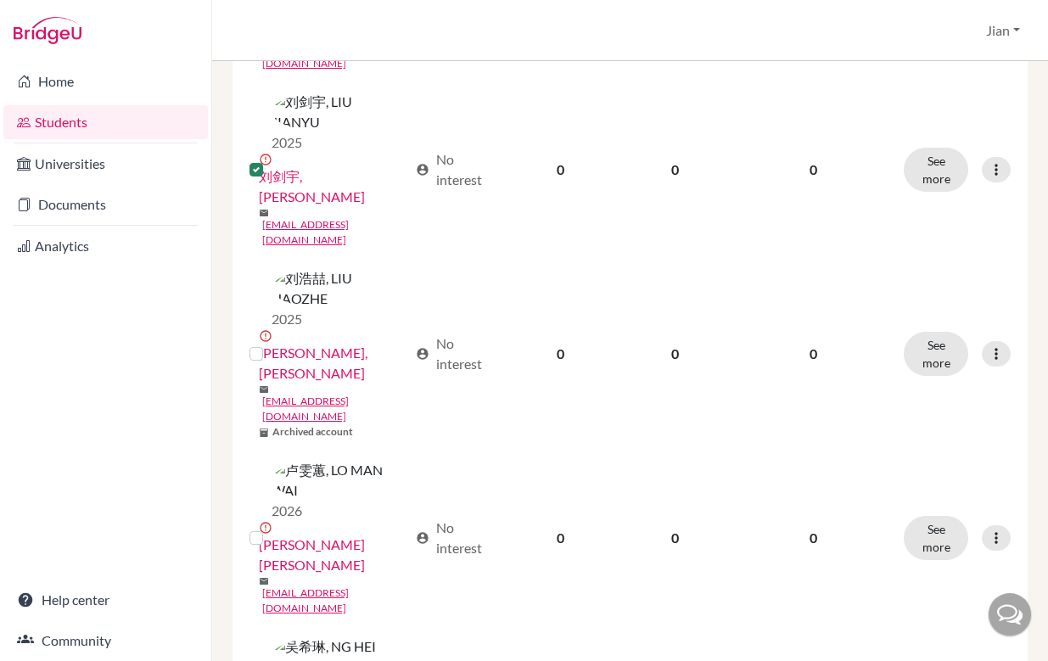
click at [0, 0] on input "checkbox" at bounding box center [0, 0] width 0 height 0
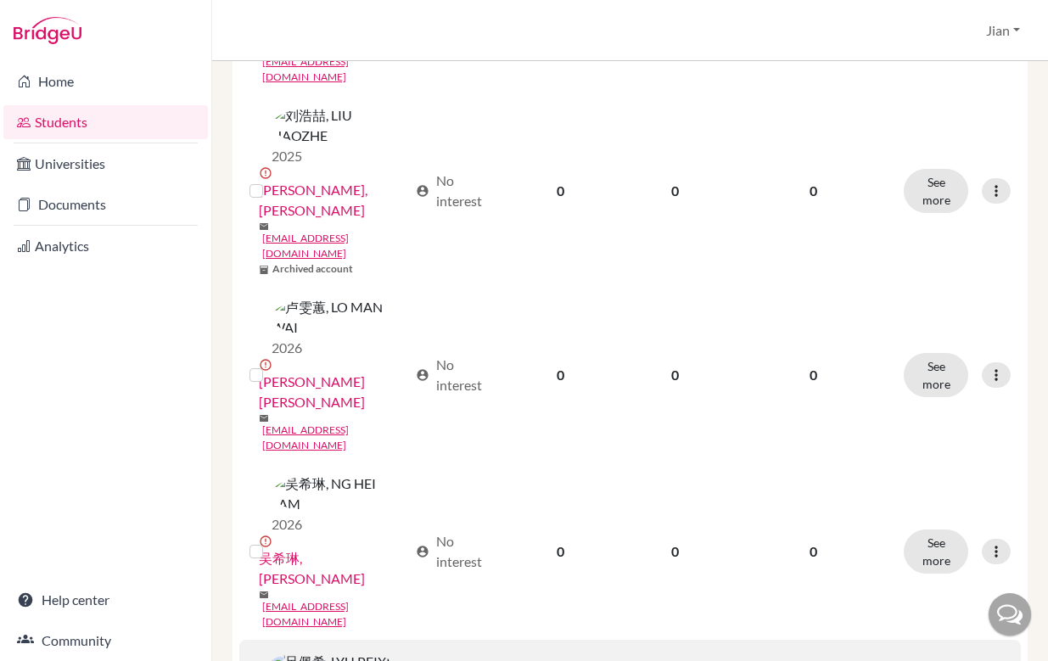
scroll to position [1120, 0]
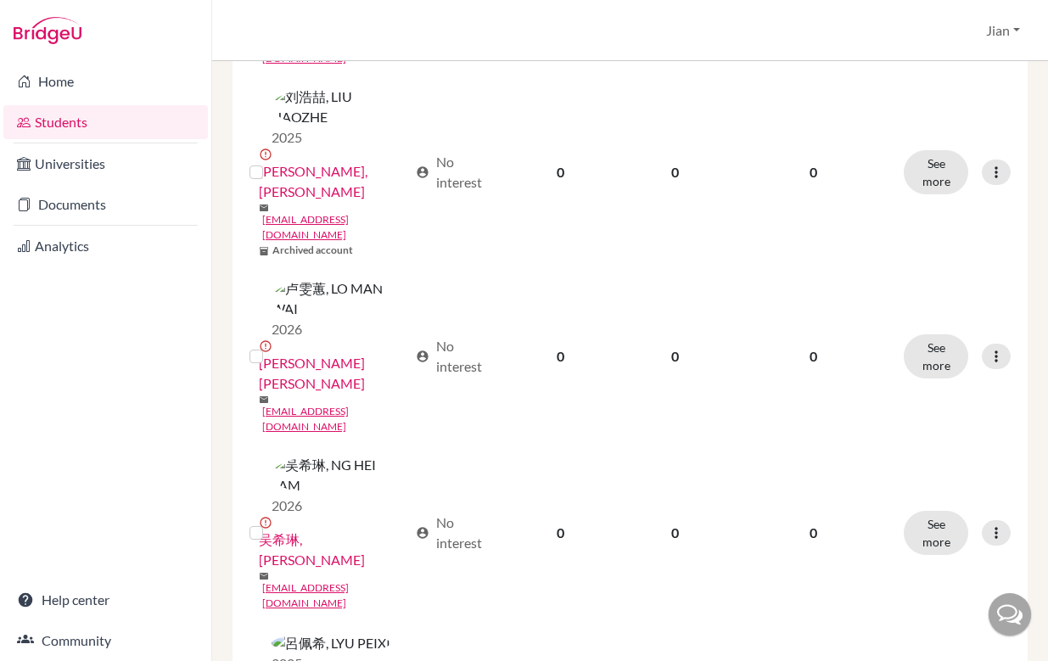
click at [0, 0] on input "checkbox" at bounding box center [0, 0] width 0 height 0
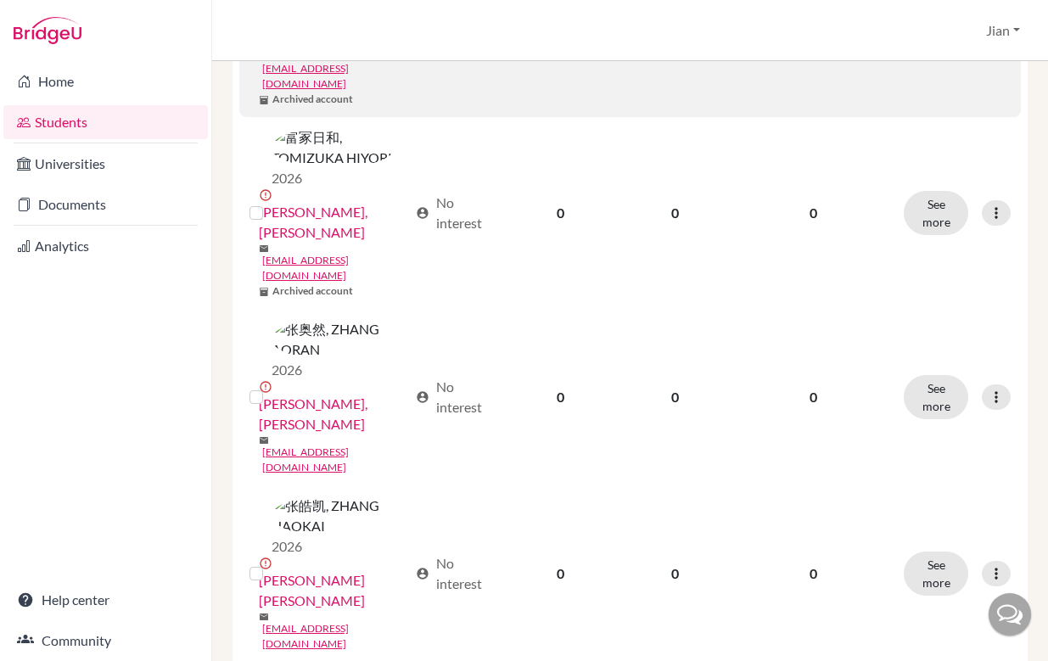
scroll to position [2156, 0]
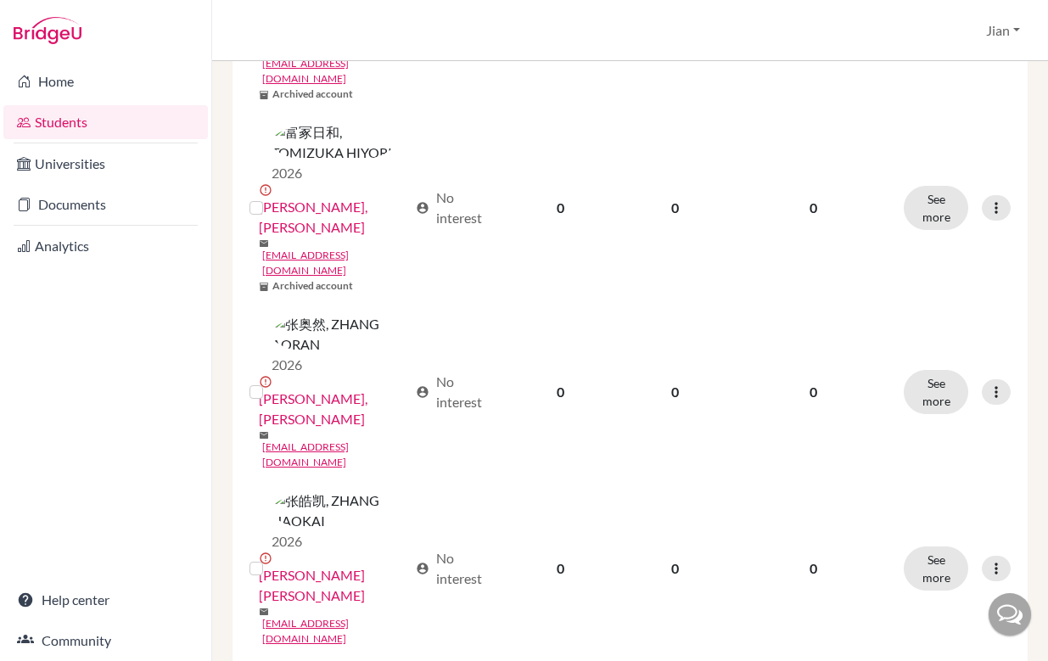
click at [0, 0] on input "checkbox" at bounding box center [0, 0] width 0 height 0
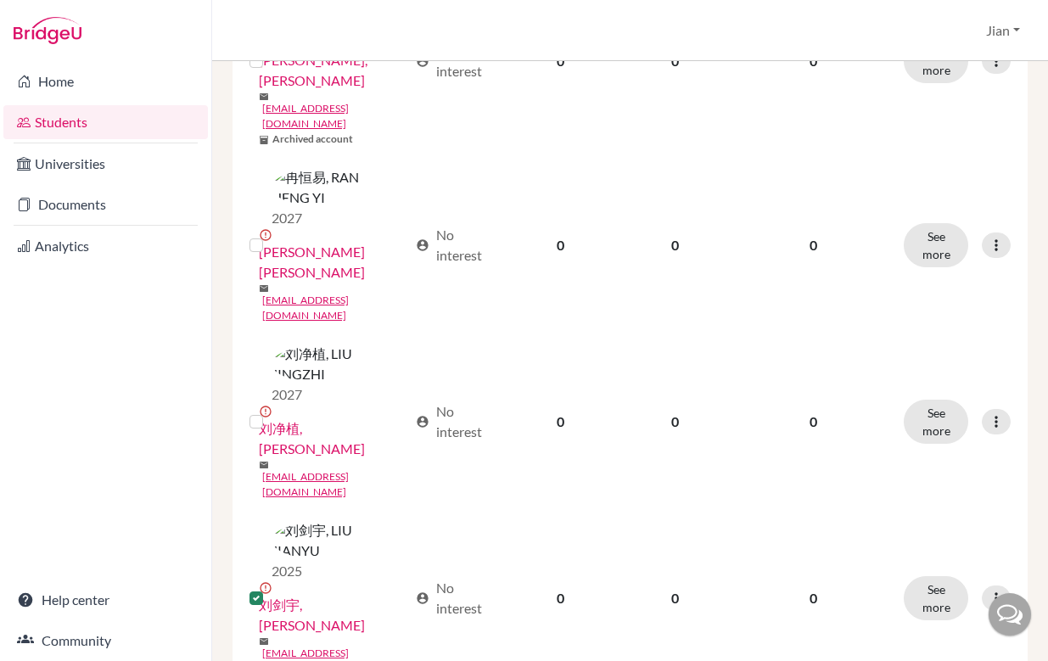
scroll to position [0, 0]
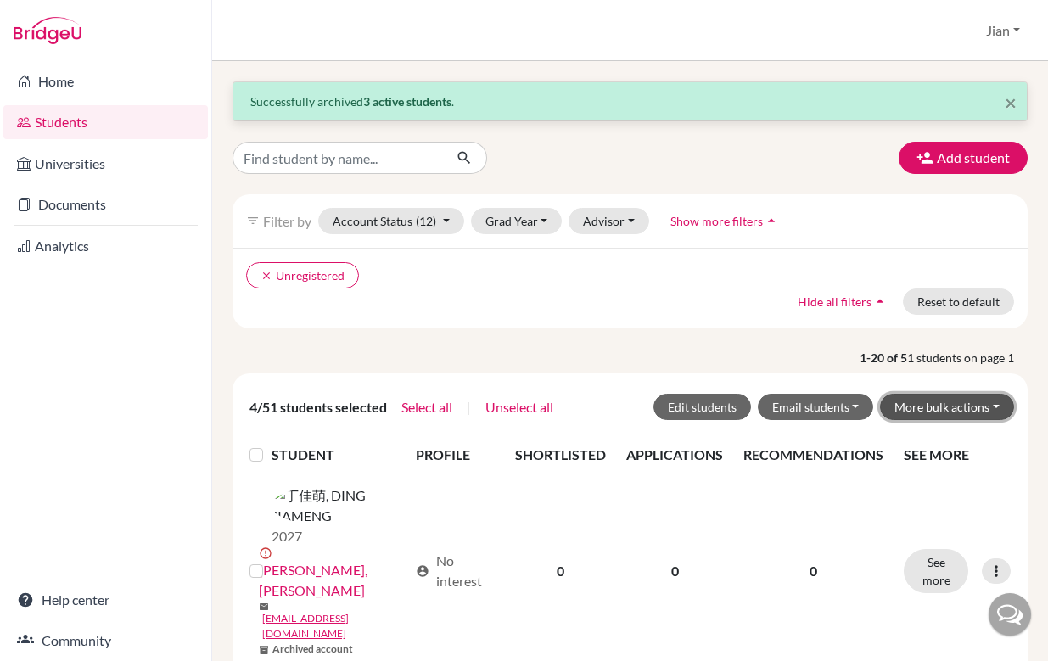
click at [990, 413] on button "More bulk actions" at bounding box center [947, 407] width 134 height 26
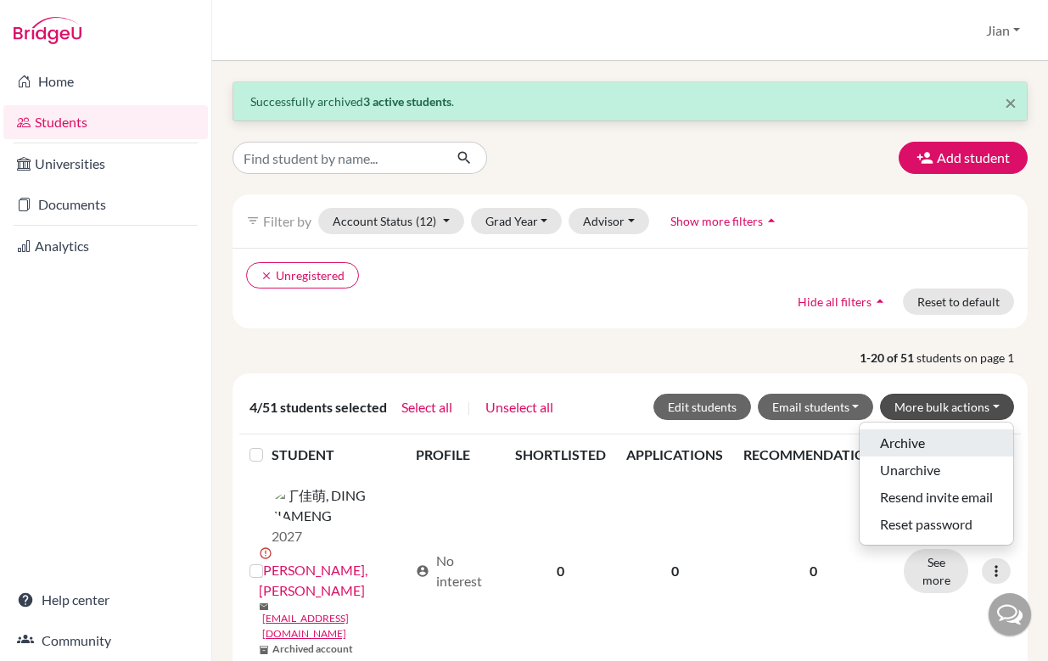
click at [919, 442] on button "Archive" at bounding box center [937, 443] width 154 height 27
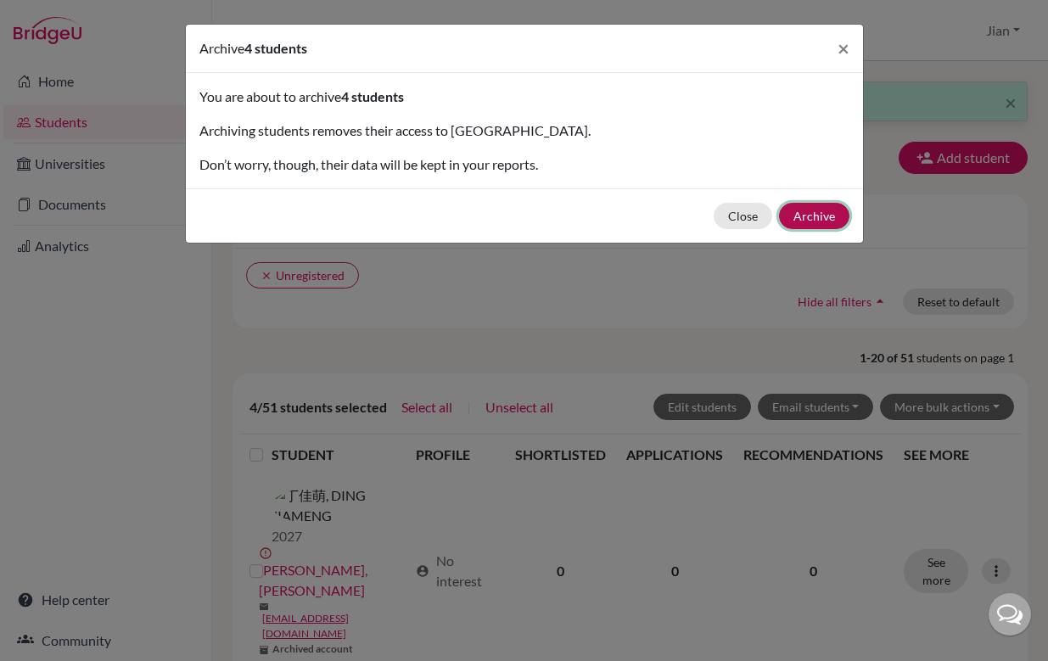
click at [811, 219] on button "Archive" at bounding box center [814, 216] width 70 height 26
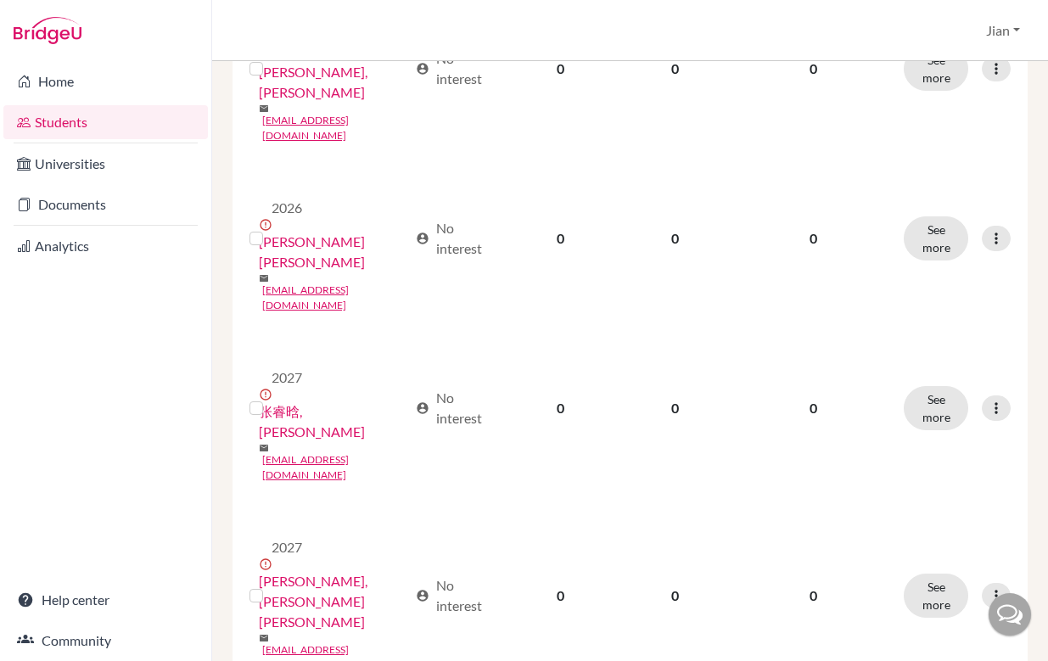
scroll to position [2430, 0]
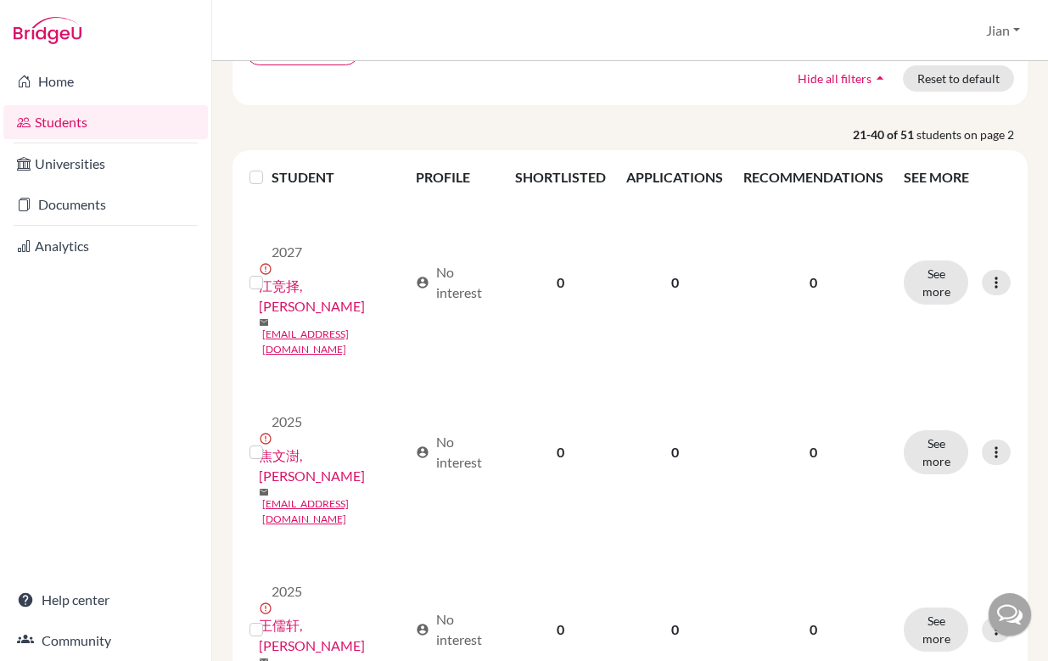
scroll to position [272, 0]
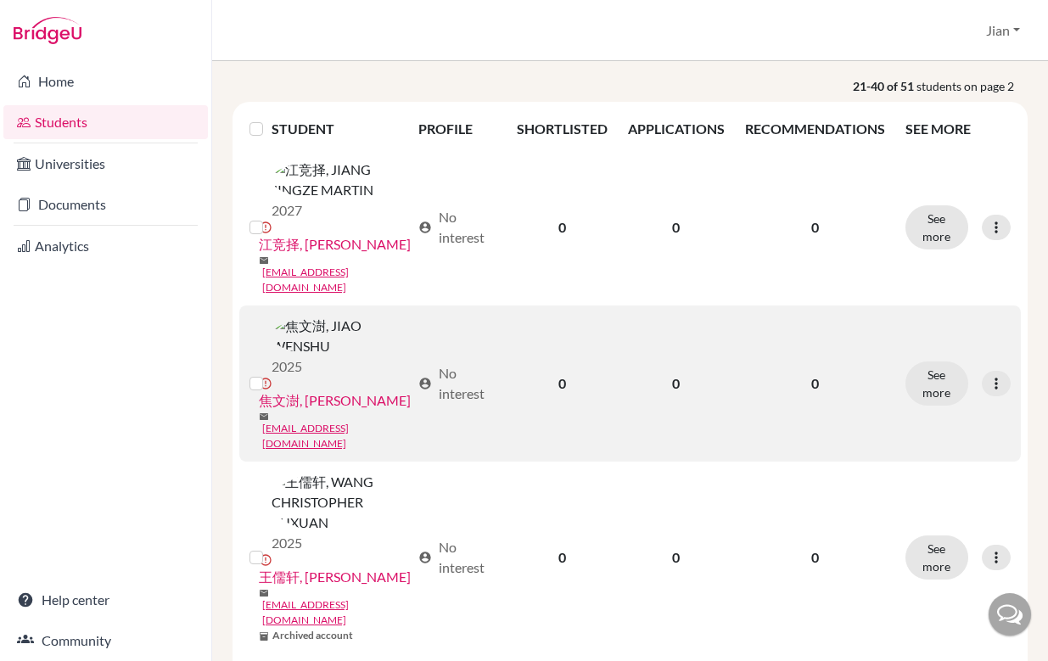
click at [270, 373] on label at bounding box center [270, 373] width 0 height 0
click at [0, 0] on input "checkbox" at bounding box center [0, 0] width 0 height 0
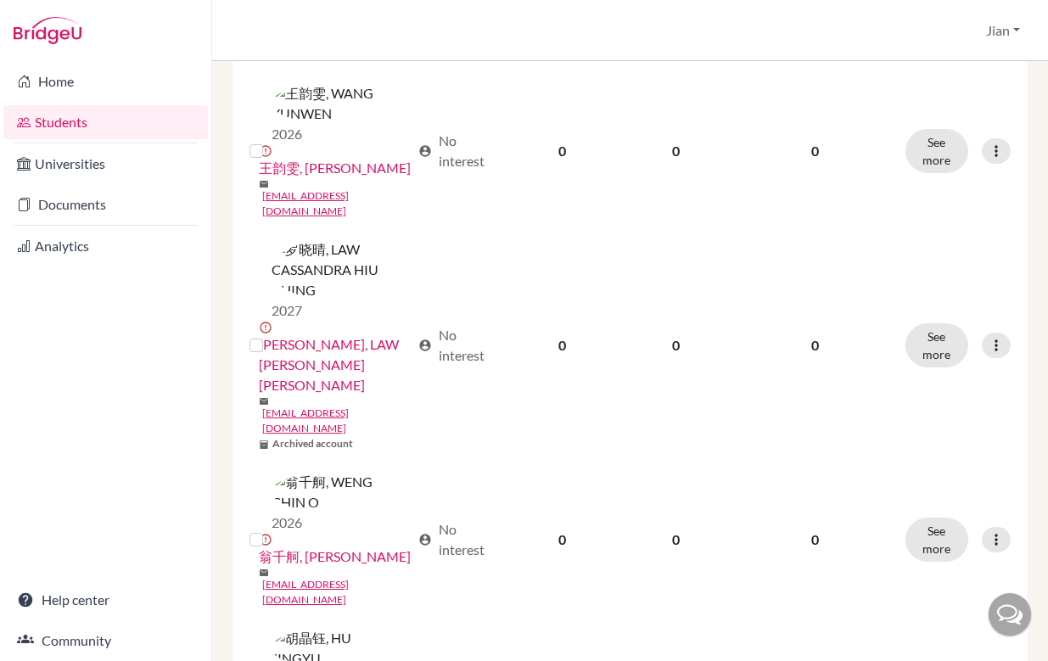
scroll to position [1588, 0]
click at [0, 0] on input "checkbox" at bounding box center [0, 0] width 0 height 0
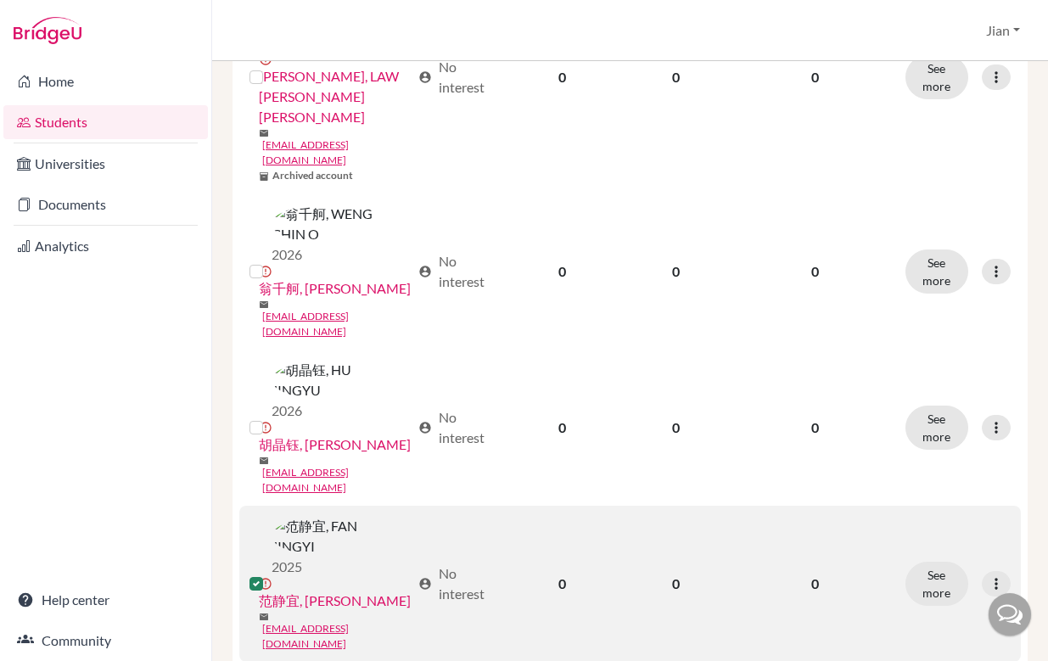
scroll to position [1856, 0]
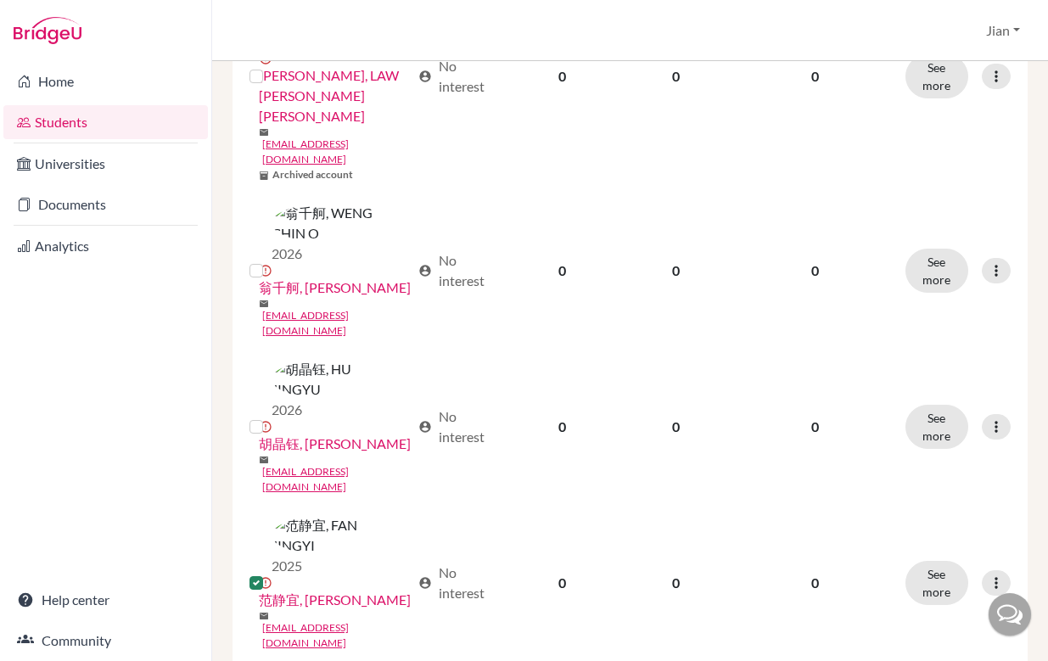
click at [0, 0] on input "checkbox" at bounding box center [0, 0] width 0 height 0
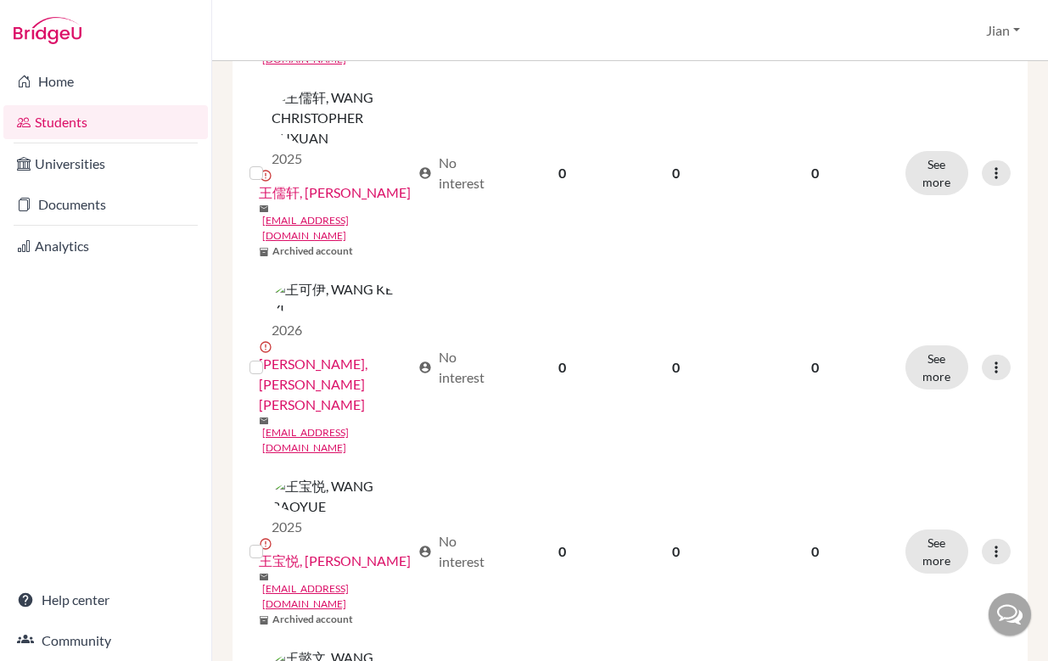
scroll to position [0, 0]
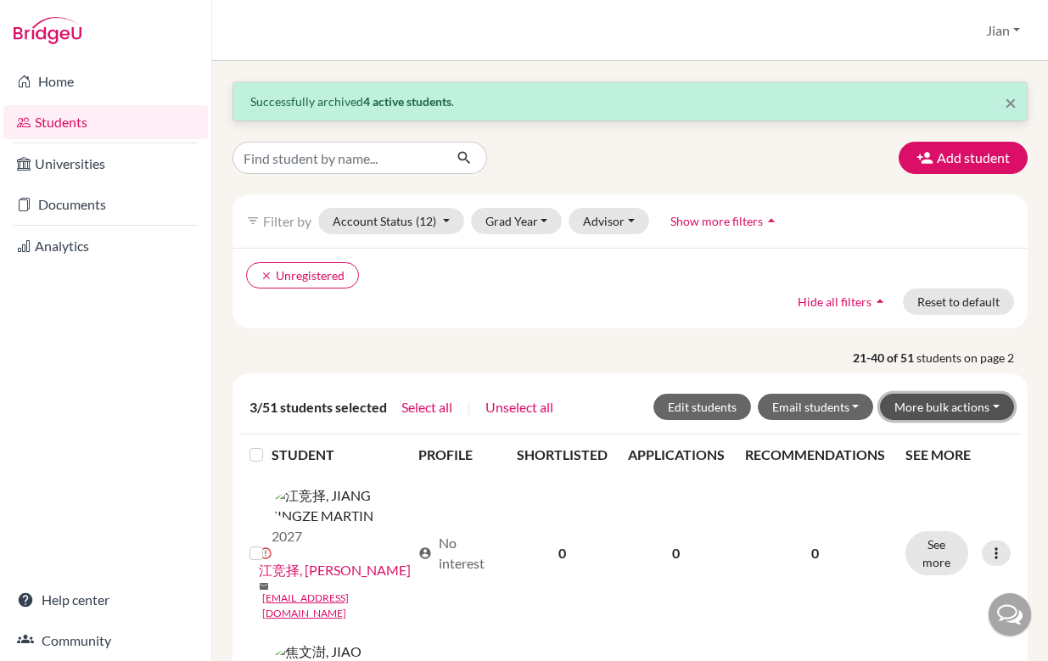
click at [991, 413] on button "More bulk actions" at bounding box center [947, 407] width 134 height 26
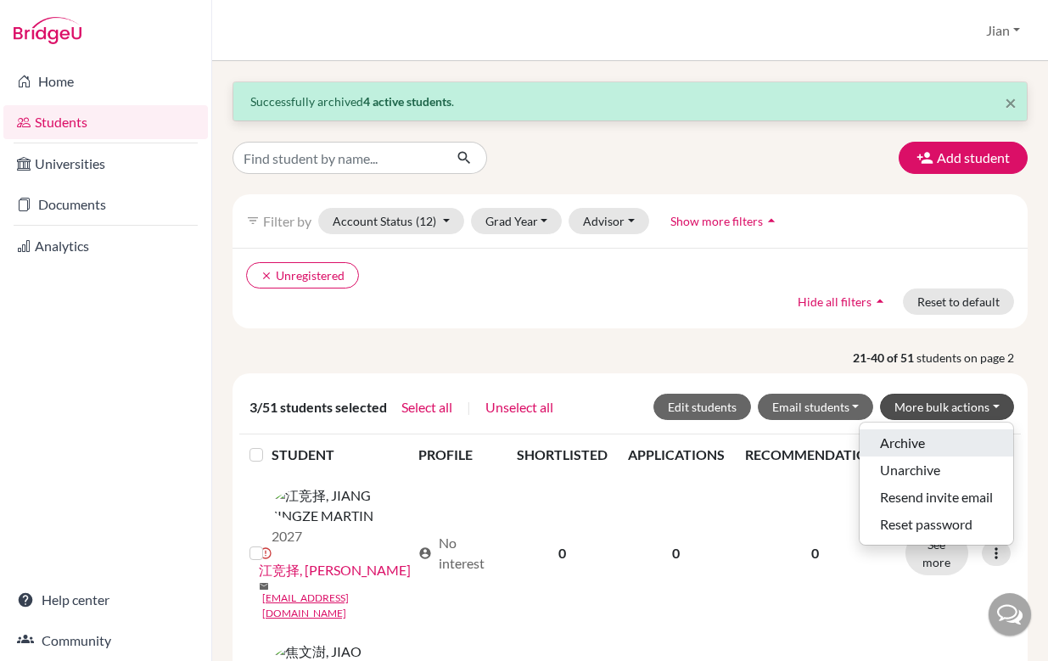
click at [949, 439] on button "Archive" at bounding box center [937, 443] width 154 height 27
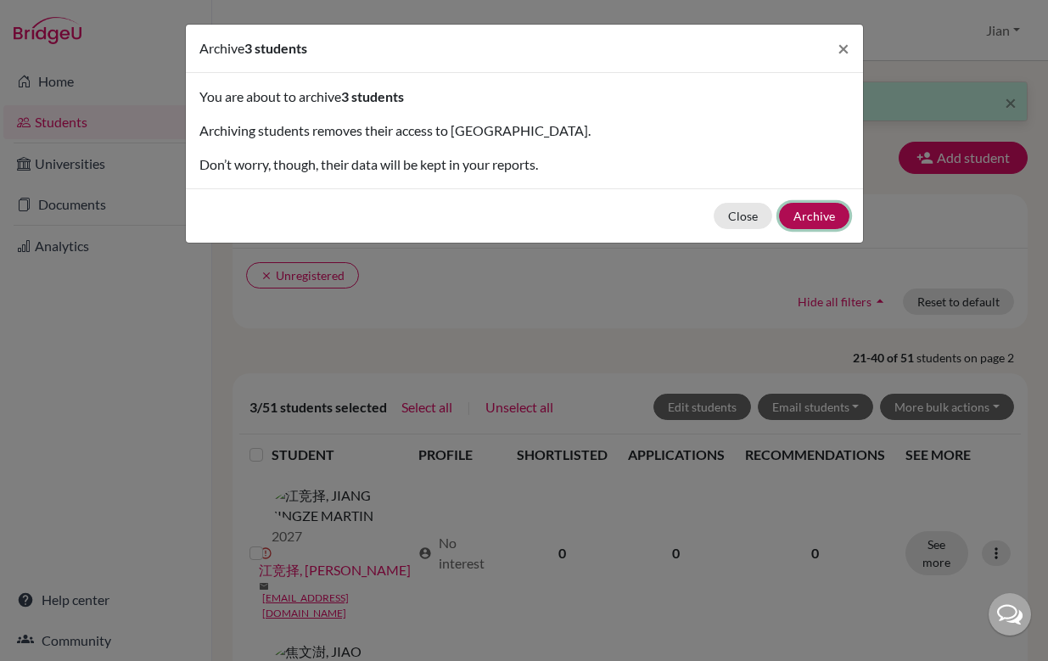
click at [823, 221] on button "Archive" at bounding box center [814, 216] width 70 height 26
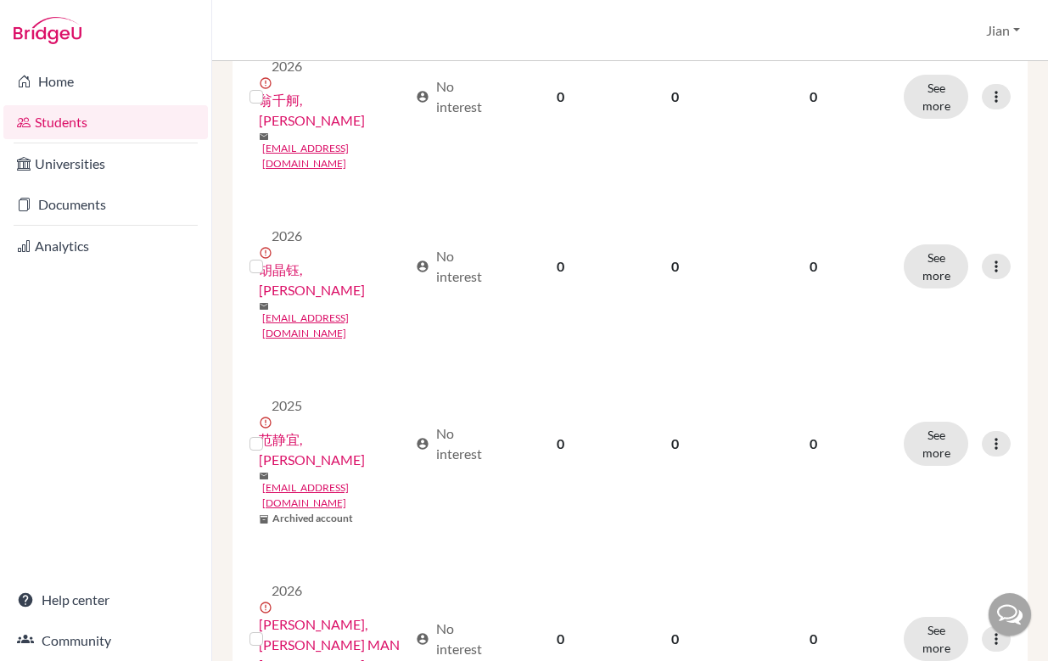
scroll to position [2449, 0]
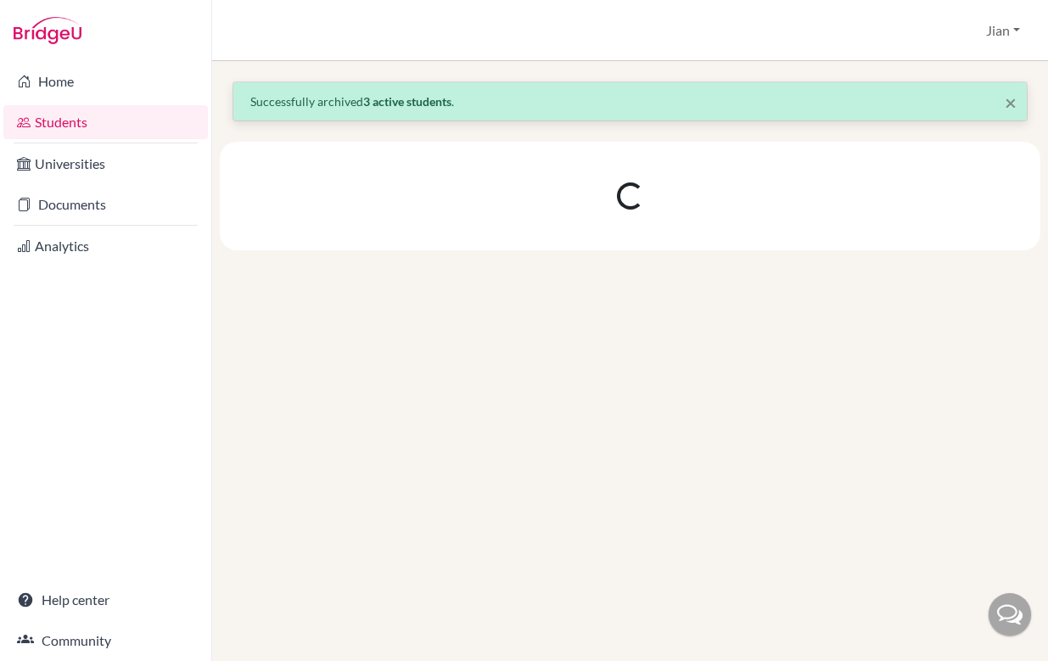
scroll to position [0, 0]
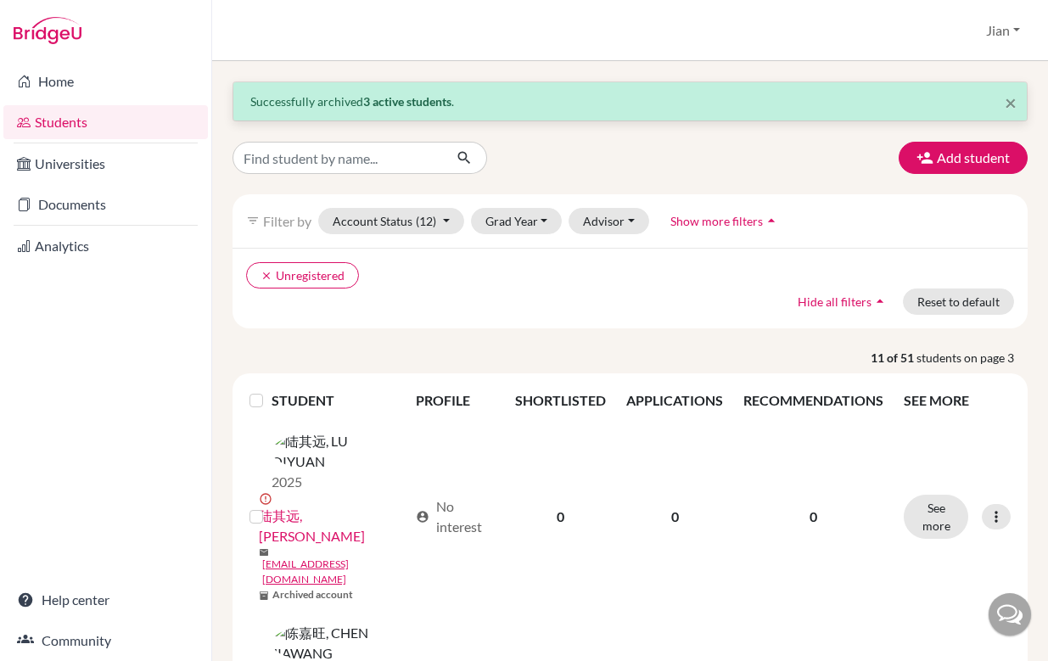
click at [272, 280] on icon "clear" at bounding box center [267, 276] width 12 height 12
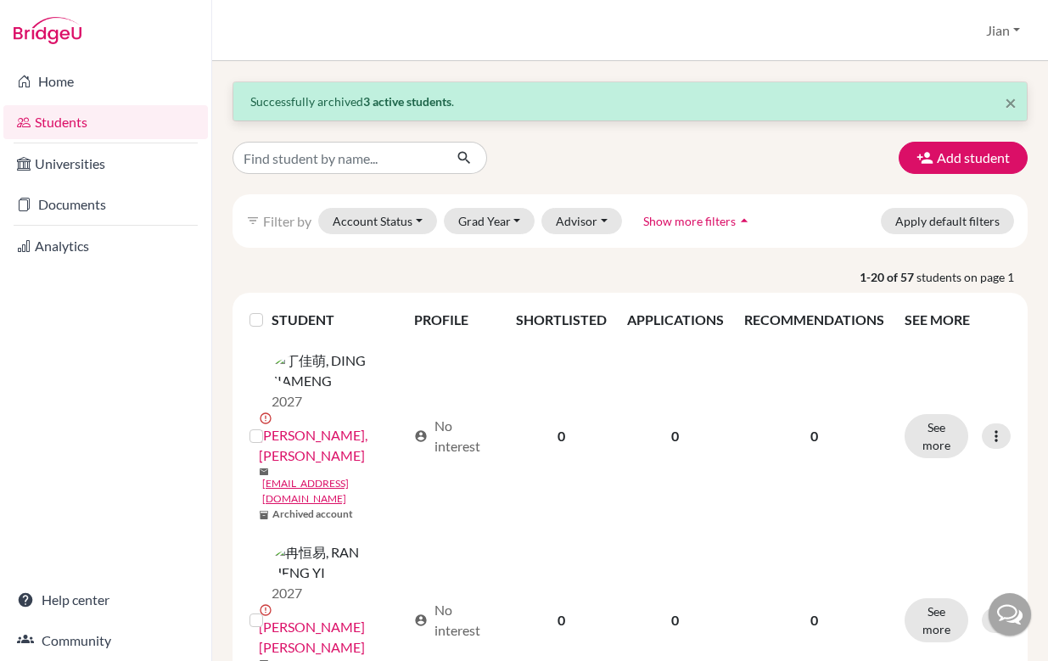
click at [407, 268] on p "1-20 of 57 students on page 1" at bounding box center [630, 277] width 821 height 18
click at [418, 225] on button "Account Status" at bounding box center [377, 221] width 119 height 26
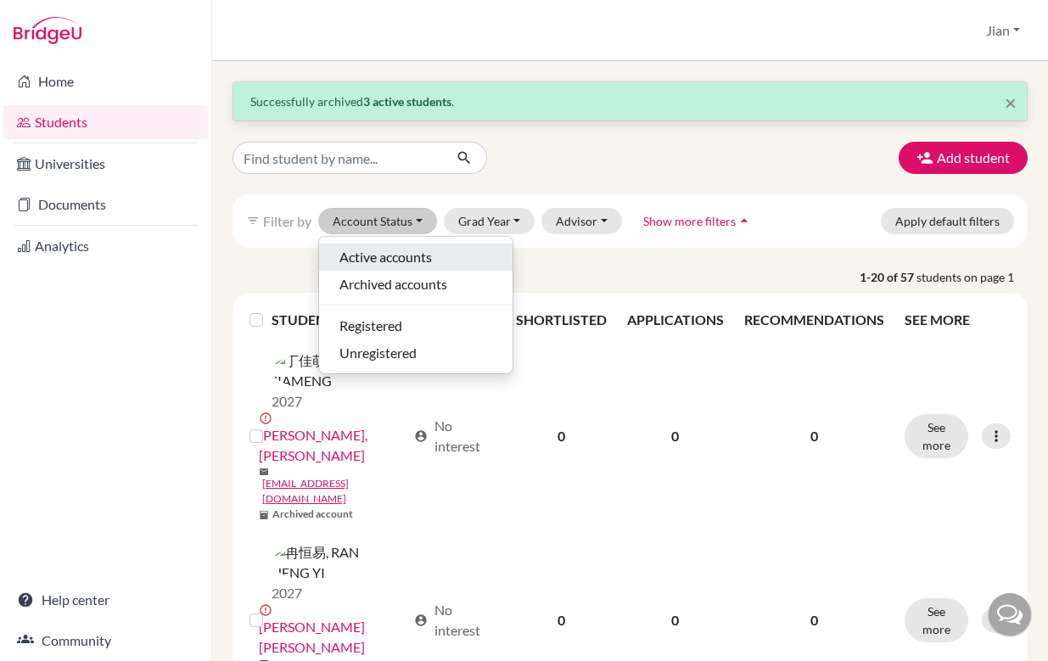
click at [393, 255] on span "Active accounts" at bounding box center [386, 257] width 93 height 20
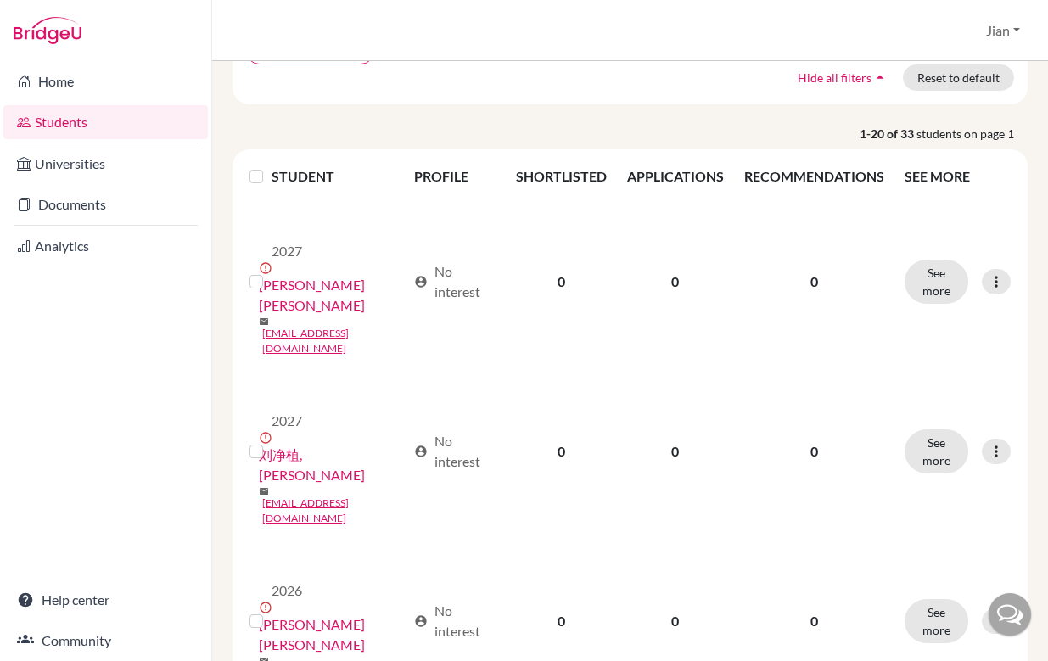
scroll to position [221, 0]
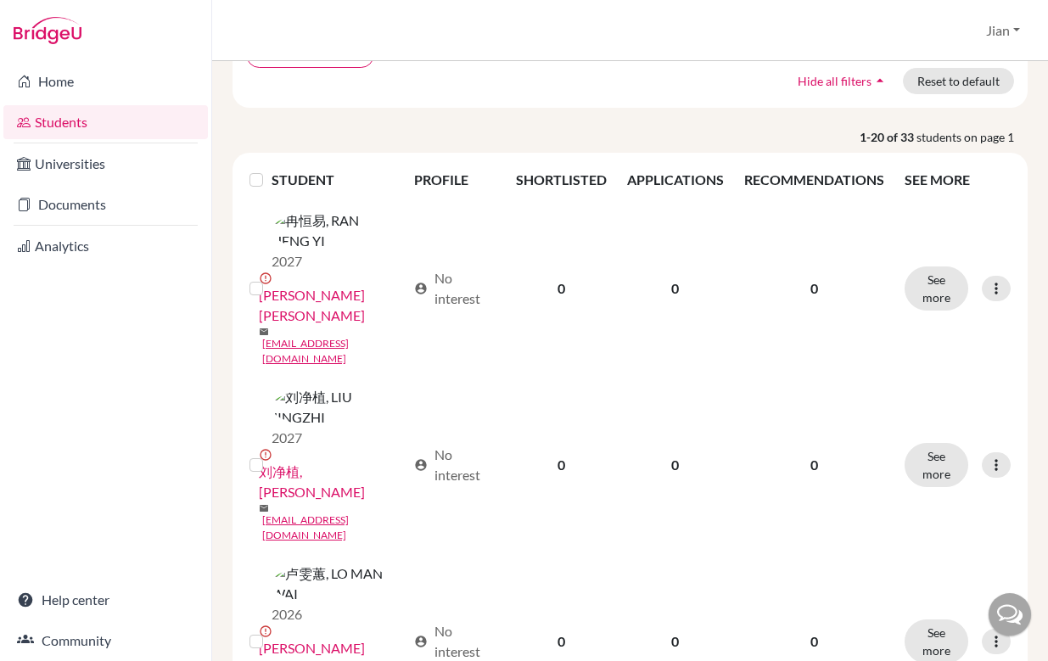
click at [270, 170] on label at bounding box center [270, 170] width 0 height 0
click at [0, 0] on input "checkbox" at bounding box center [0, 0] width 0 height 0
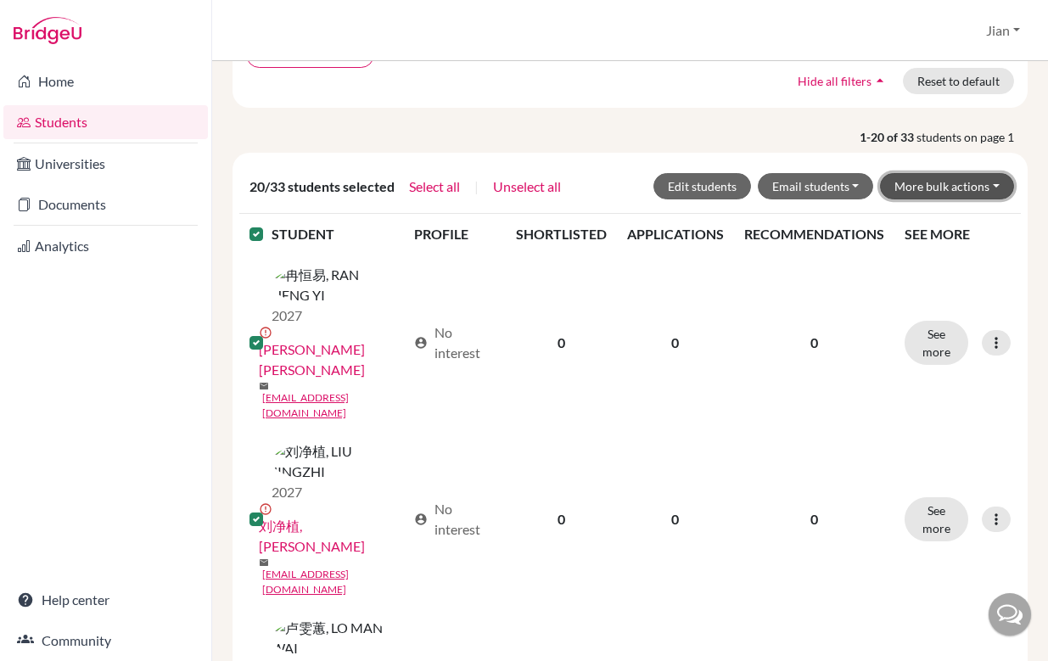
click at [995, 188] on button "More bulk actions" at bounding box center [947, 186] width 134 height 26
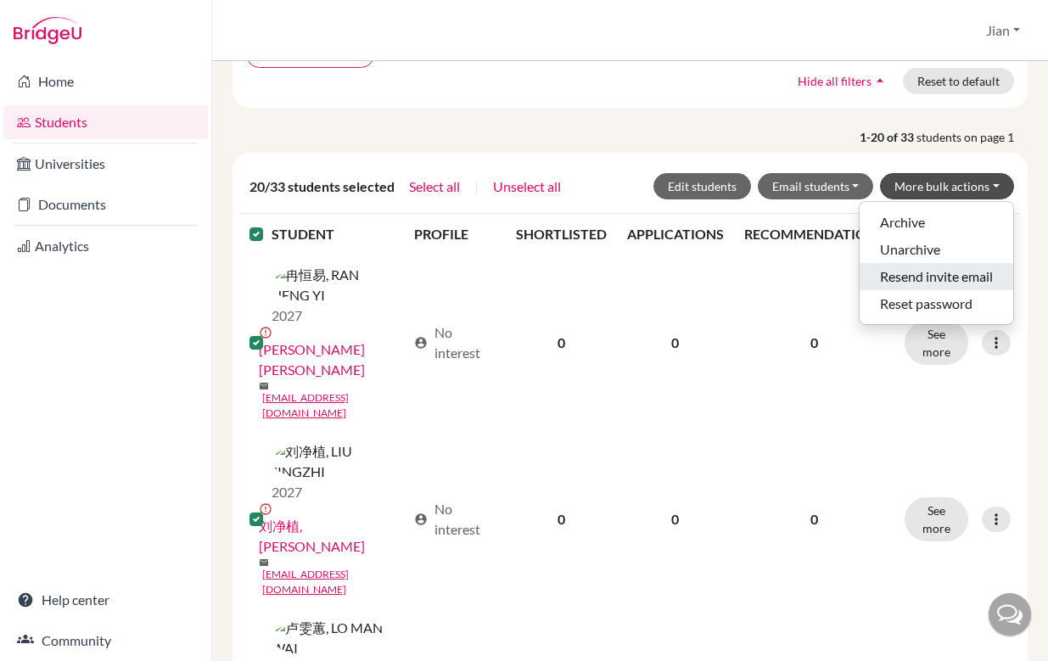
click at [943, 276] on button "Resend invite email" at bounding box center [937, 276] width 154 height 27
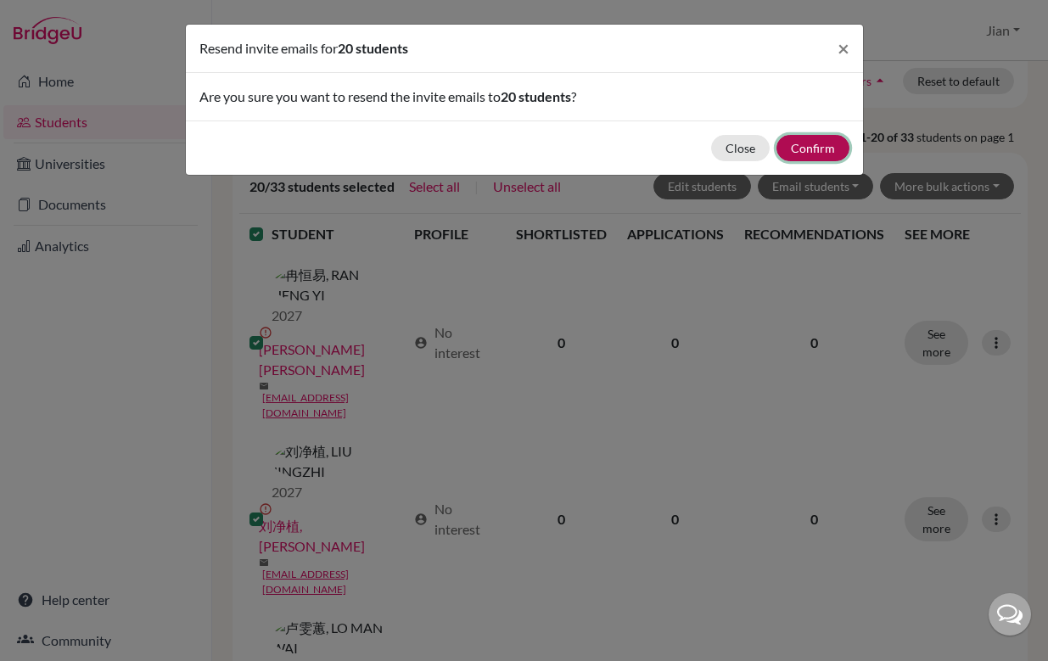
click at [814, 149] on button "Confirm" at bounding box center [813, 148] width 73 height 26
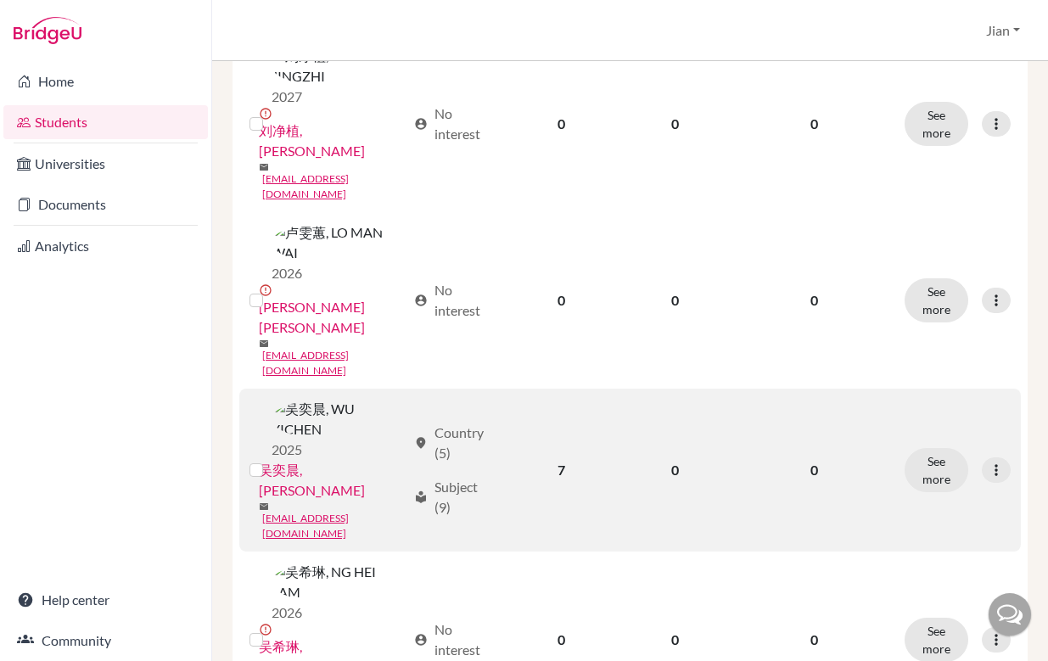
scroll to position [547, 0]
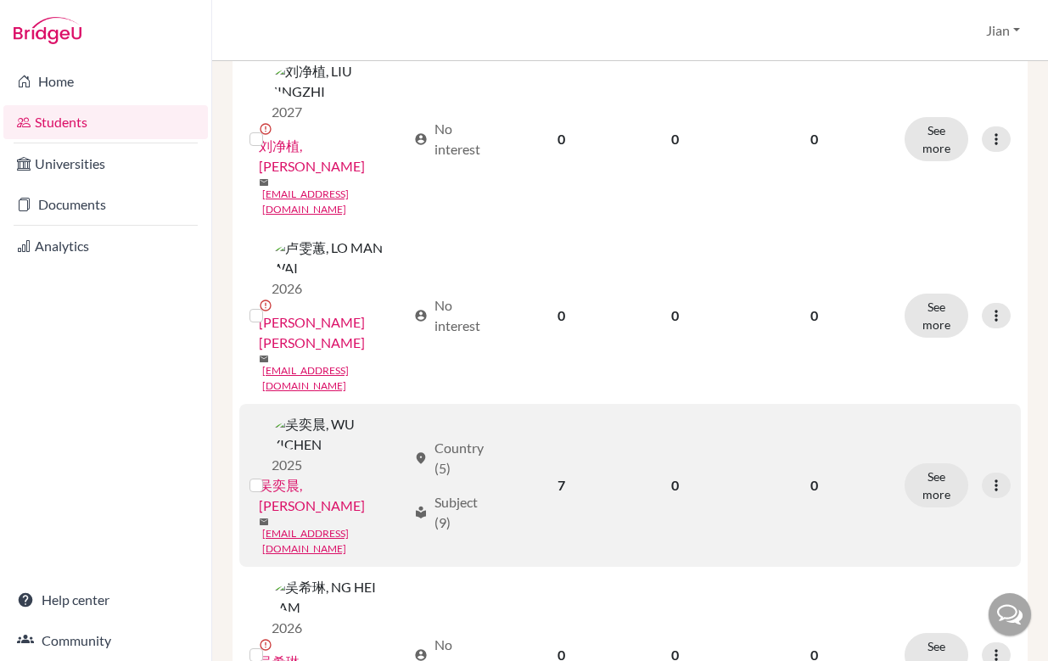
click at [270, 475] on label at bounding box center [270, 475] width 0 height 0
click at [0, 0] on input "checkbox" at bounding box center [0, 0] width 0 height 0
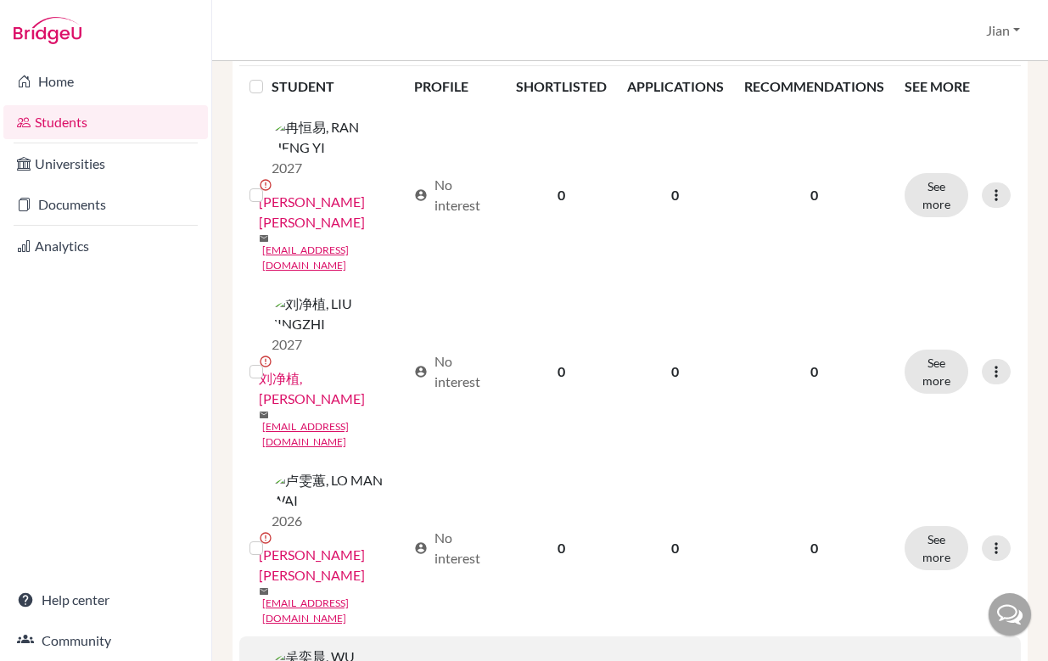
scroll to position [0, 0]
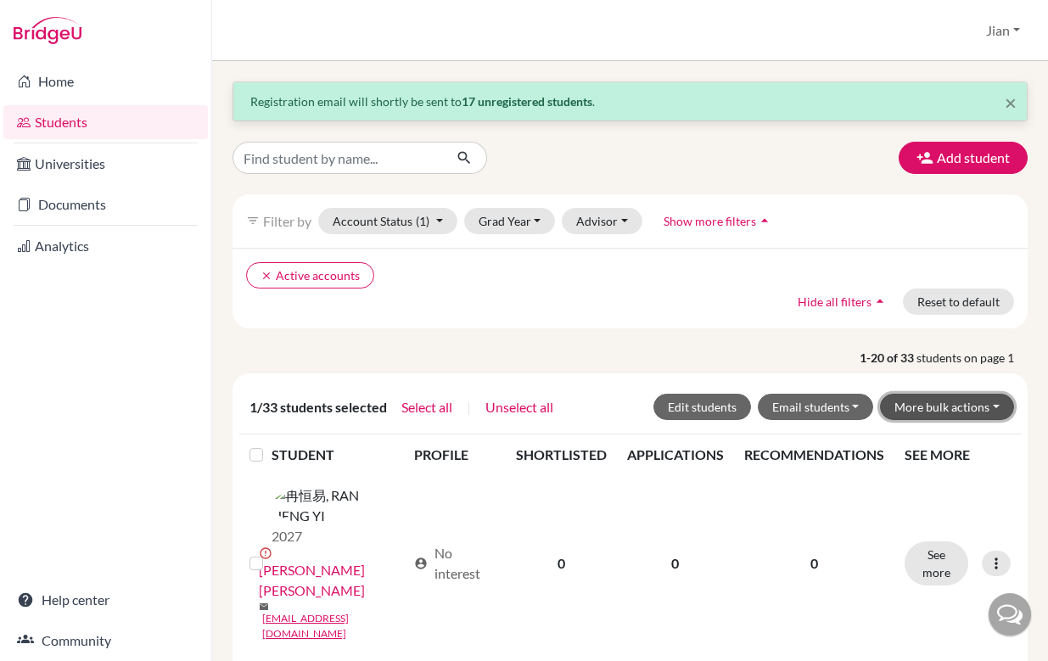
click at [998, 405] on button "More bulk actions" at bounding box center [947, 407] width 134 height 26
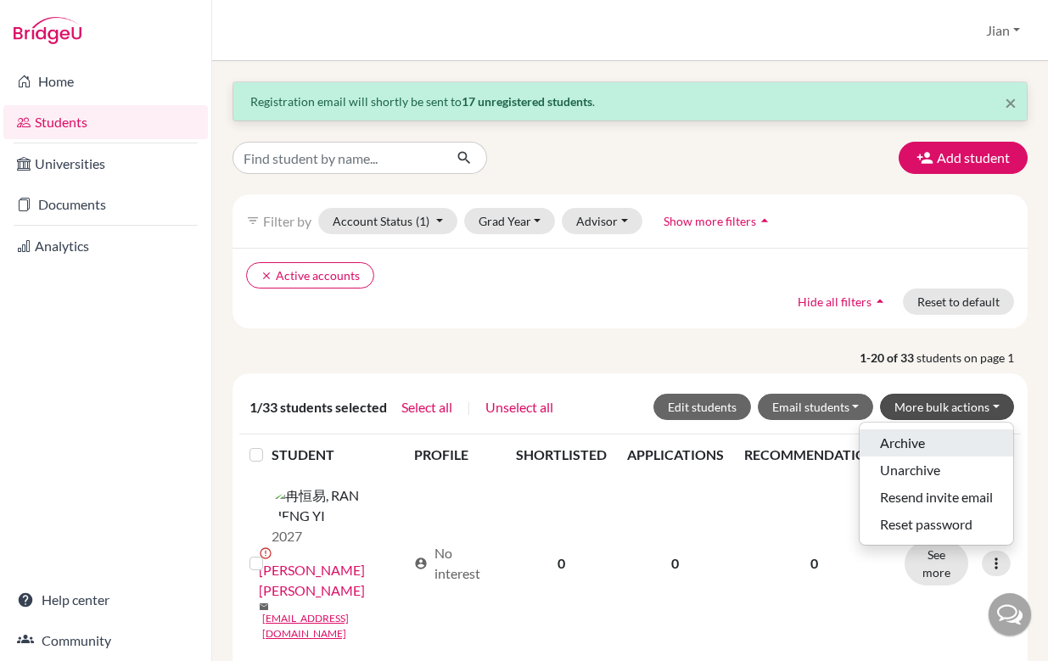
click at [928, 445] on button "Archive" at bounding box center [937, 443] width 154 height 27
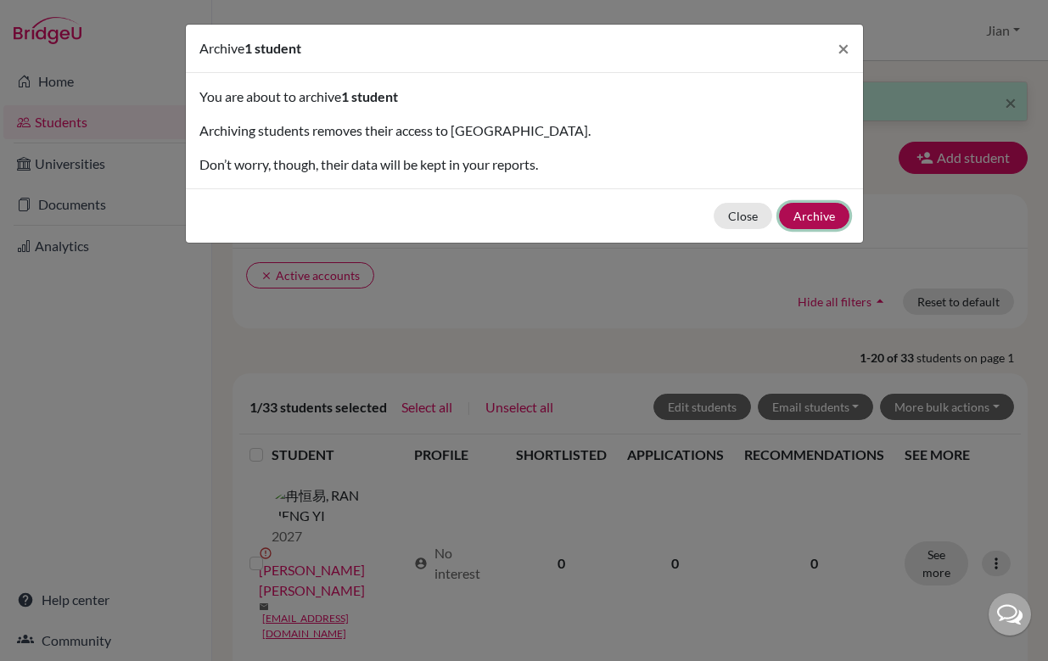
click at [828, 214] on button "Archive" at bounding box center [814, 216] width 70 height 26
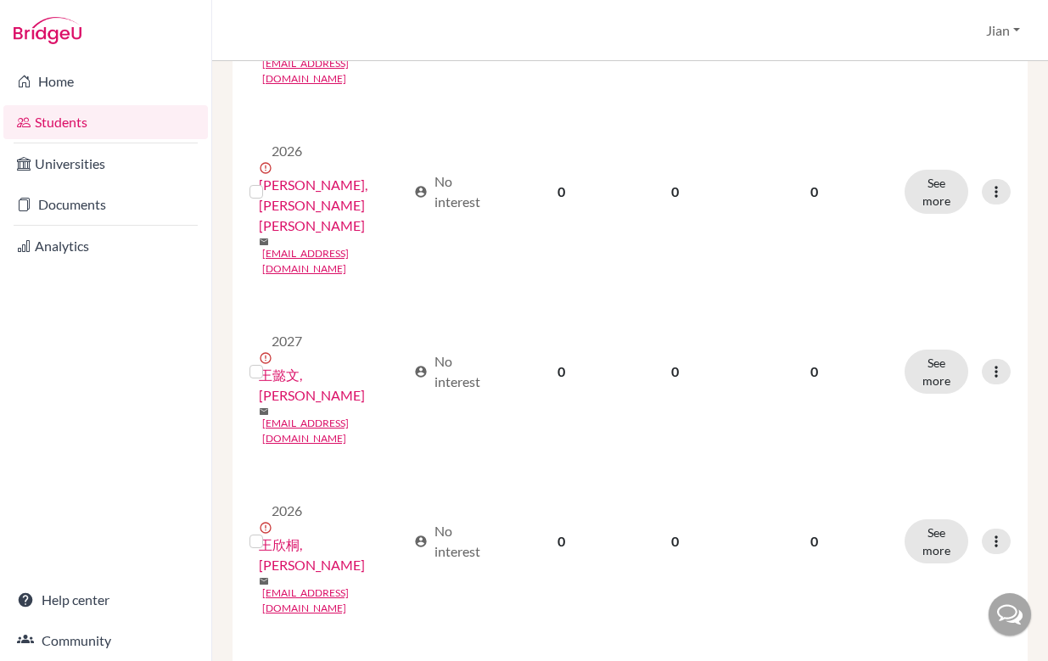
scroll to position [2233, 0]
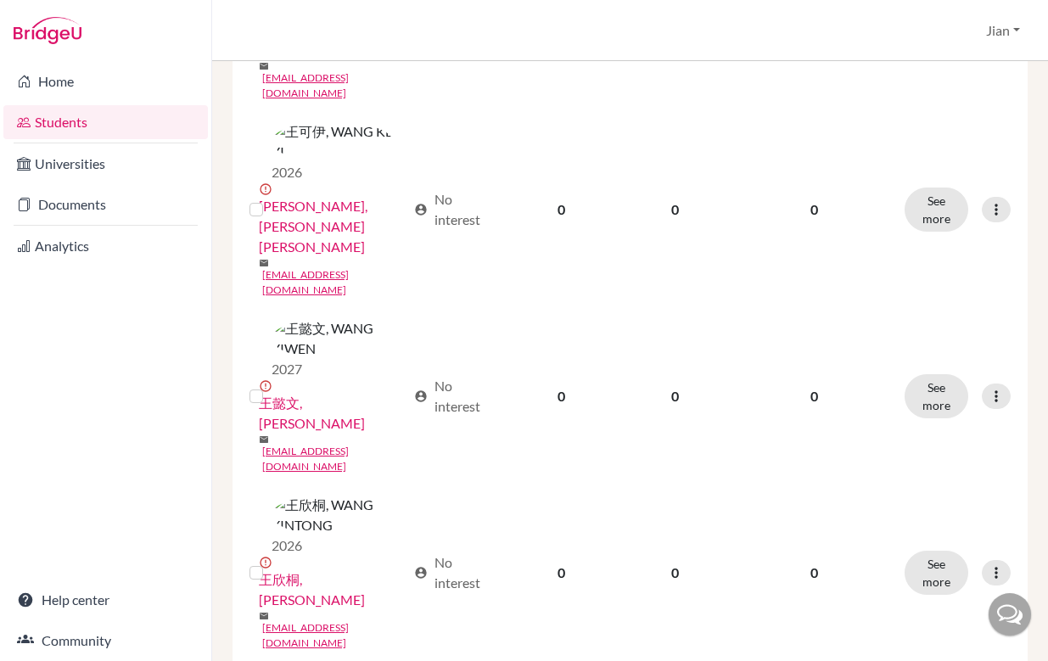
click at [0, 0] on input "checkbox" at bounding box center [0, 0] width 0 height 0
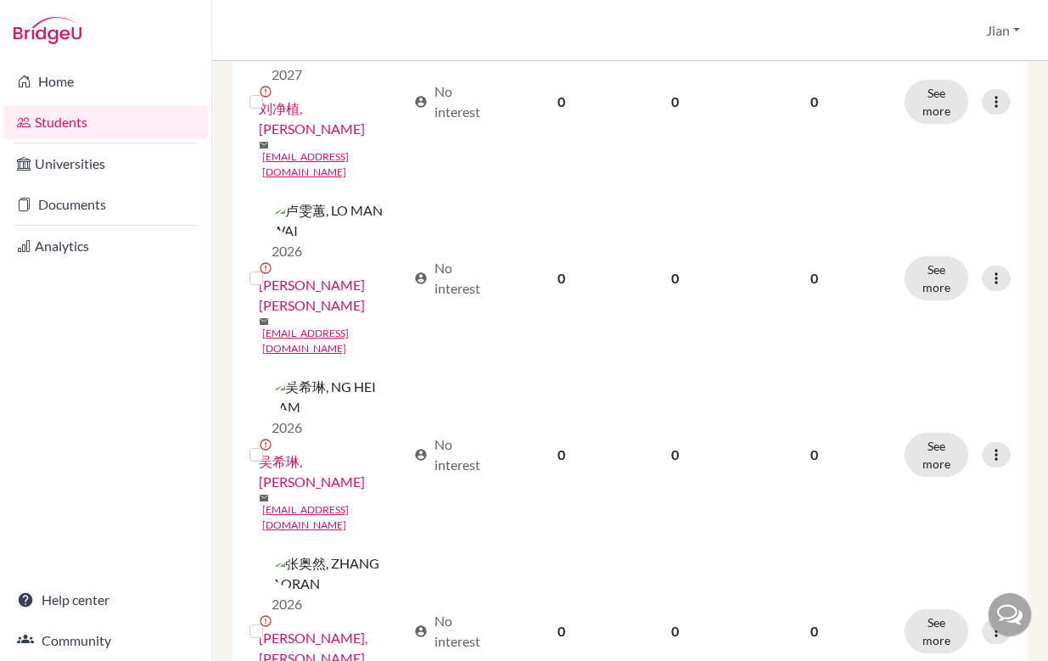
scroll to position [0, 0]
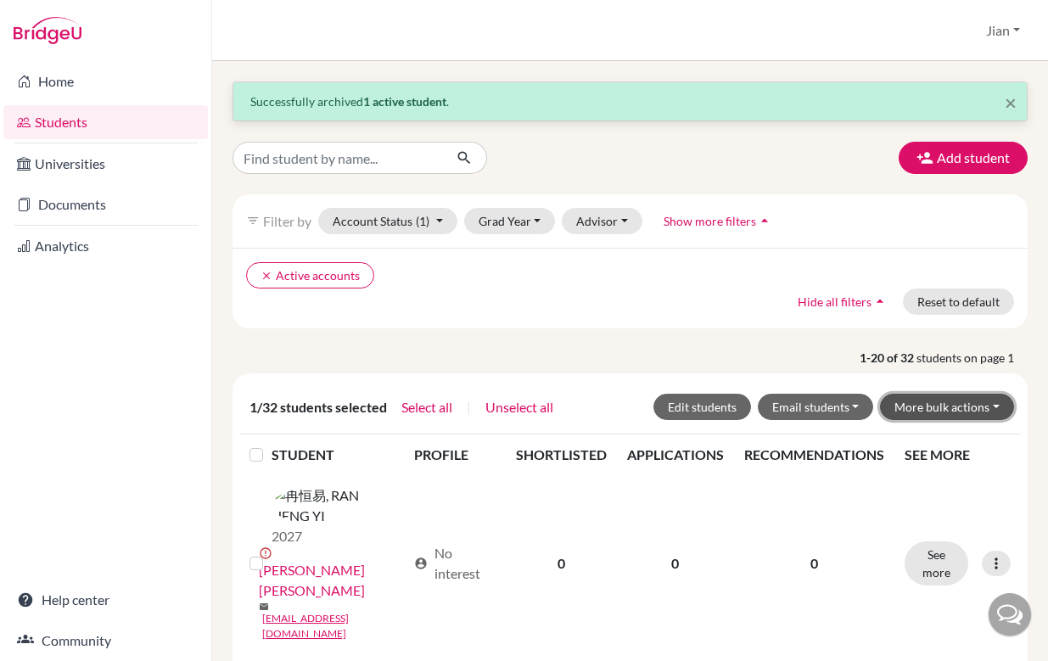
click at [997, 406] on button "More bulk actions" at bounding box center [947, 407] width 134 height 26
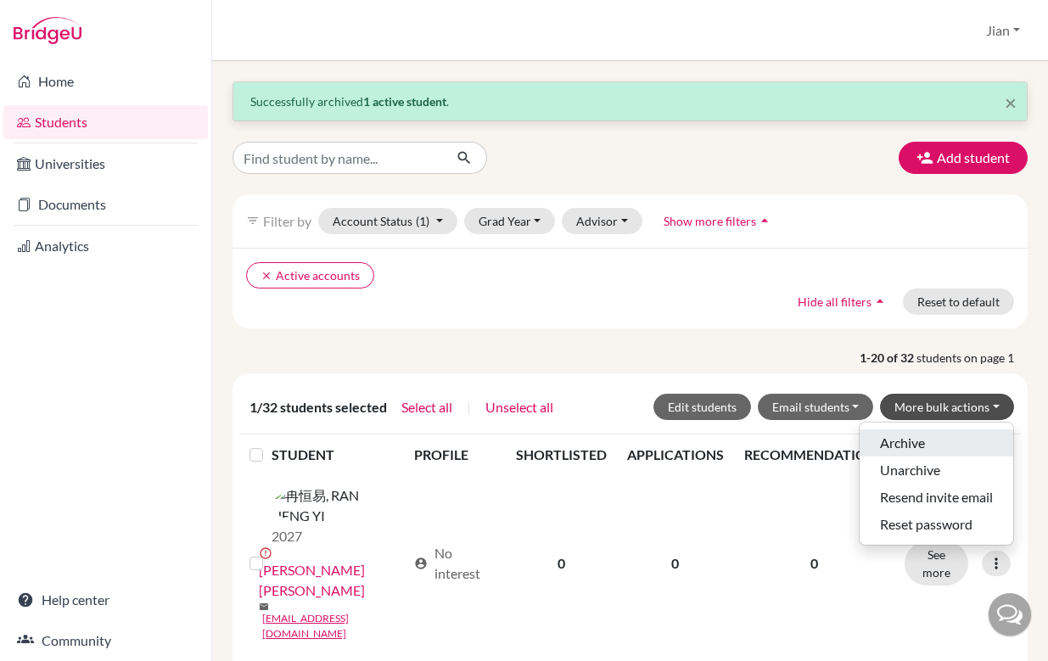
click at [924, 443] on button "Archive" at bounding box center [937, 443] width 154 height 27
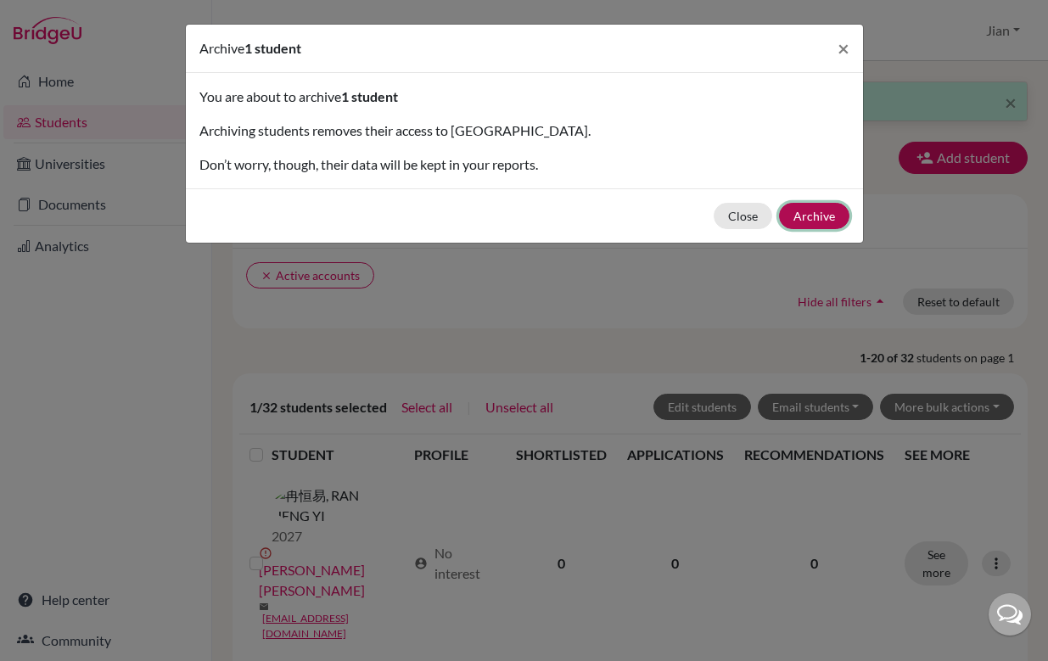
click at [817, 215] on button "Archive" at bounding box center [814, 216] width 70 height 26
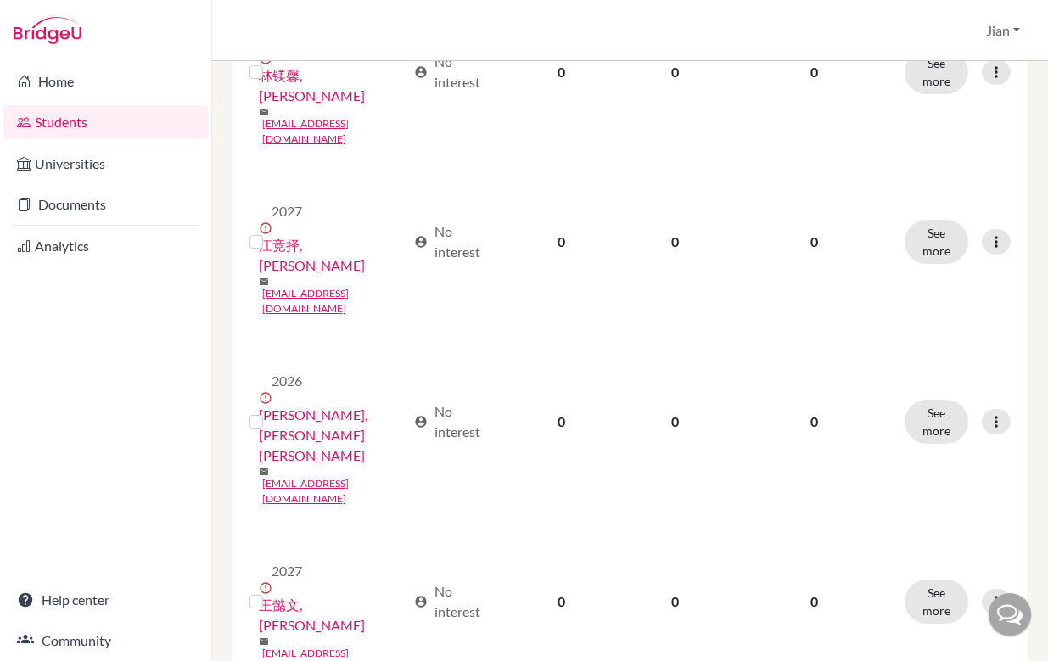
scroll to position [2228, 0]
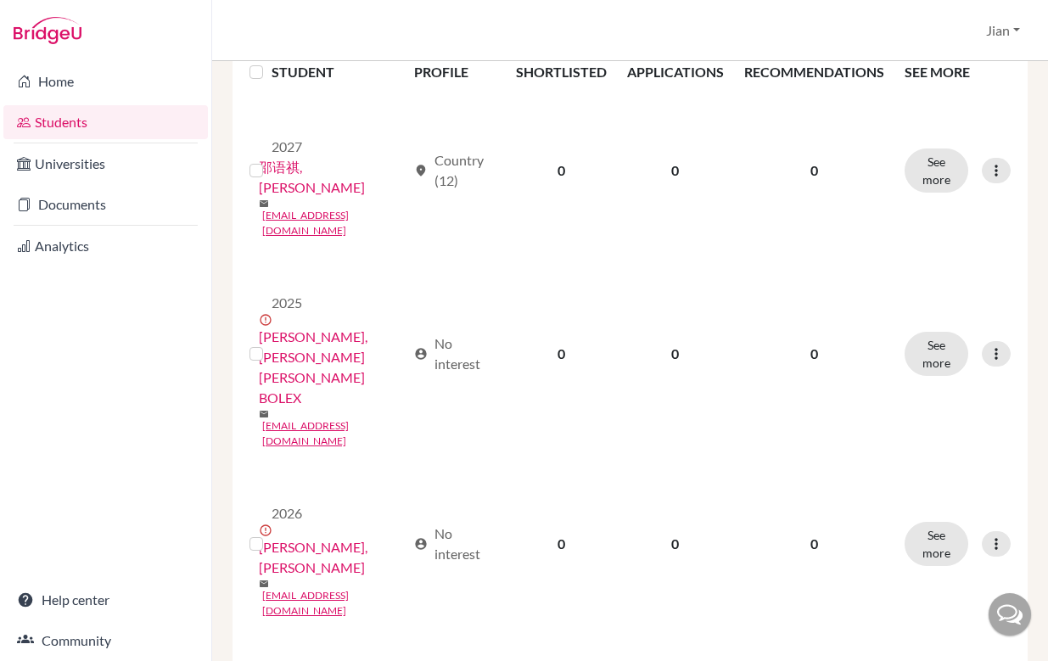
scroll to position [320, 0]
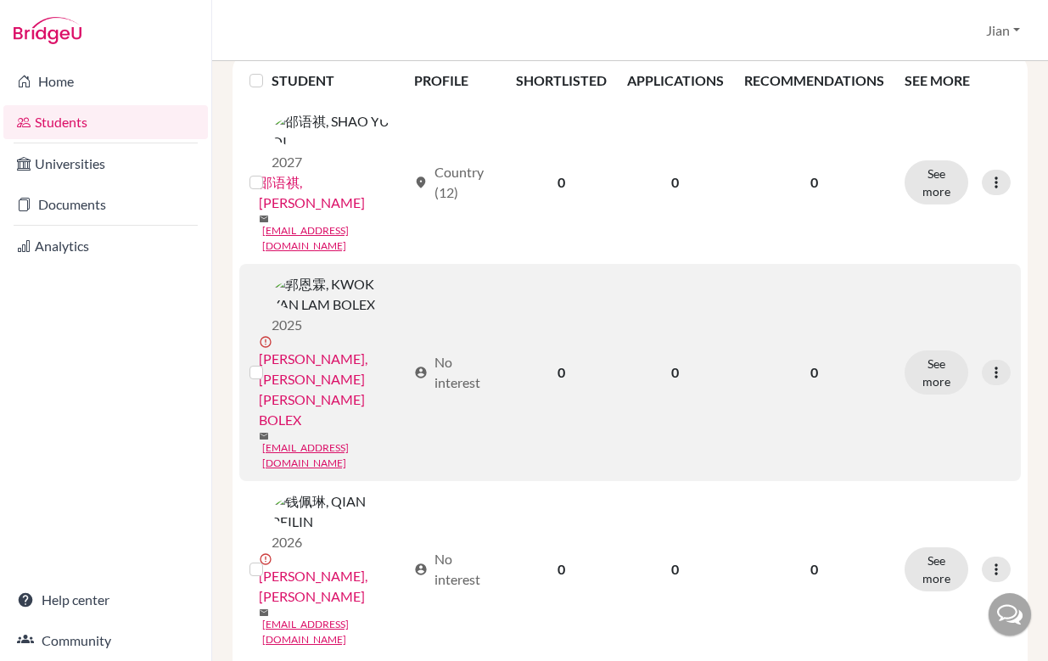
click at [270, 362] on label at bounding box center [270, 362] width 0 height 0
click at [0, 0] on input "checkbox" at bounding box center [0, 0] width 0 height 0
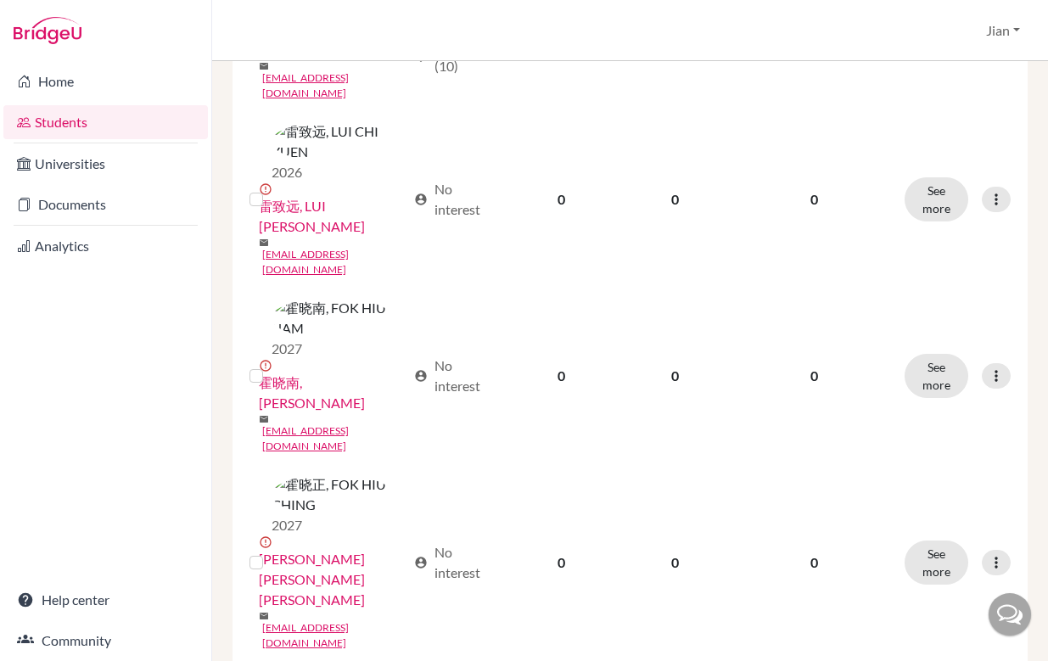
scroll to position [0, 0]
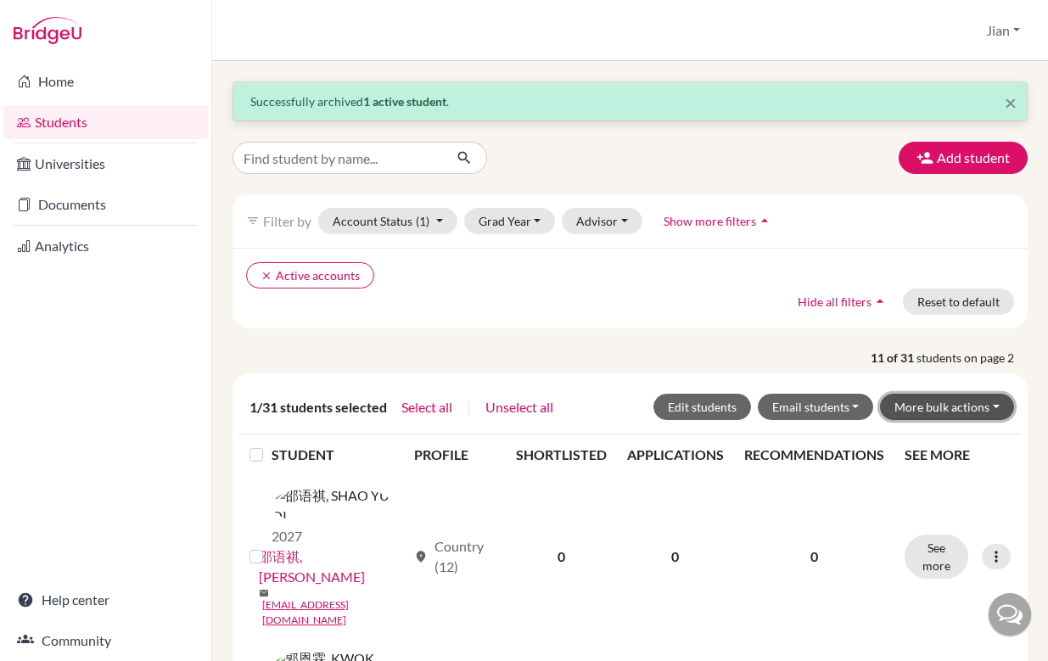
click at [991, 407] on button "More bulk actions" at bounding box center [947, 407] width 134 height 26
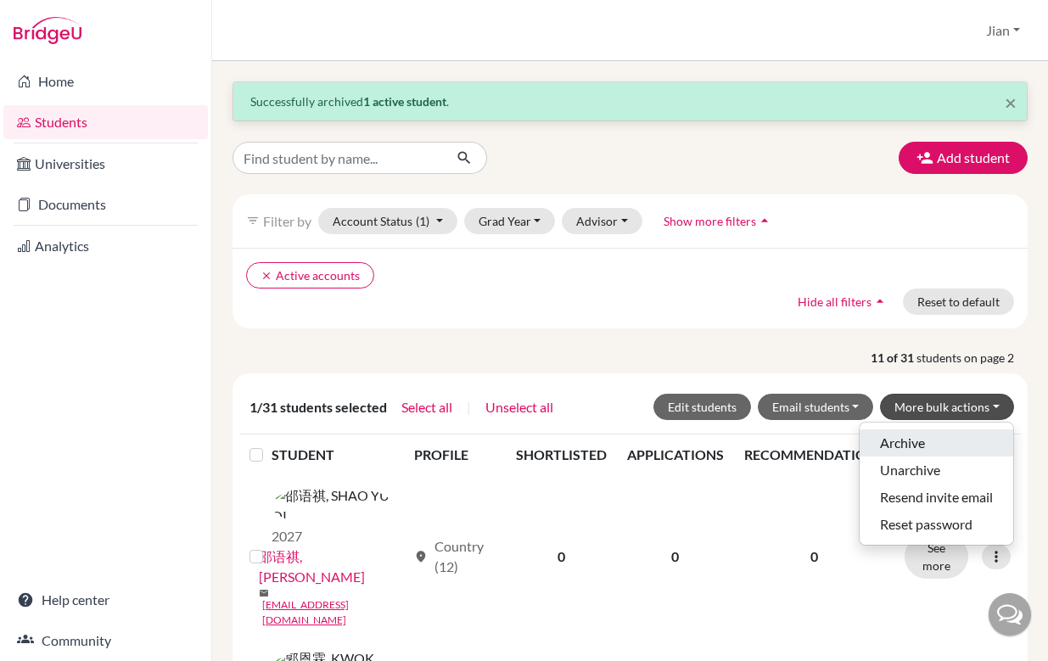
click at [924, 441] on button "Archive" at bounding box center [937, 443] width 154 height 27
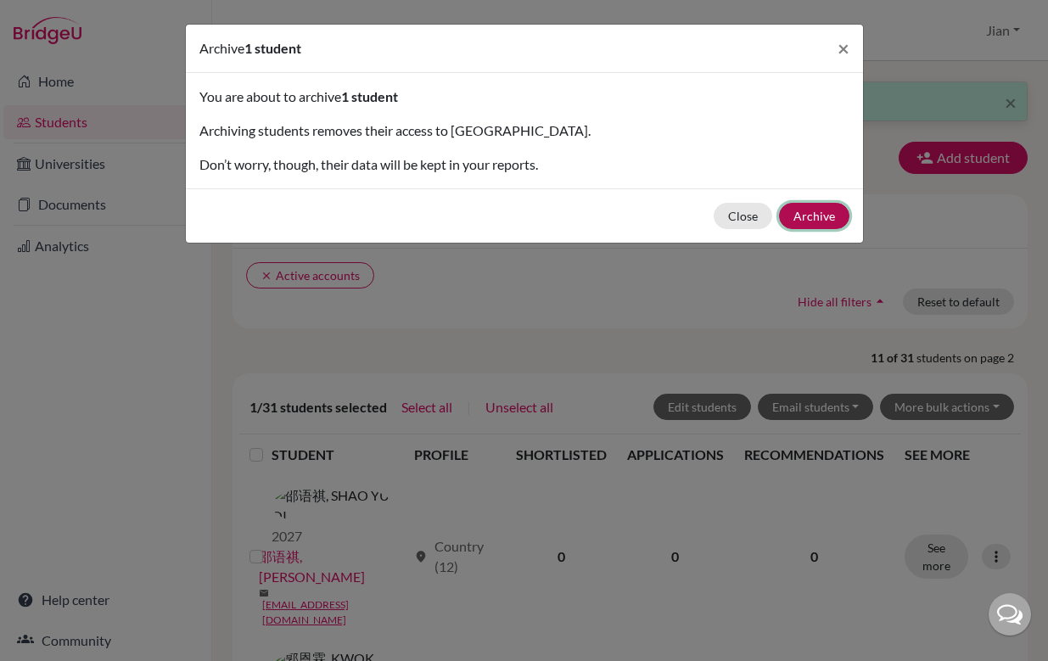
click at [814, 216] on button "Archive" at bounding box center [814, 216] width 70 height 26
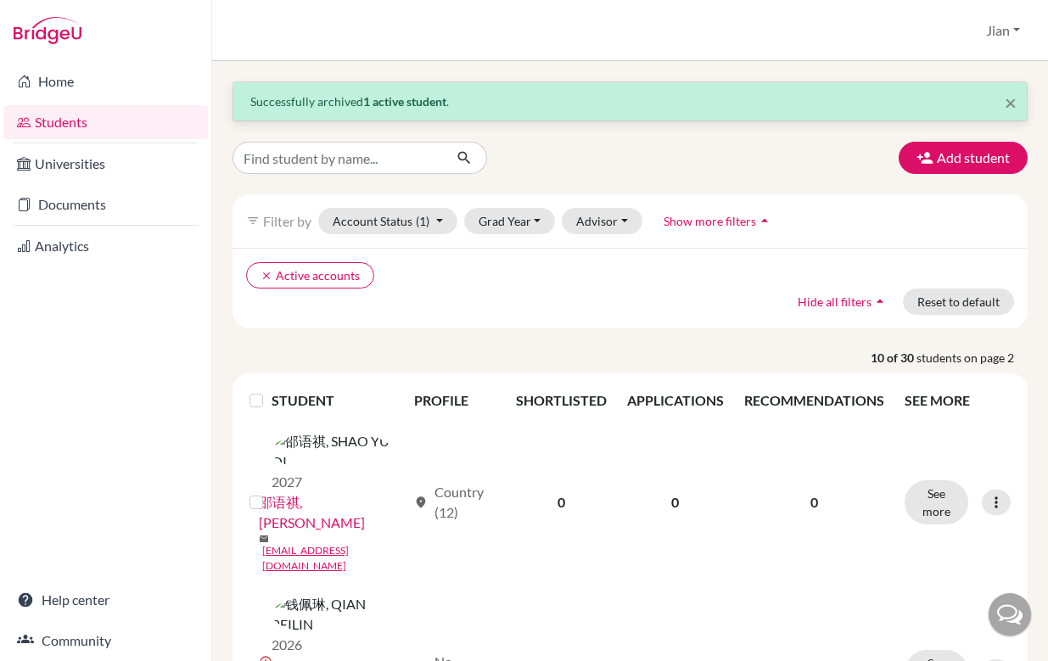
click at [514, 312] on div "clear Active accounts Hide all filters arrow_drop_up Reset to default" at bounding box center [630, 288] width 795 height 81
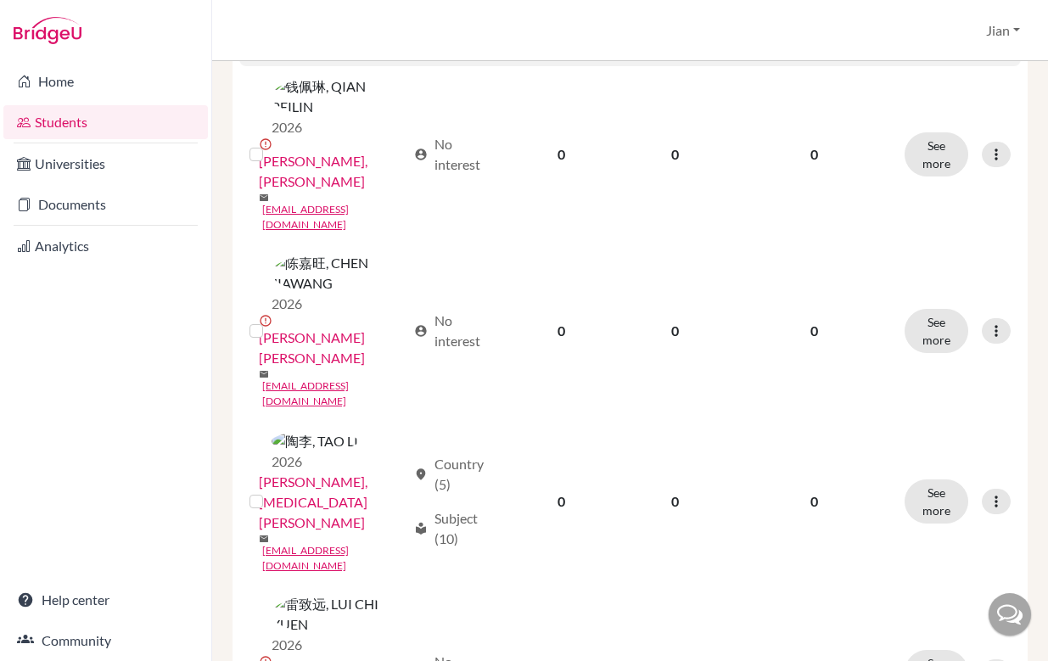
scroll to position [1064, 0]
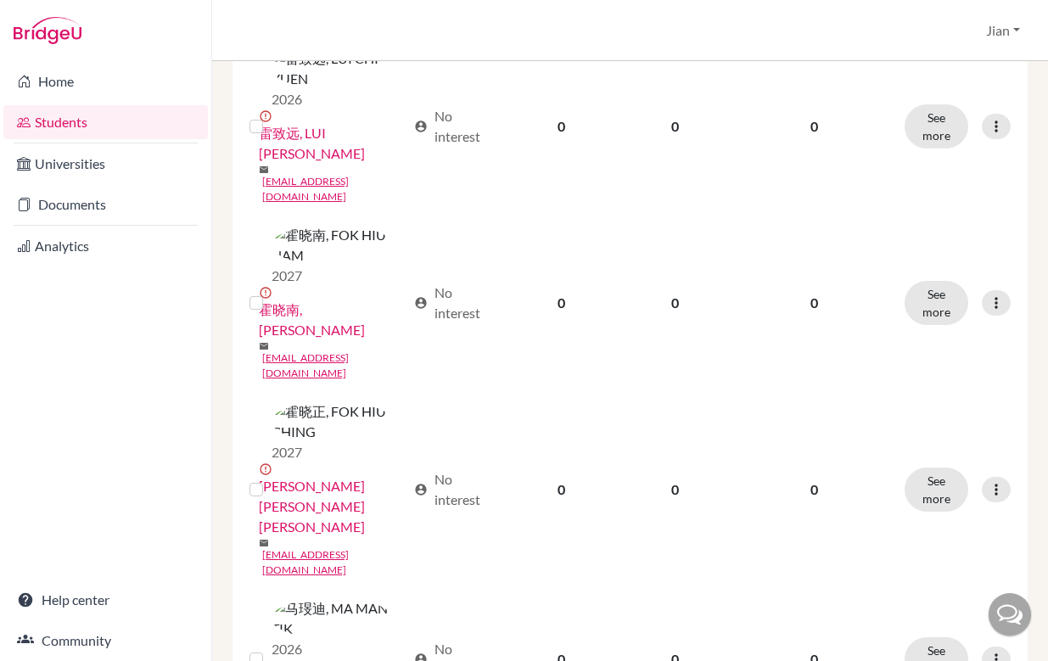
click at [0, 0] on input "checkbox" at bounding box center [0, 0] width 0 height 0
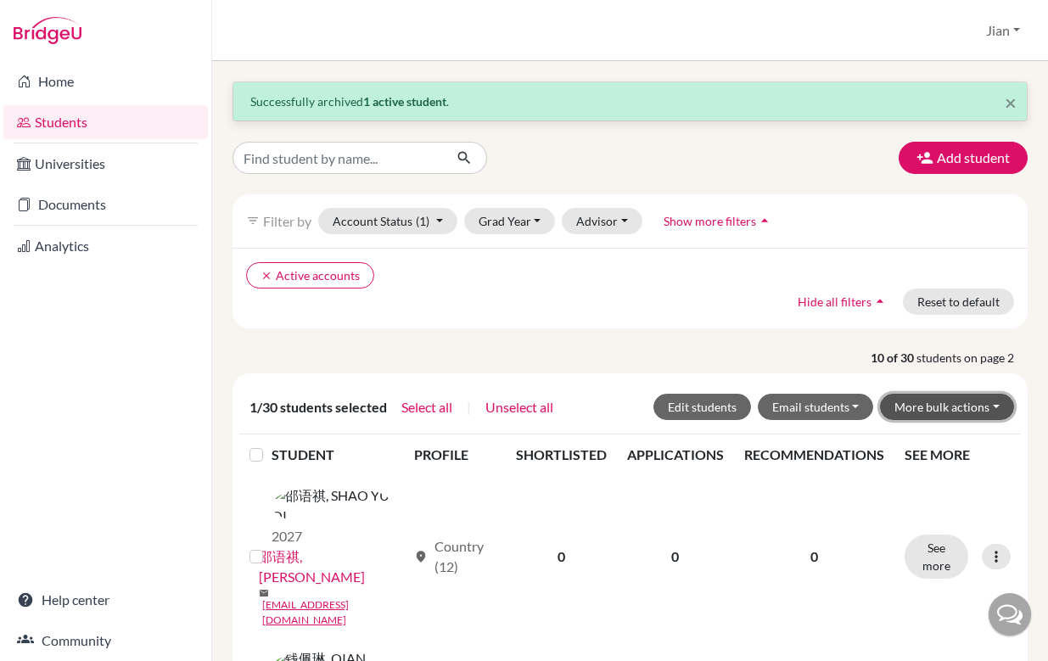
click at [997, 417] on button "More bulk actions" at bounding box center [947, 407] width 134 height 26
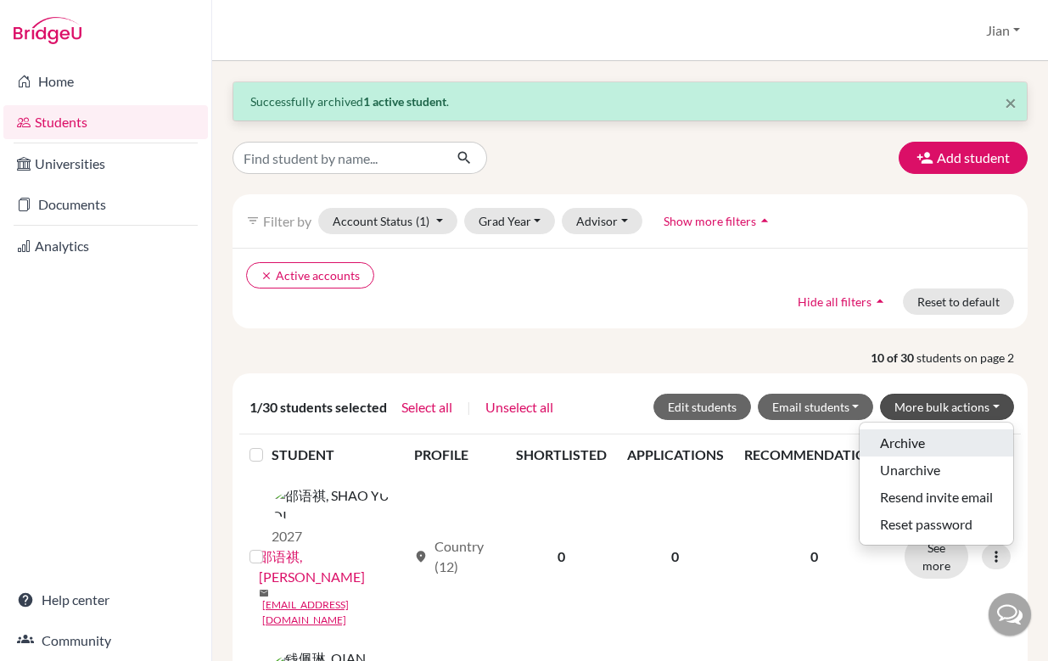
click at [942, 442] on button "Archive" at bounding box center [937, 443] width 154 height 27
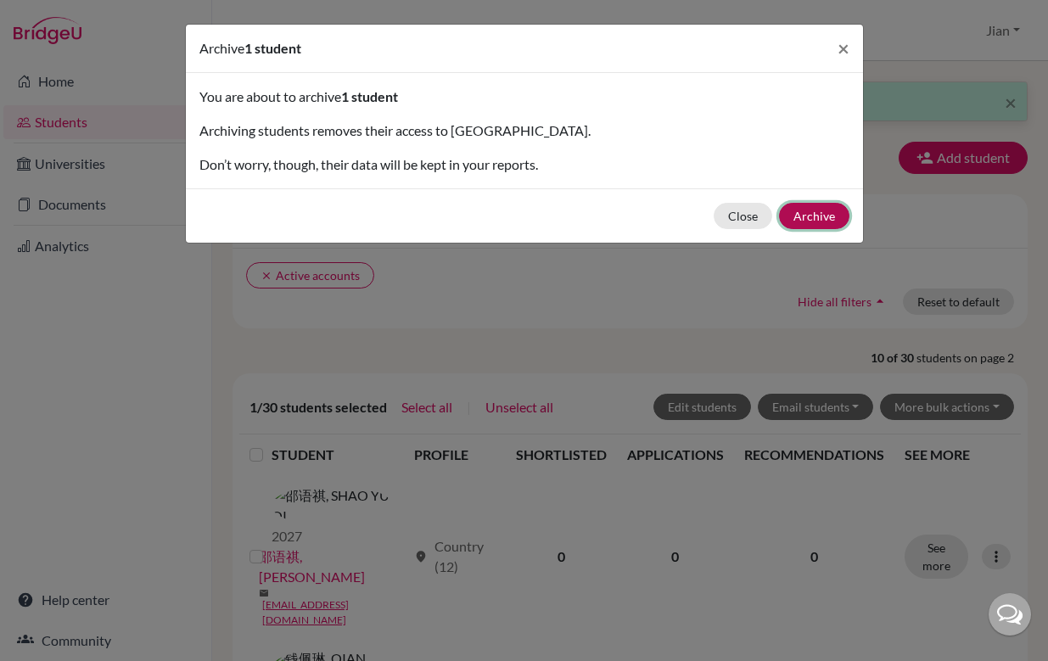
click at [813, 215] on button "Archive" at bounding box center [814, 216] width 70 height 26
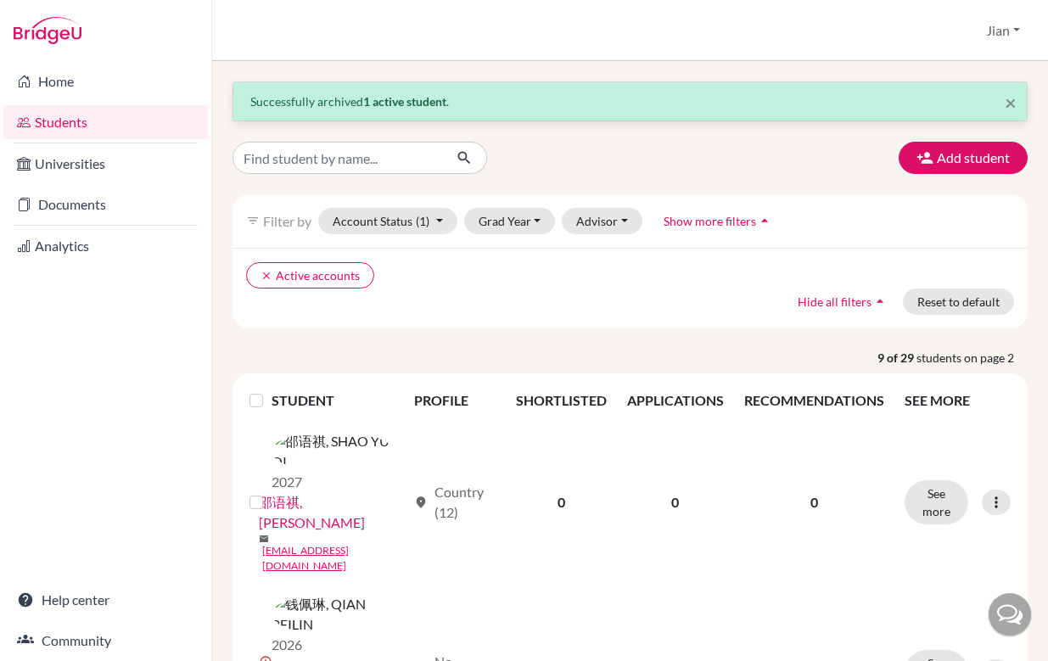
click at [500, 326] on div "clear Active accounts Hide all filters arrow_drop_up Reset to default" at bounding box center [630, 288] width 795 height 81
click at [442, 221] on button "Account Status (1)" at bounding box center [387, 221] width 139 height 26
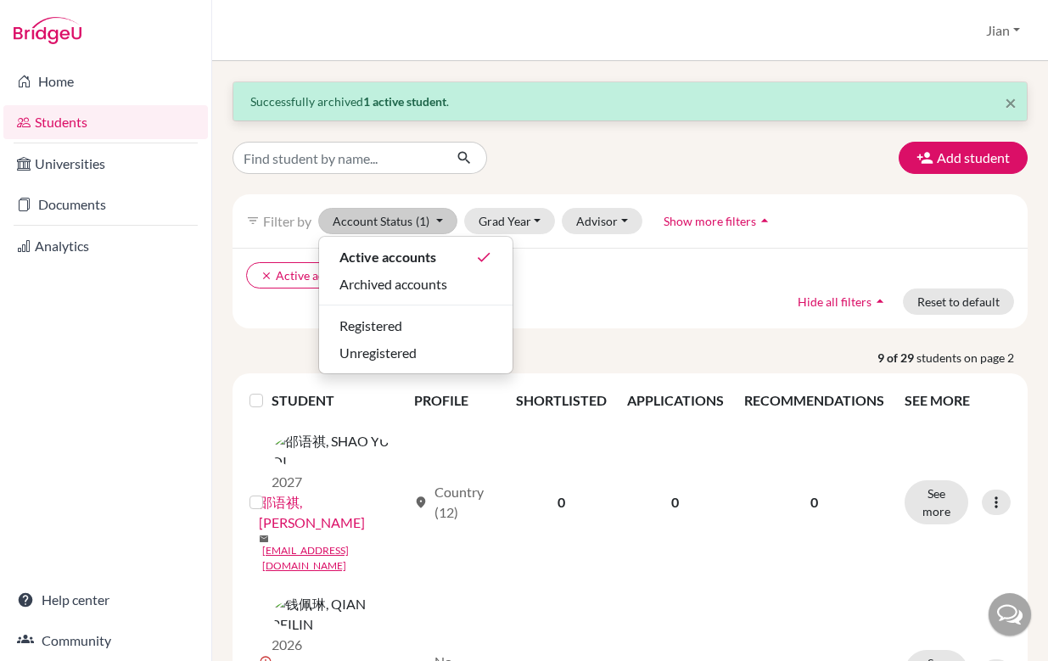
click at [571, 317] on div "clear Active accounts Hide all filters arrow_drop_up Reset to default" at bounding box center [630, 288] width 795 height 81
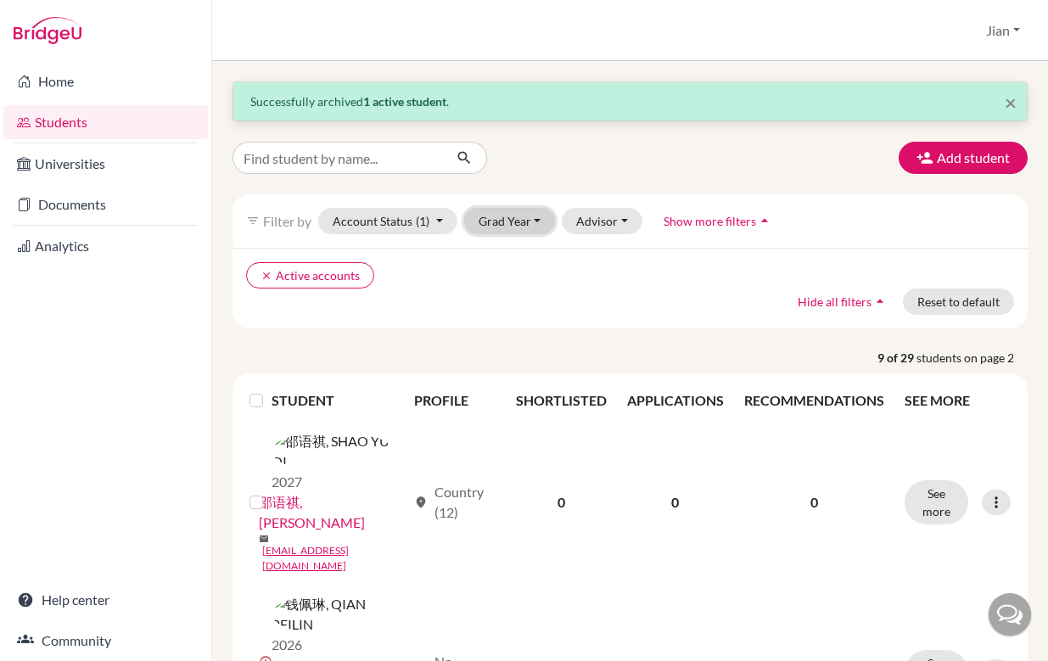
click at [537, 226] on button "Grad Year" at bounding box center [510, 221] width 92 height 26
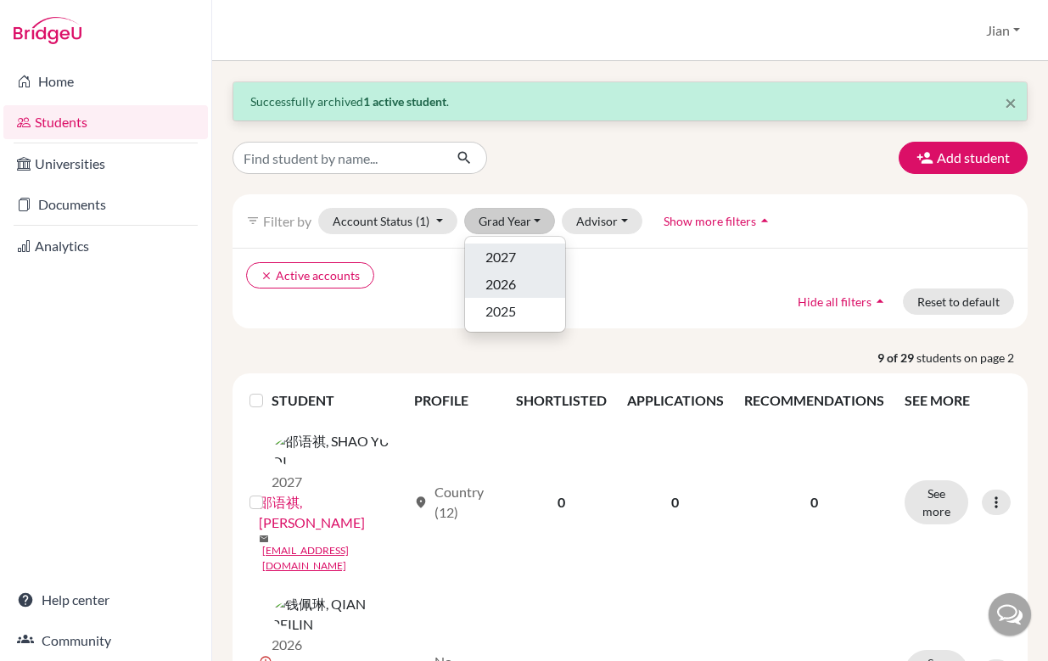
drag, startPoint x: 513, startPoint y: 249, endPoint x: 512, endPoint y: 287, distance: 38.2
click at [512, 287] on ul "2027 2026 2025" at bounding box center [515, 284] width 100 height 81
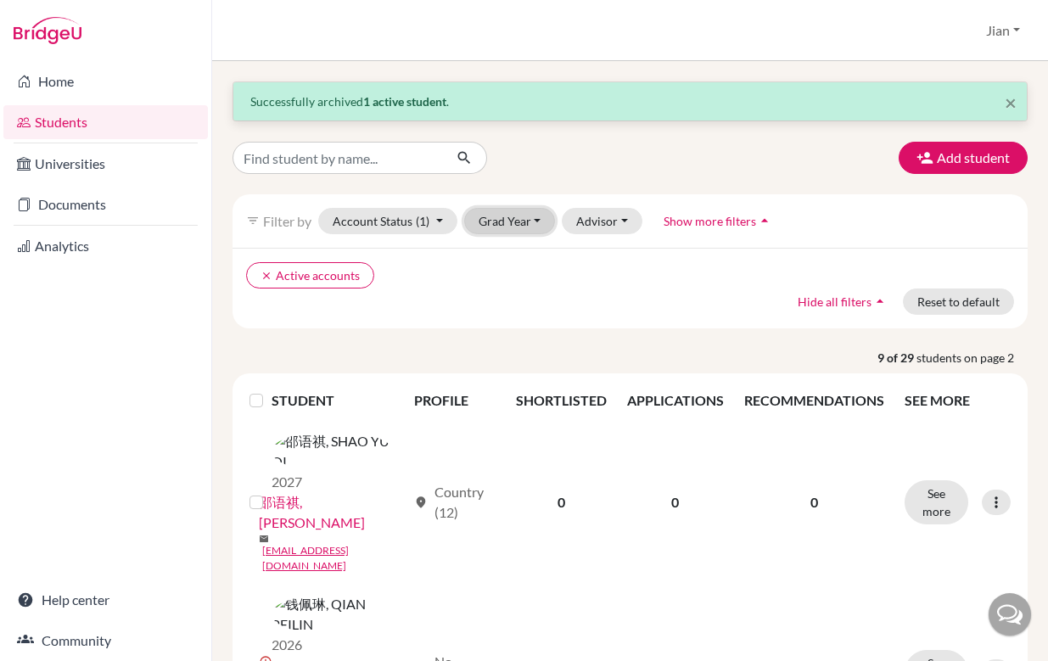
click at [538, 228] on button "Grad Year" at bounding box center [510, 221] width 92 height 26
click at [503, 289] on span "2026" at bounding box center [501, 284] width 31 height 20
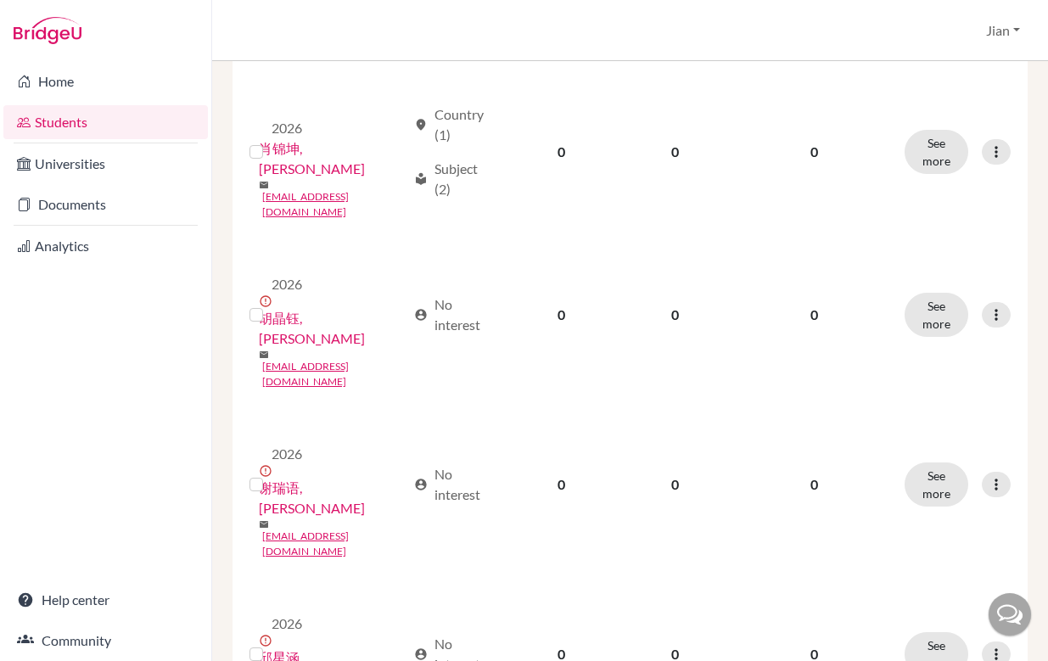
scroll to position [1912, 0]
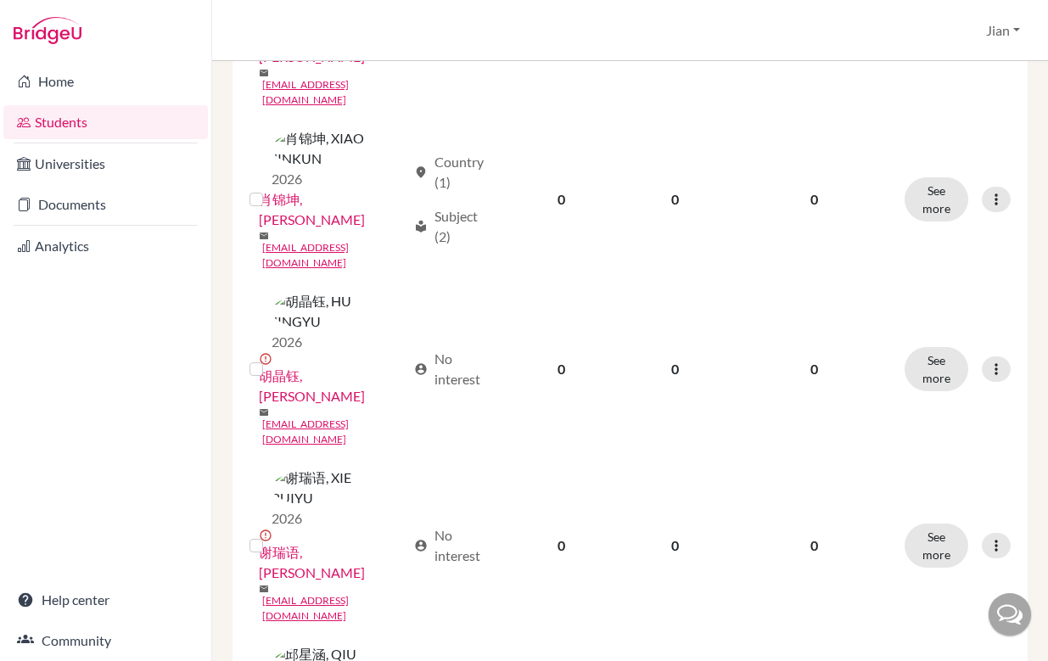
click at [115, 400] on div "Home Students Universities Documents Analytics Help center Community" at bounding box center [105, 361] width 211 height 600
click at [137, 417] on div "Home Students Universities Documents Analytics Help center Community" at bounding box center [105, 361] width 211 height 600
click at [142, 355] on div "Home Students Universities Documents Analytics Help center Community" at bounding box center [105, 361] width 211 height 600
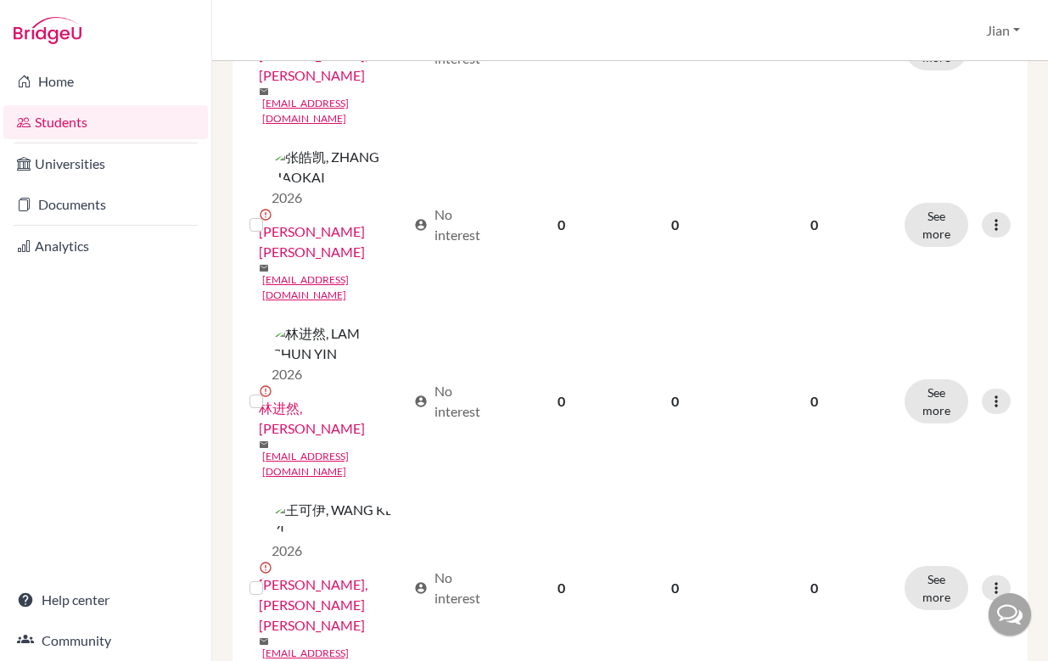
scroll to position [826, 0]
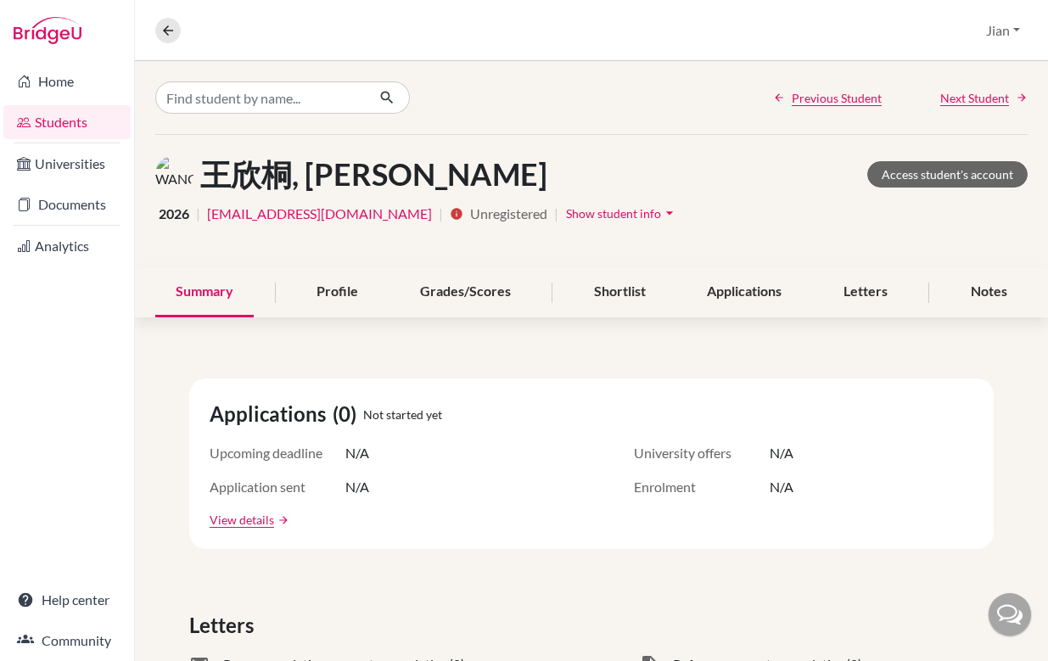
click at [578, 216] on span "Show student info" at bounding box center [613, 213] width 95 height 14
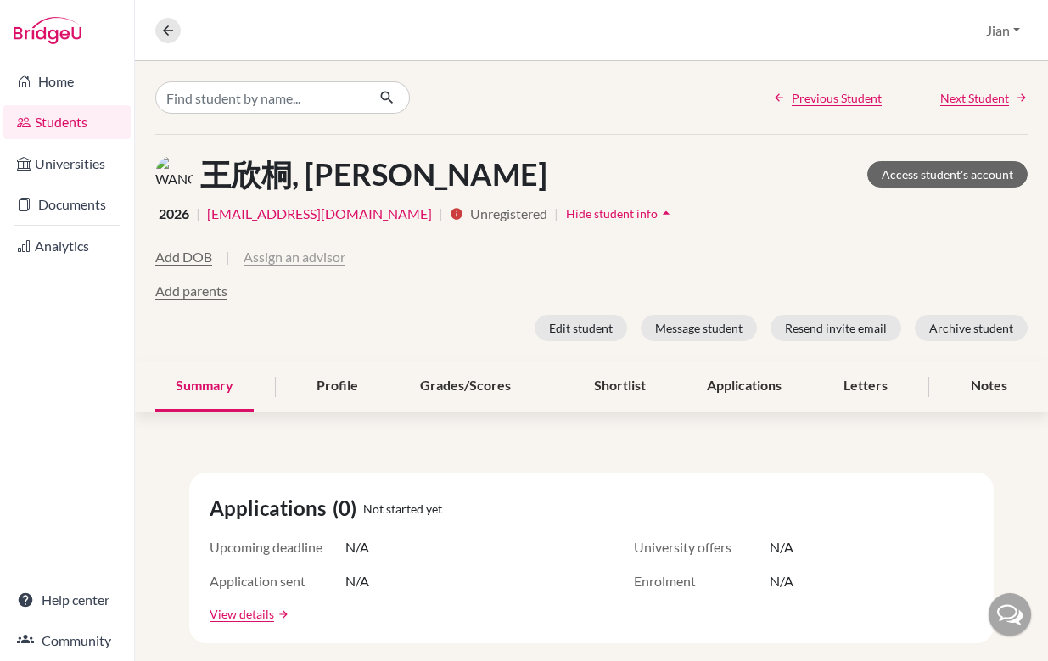
click at [295, 256] on button "Assign an advisor" at bounding box center [295, 257] width 102 height 20
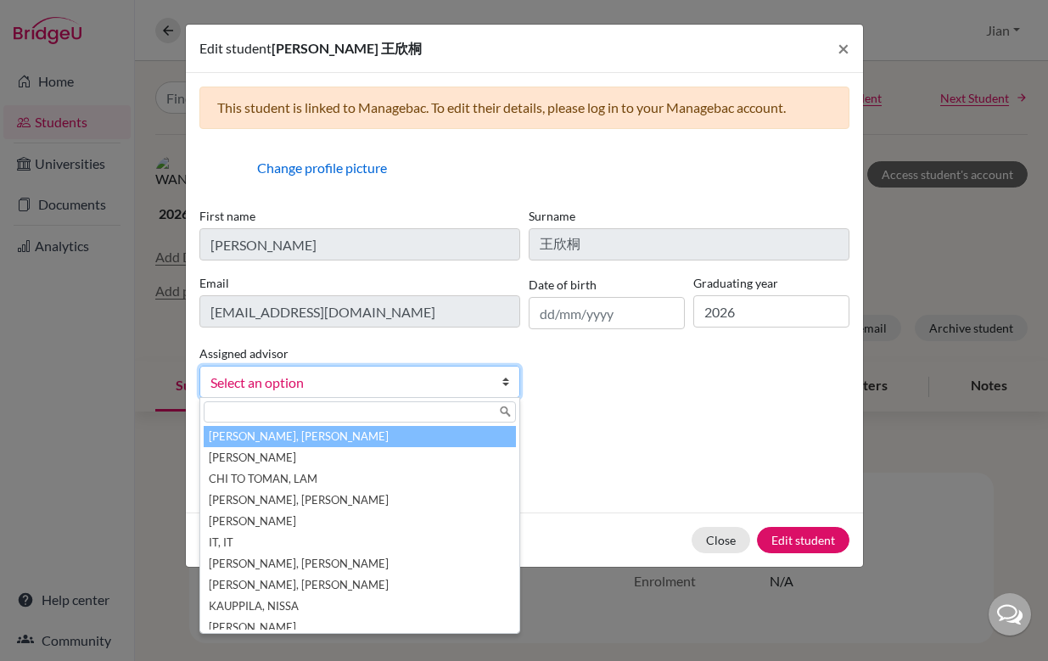
click at [488, 386] on link "Select an option" at bounding box center [359, 382] width 321 height 32
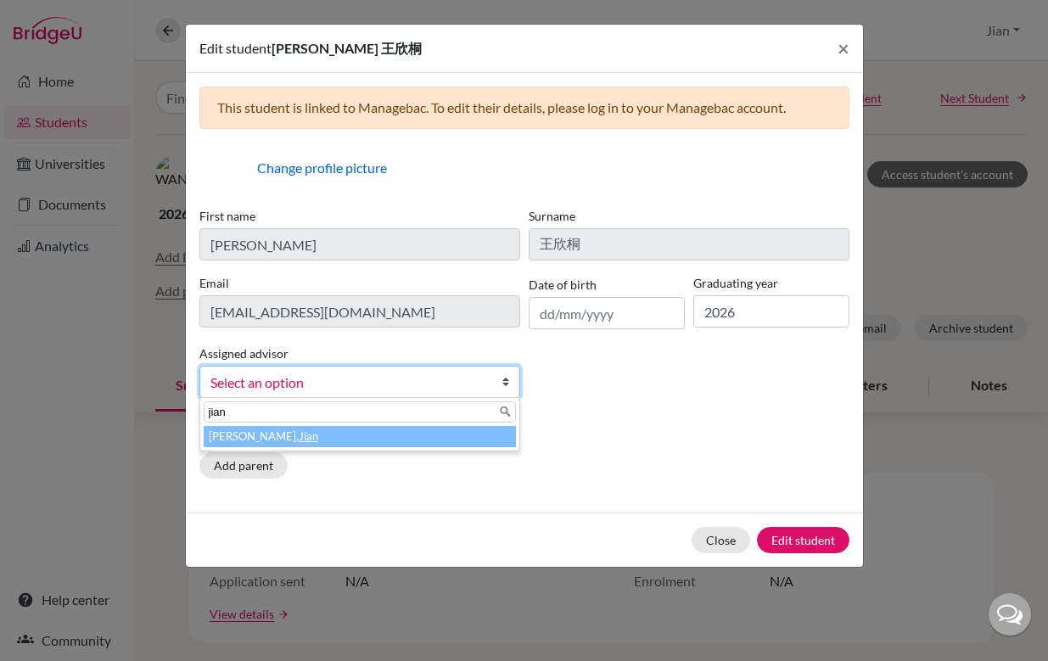
type input "jian"
click at [299, 441] on em "Jian" at bounding box center [309, 437] width 20 height 14
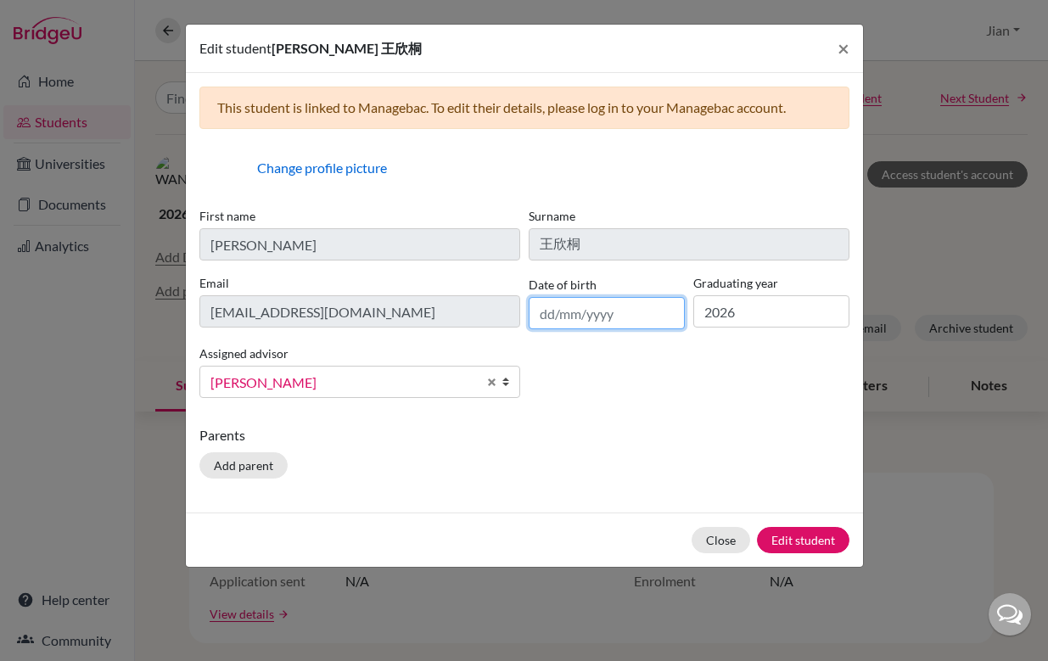
click at [559, 313] on input "text" at bounding box center [607, 313] width 156 height 32
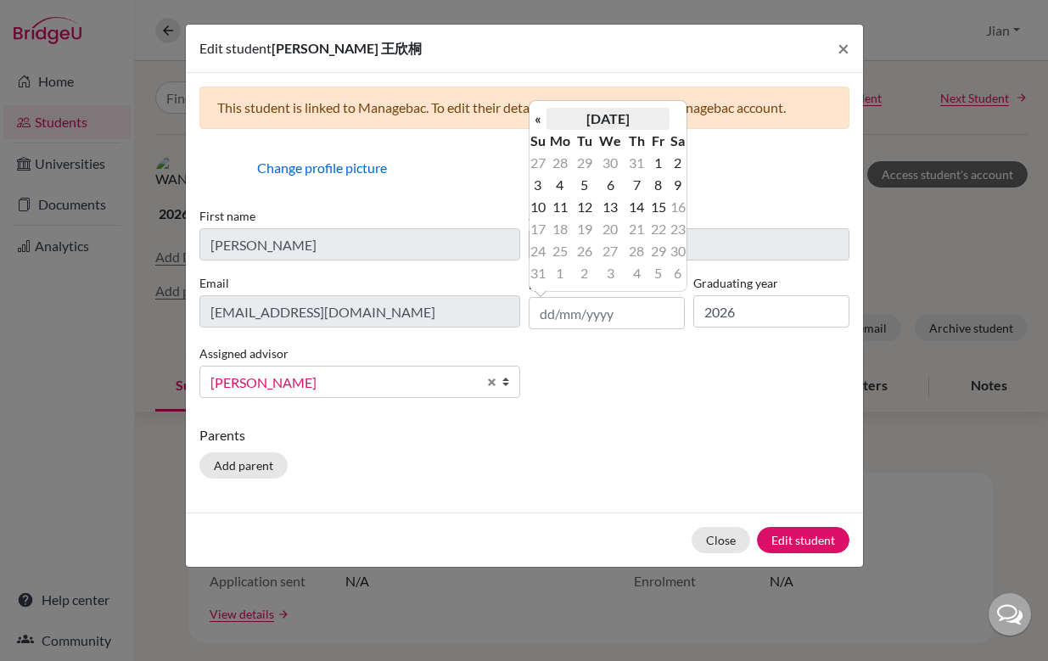
click at [596, 120] on th "August 2025" at bounding box center [608, 119] width 123 height 22
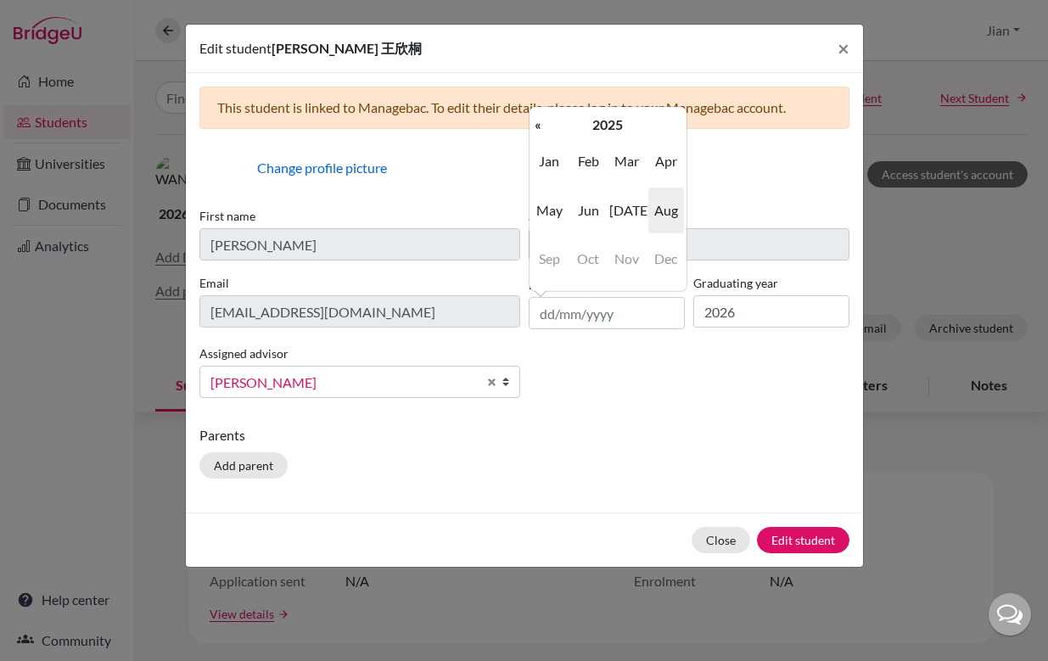
click at [596, 120] on th "2025" at bounding box center [608, 125] width 123 height 22
click at [534, 128] on th "«" at bounding box center [538, 125] width 17 height 22
click at [541, 127] on th "«" at bounding box center [538, 125] width 17 height 22
click at [594, 255] on span "2008" at bounding box center [588, 259] width 36 height 46
click at [669, 214] on span "Aug" at bounding box center [667, 211] width 36 height 46
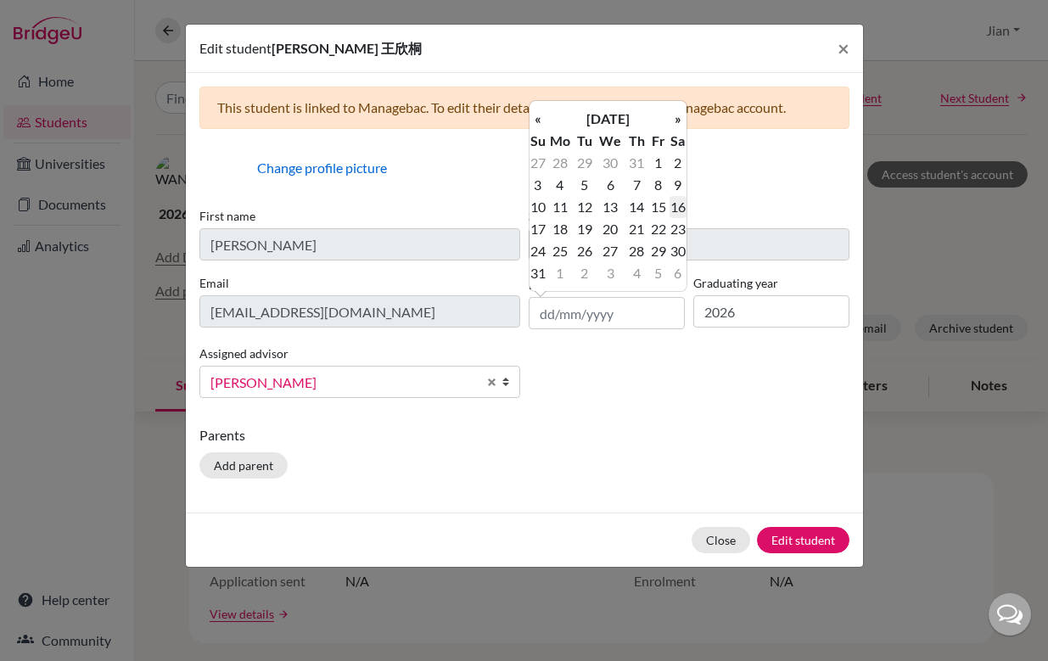
click at [677, 209] on td "16" at bounding box center [678, 207] width 17 height 22
type input "16/08/2008"
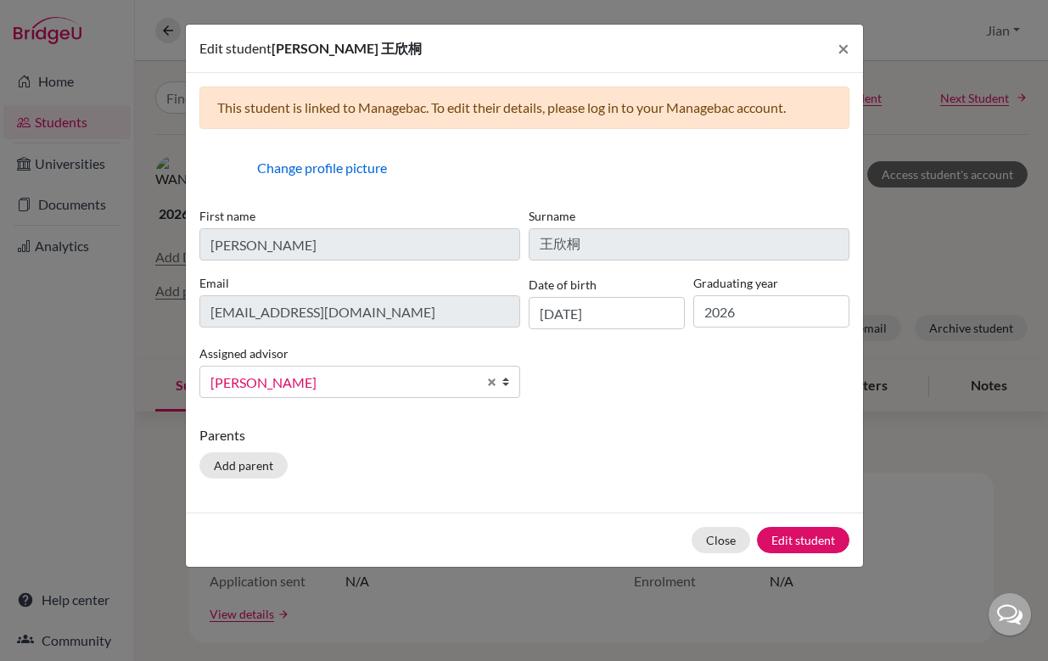
click at [677, 390] on div "First name WANG XINTONG Surname 王欣桐 Email wxt@hanacademy.edu.hk Date of birth 1…" at bounding box center [524, 309] width 659 height 205
click at [793, 537] on button "Edit student" at bounding box center [803, 540] width 93 height 26
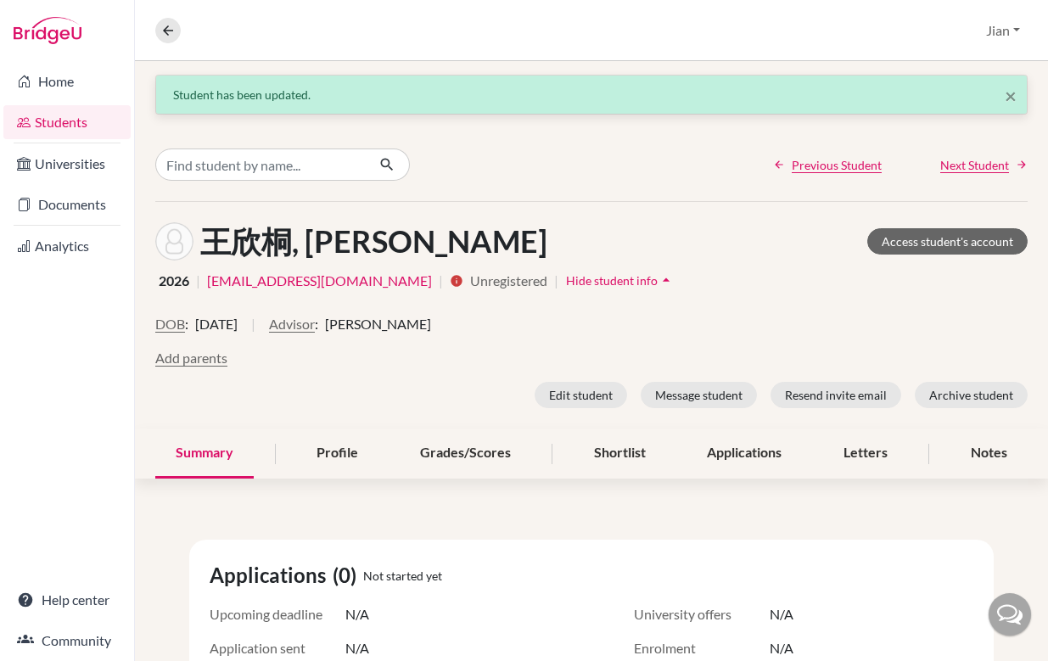
click at [495, 362] on div "Add parents" at bounding box center [591, 358] width 873 height 20
click at [712, 301] on div "王欣桐, WANG XINTONG Access student's account 2026 | wxt@hanacademy.edu.hk | info …" at bounding box center [591, 315] width 913 height 227
click at [585, 390] on button "Edit student" at bounding box center [581, 395] width 93 height 26
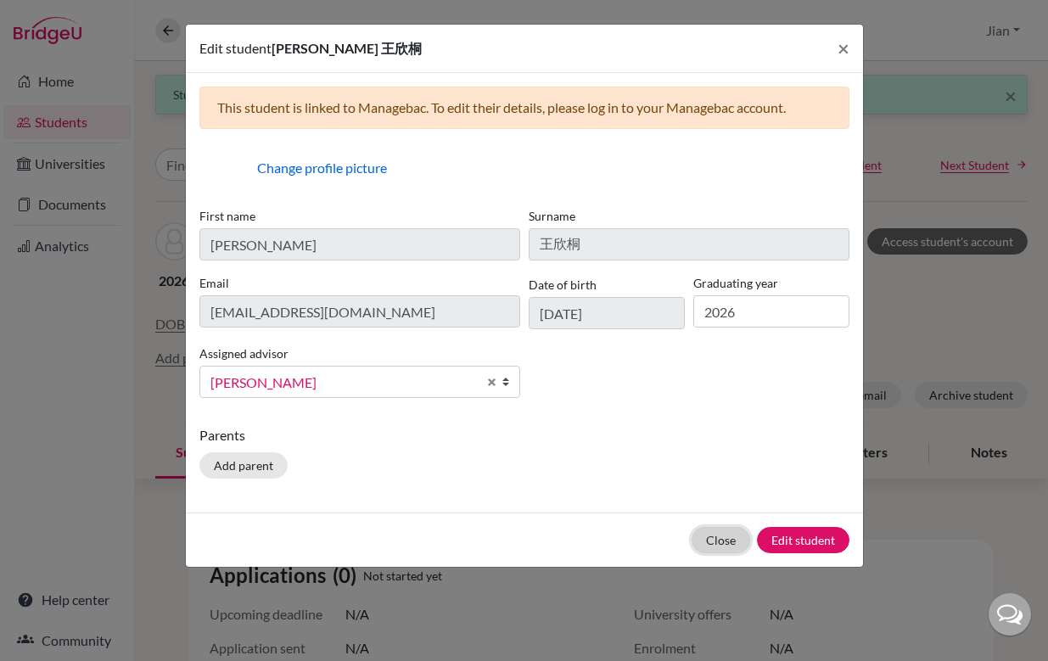
click at [713, 539] on button "Close" at bounding box center [721, 540] width 59 height 26
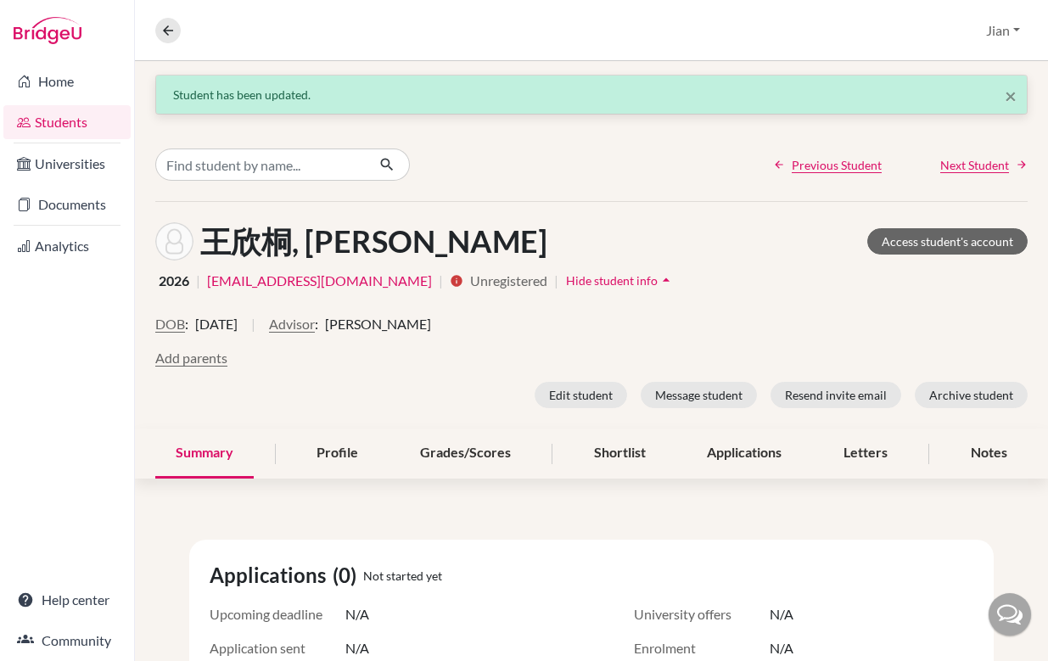
click at [691, 317] on div "DOB : 16 August 2008 | Advisor : Jian Wang" at bounding box center [591, 331] width 873 height 34
click at [690, 317] on div "DOB : 16 August 2008 | Advisor : Jian Wang" at bounding box center [591, 331] width 873 height 34
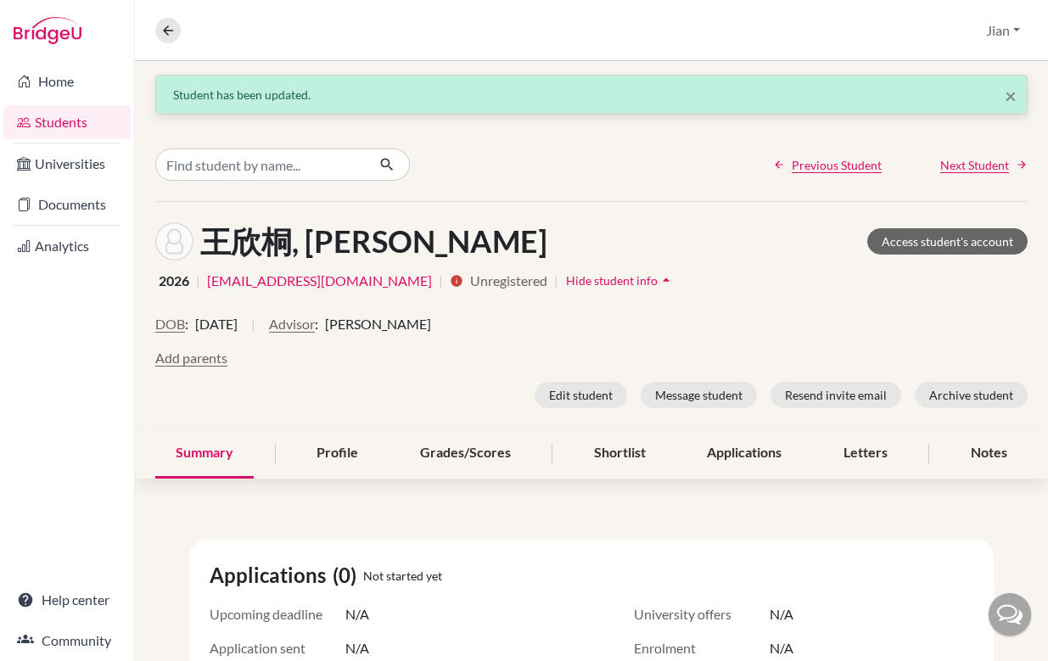
click at [690, 317] on div "DOB : 16 August 2008 | Advisor : Jian Wang" at bounding box center [591, 331] width 873 height 34
click at [1005, 96] on span "×" at bounding box center [1011, 95] width 12 height 25
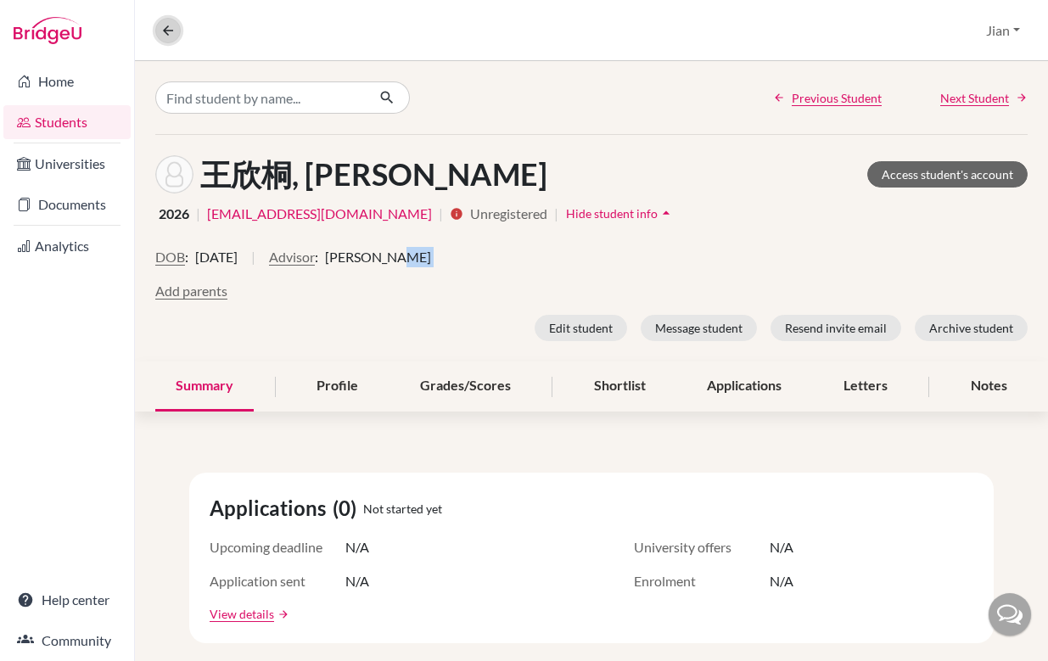
click at [166, 30] on icon at bounding box center [167, 30] width 15 height 15
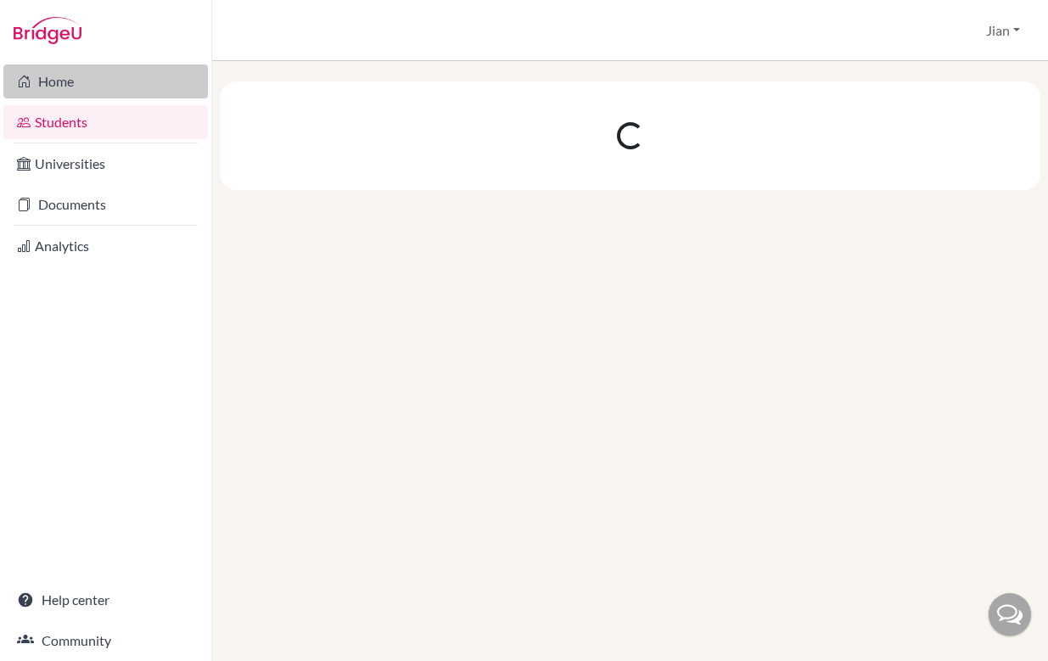
click at [57, 79] on link "Home" at bounding box center [105, 82] width 205 height 34
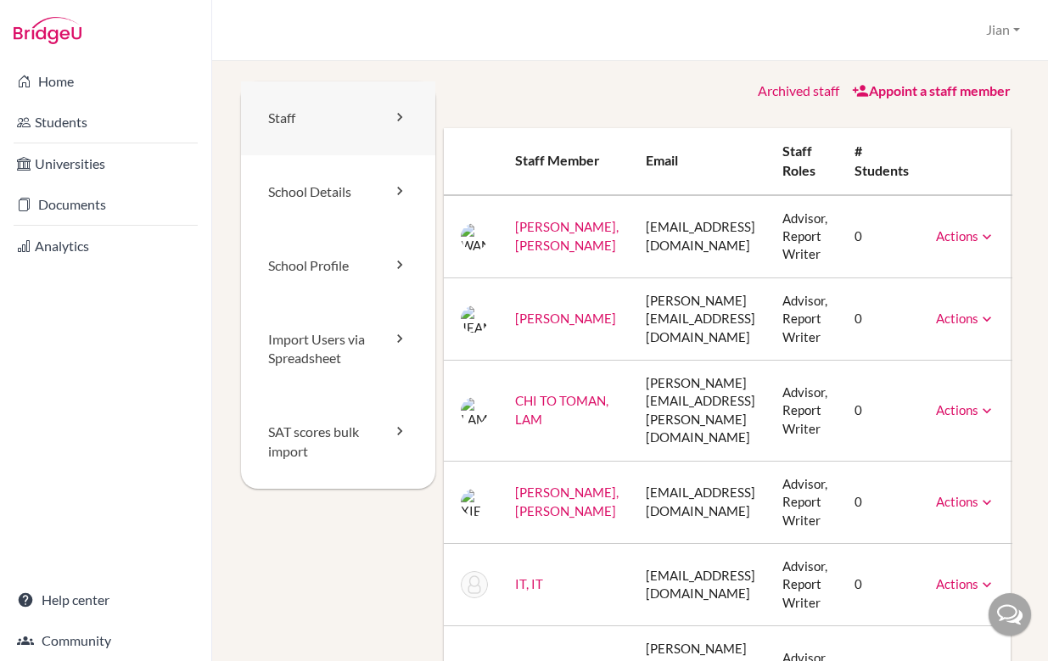
click at [394, 126] on link "Staff" at bounding box center [338, 118] width 194 height 74
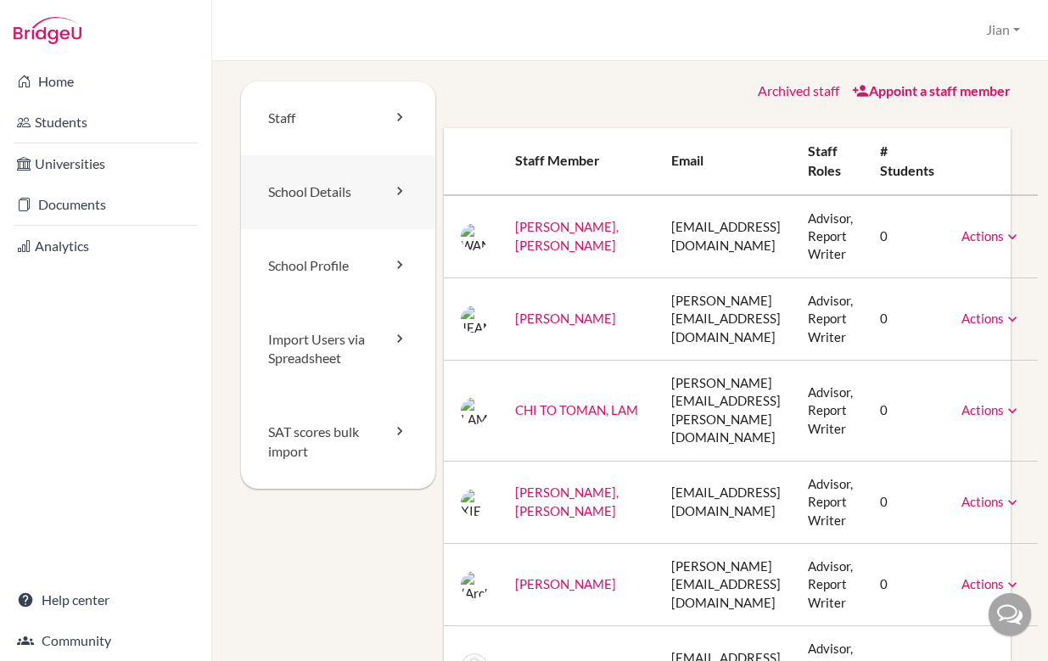
click at [393, 203] on link "School Details" at bounding box center [338, 192] width 194 height 74
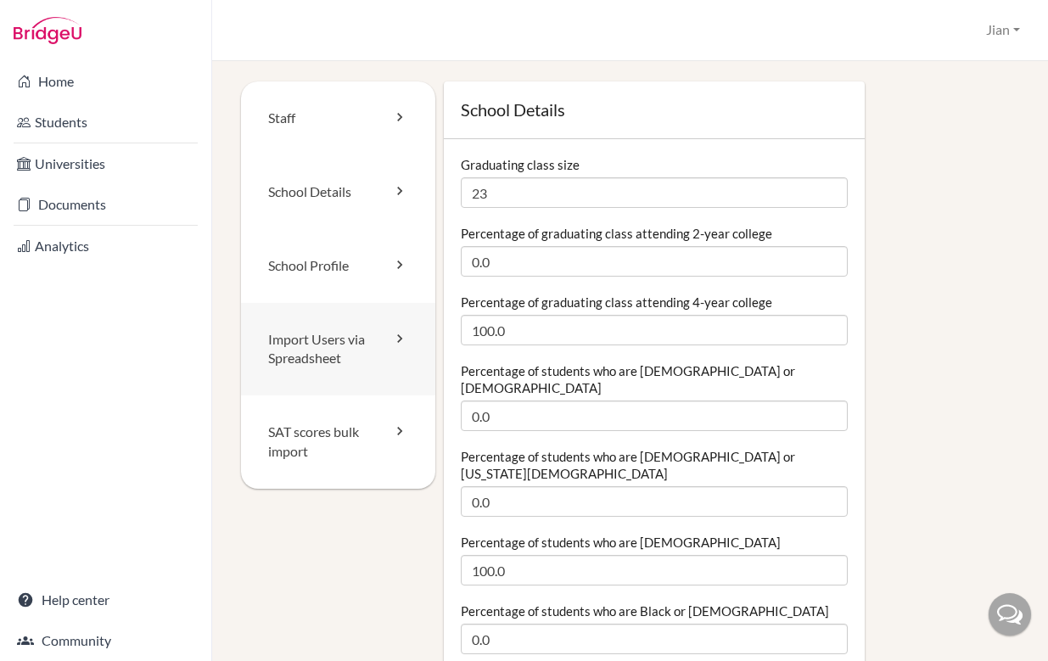
click at [382, 334] on link "Import Users via Spreadsheet" at bounding box center [338, 349] width 194 height 93
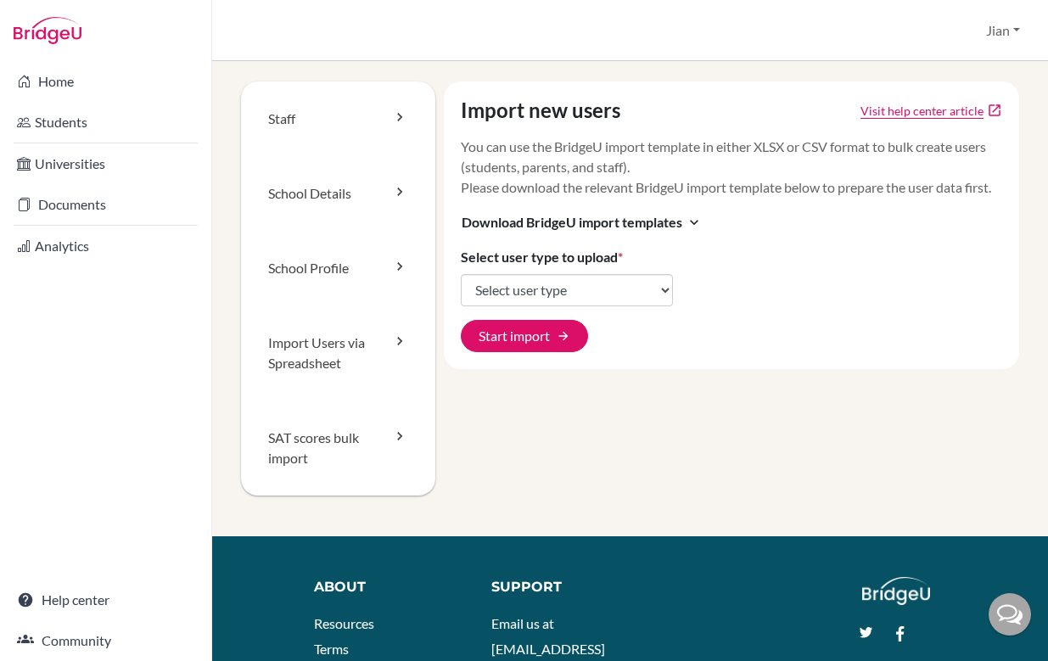
click at [718, 340] on div "Import new users Visit help center article open_in_new You can use the BridgeU …" at bounding box center [732, 225] width 576 height 288
click at [778, 239] on div "Import new users Visit help center article open_in_new You can use the BridgeU …" at bounding box center [732, 225] width 576 height 288
click at [868, 285] on div "Import new users Visit help center article open_in_new You can use the BridgeU …" at bounding box center [732, 225] width 576 height 288
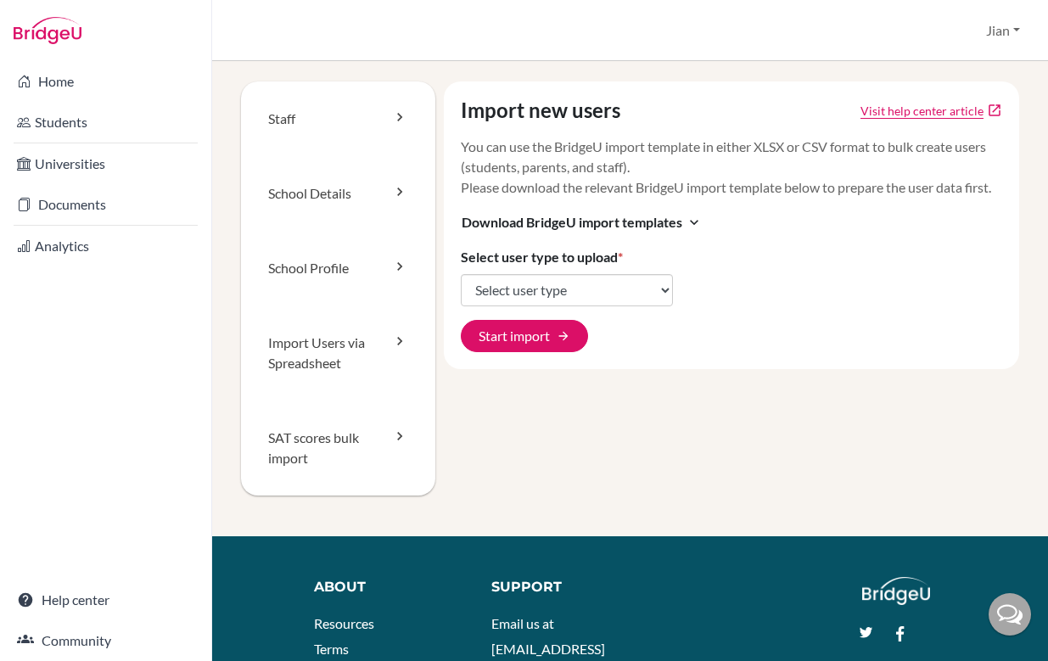
click at [868, 285] on div "Import new users Visit help center article open_in_new You can use the BridgeU …" at bounding box center [732, 225] width 576 height 288
click at [599, 410] on div "Import new users Visit help center article open_in_new You can use the BridgeU …" at bounding box center [727, 308] width 584 height 455
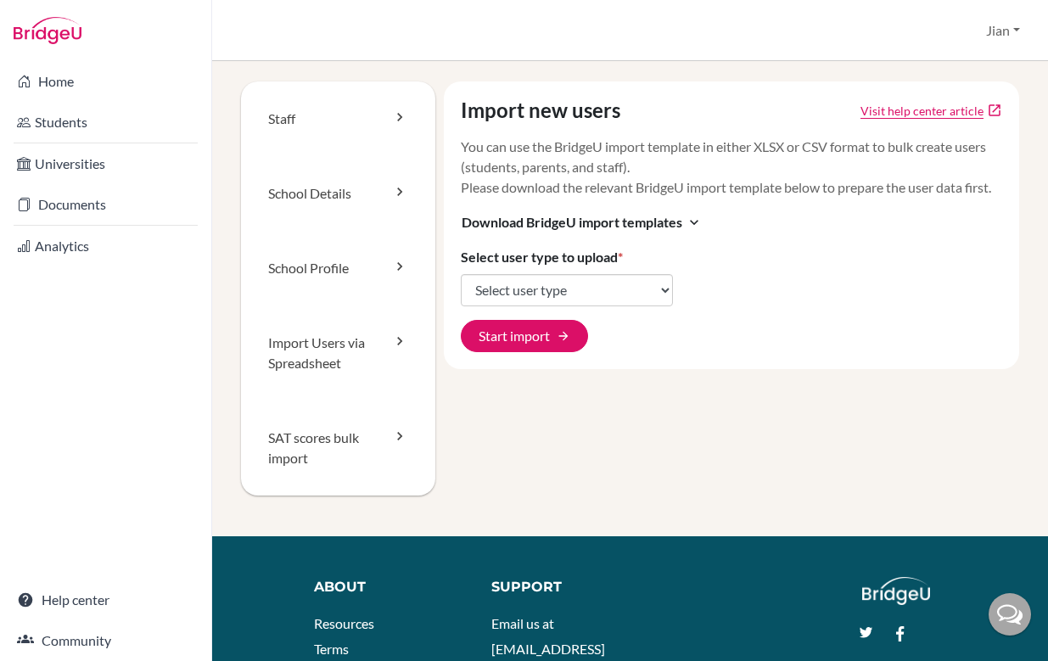
click at [599, 410] on div "Import new users Visit help center article open_in_new You can use the BridgeU …" at bounding box center [727, 308] width 584 height 455
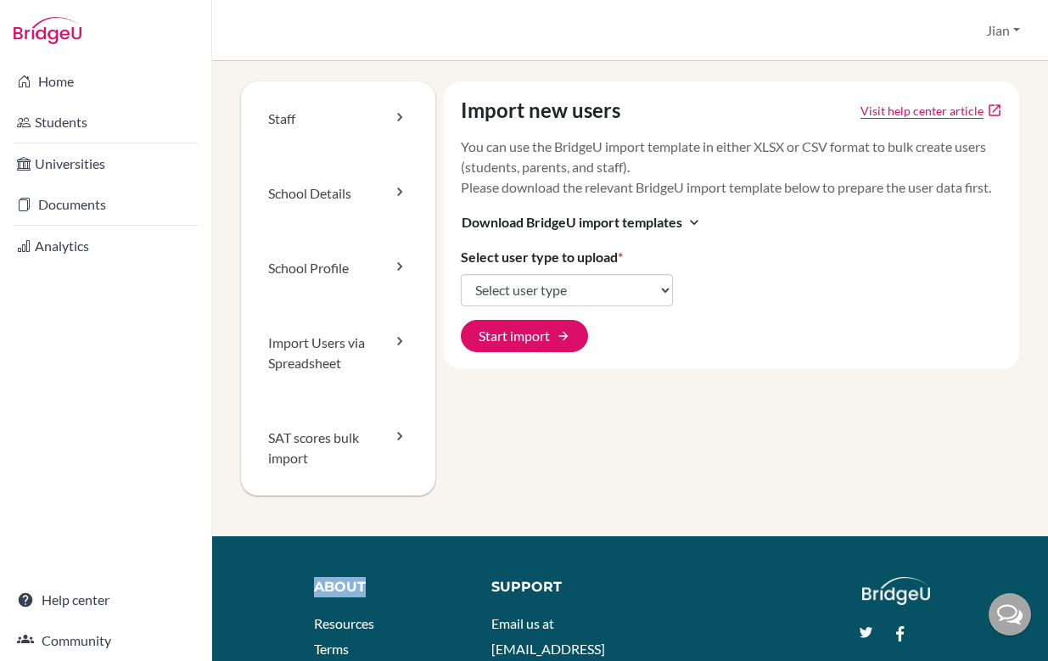
click at [599, 410] on div "Import new users Visit help center article open_in_new You can use the BridgeU …" at bounding box center [727, 308] width 584 height 455
